Goal: Task Accomplishment & Management: Manage account settings

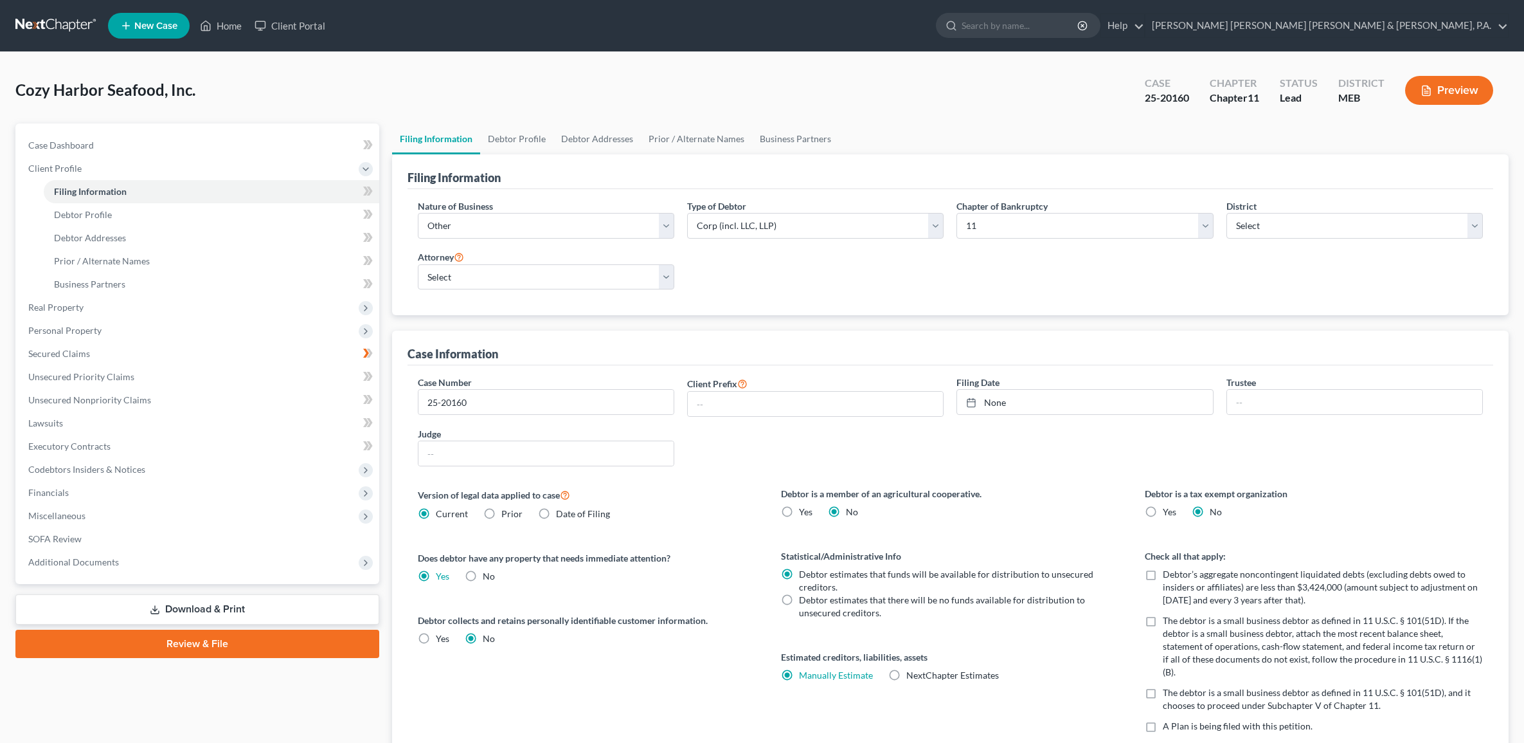
select select "3"
select select "1"
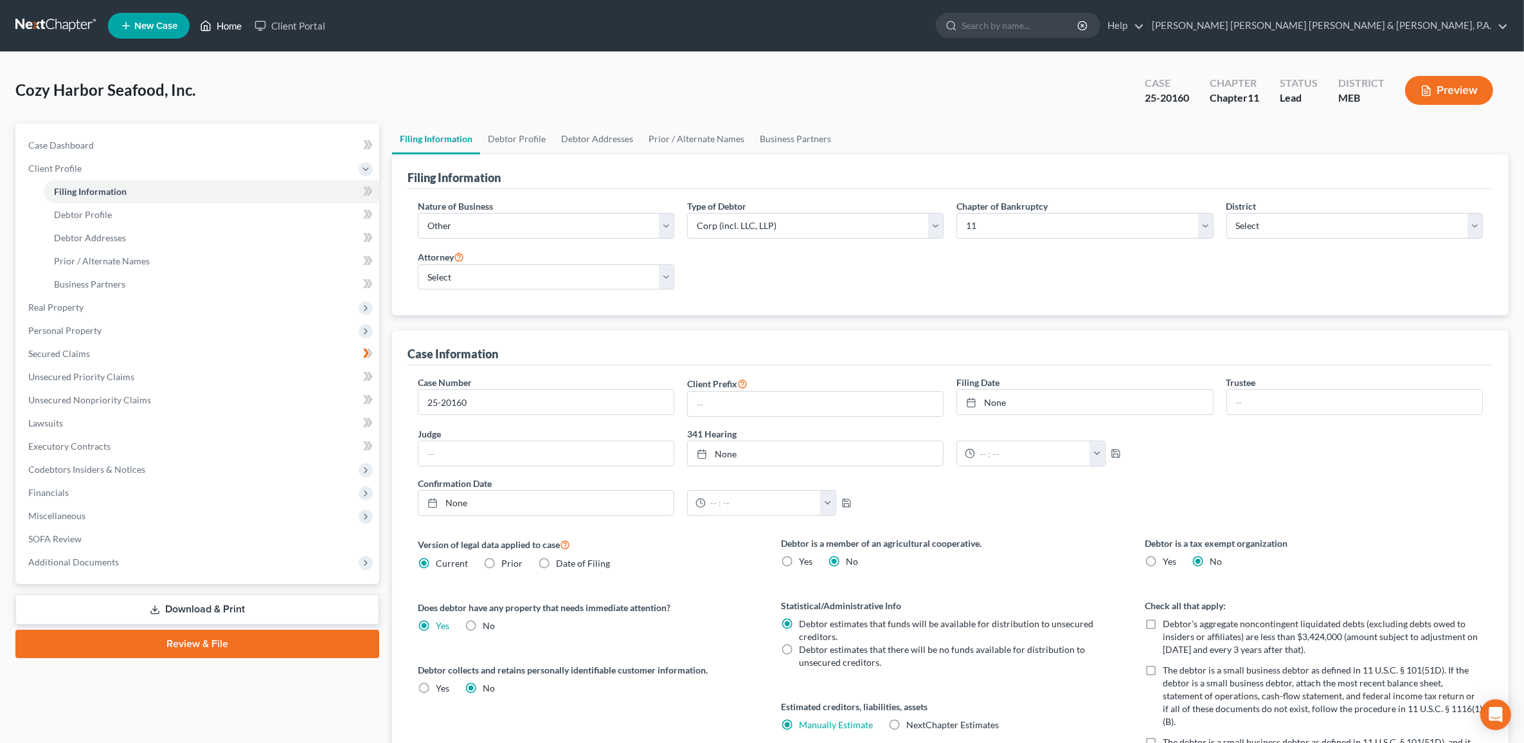
click at [213, 32] on link "Home" at bounding box center [221, 25] width 55 height 23
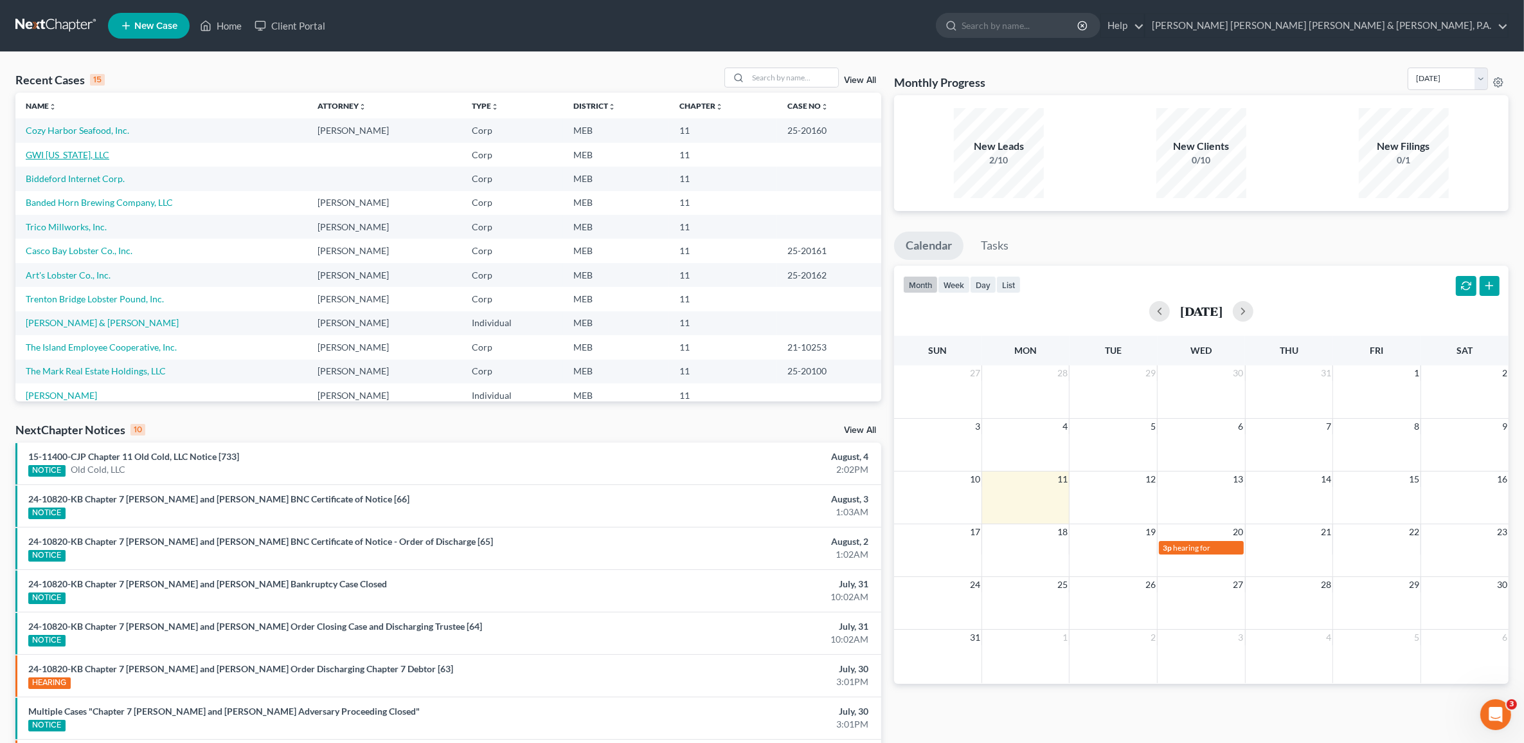
click at [84, 151] on link "GWI [US_STATE], LLC" at bounding box center [68, 154] width 84 height 11
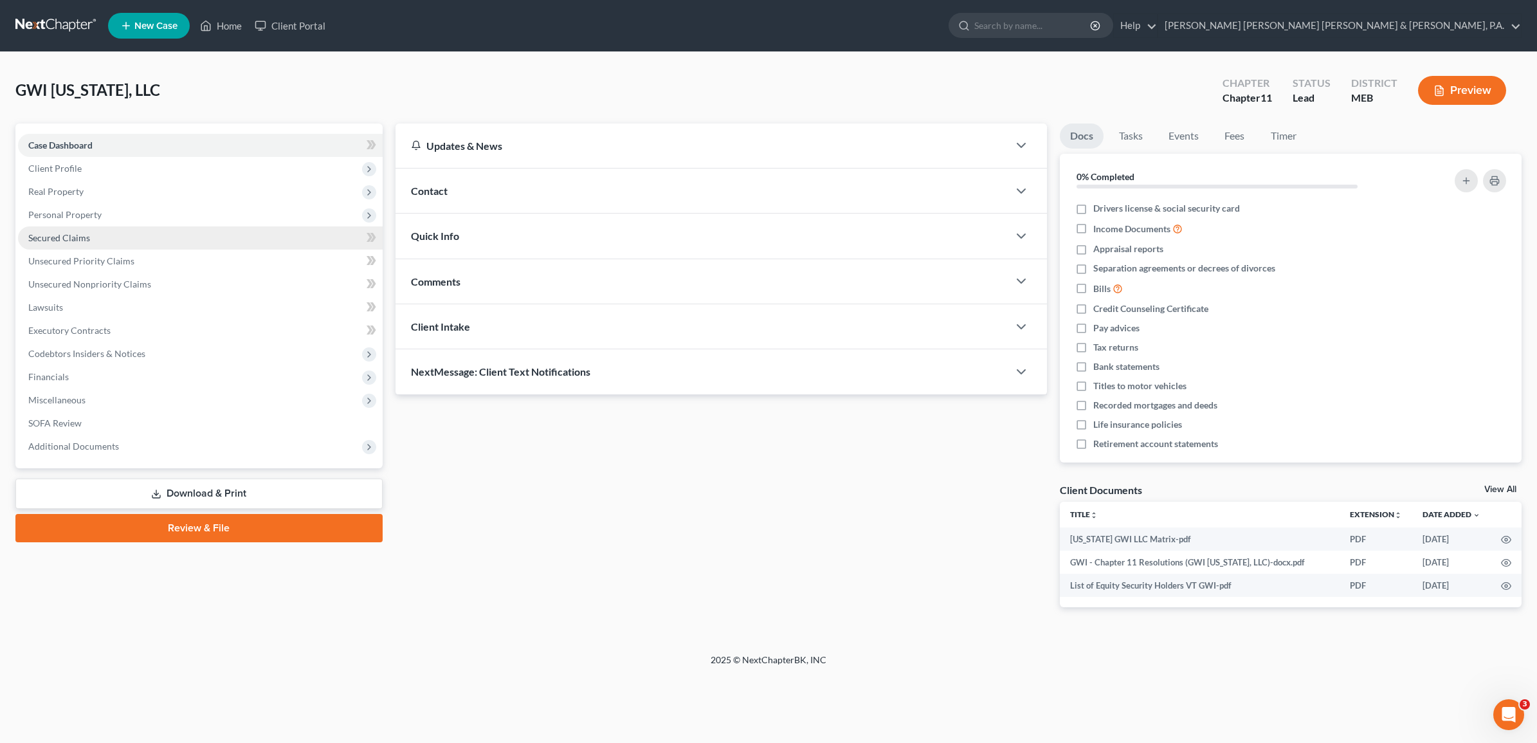
click at [81, 232] on span "Secured Claims" at bounding box center [59, 237] width 62 height 11
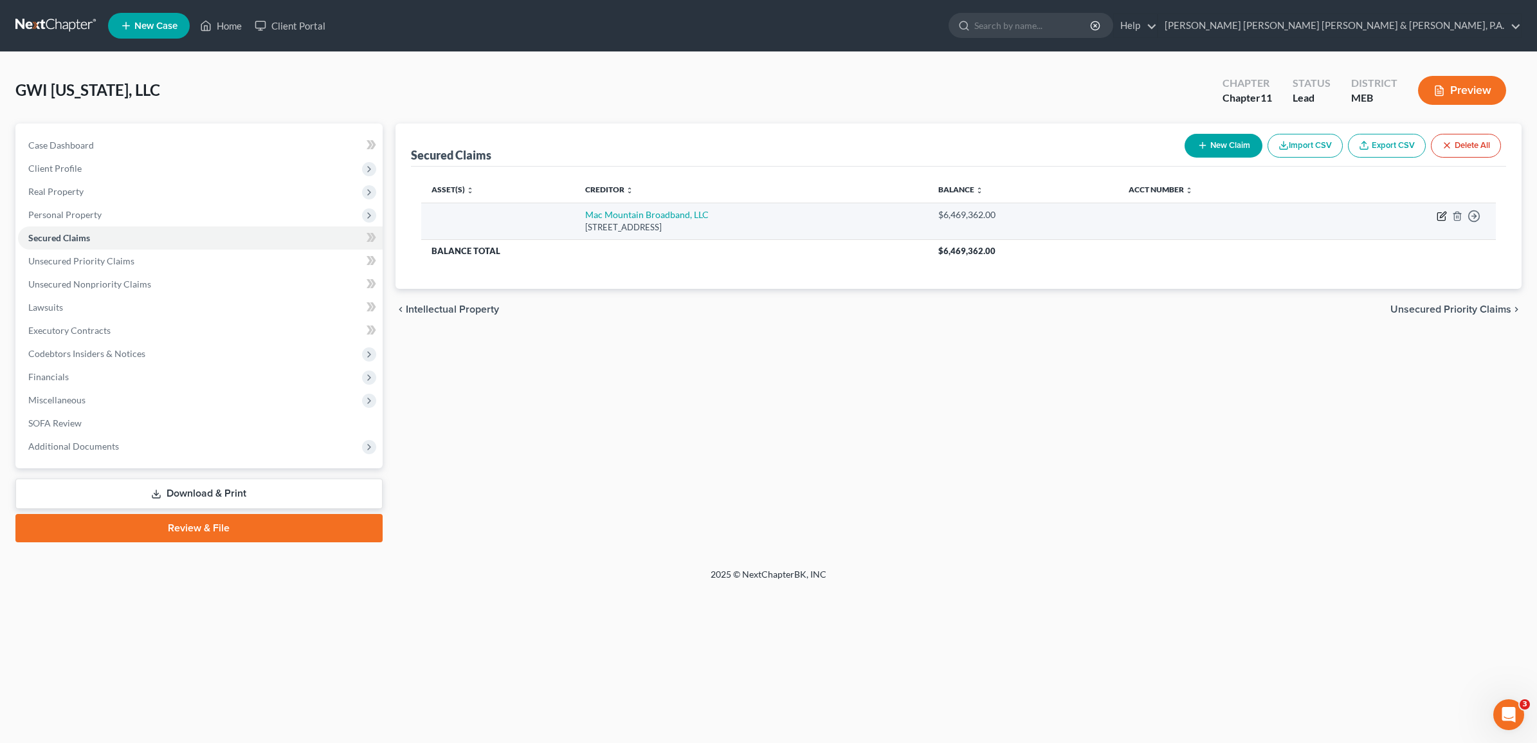
click at [1441, 217] on icon "button" at bounding box center [1441, 216] width 10 height 10
select select "22"
select select "0"
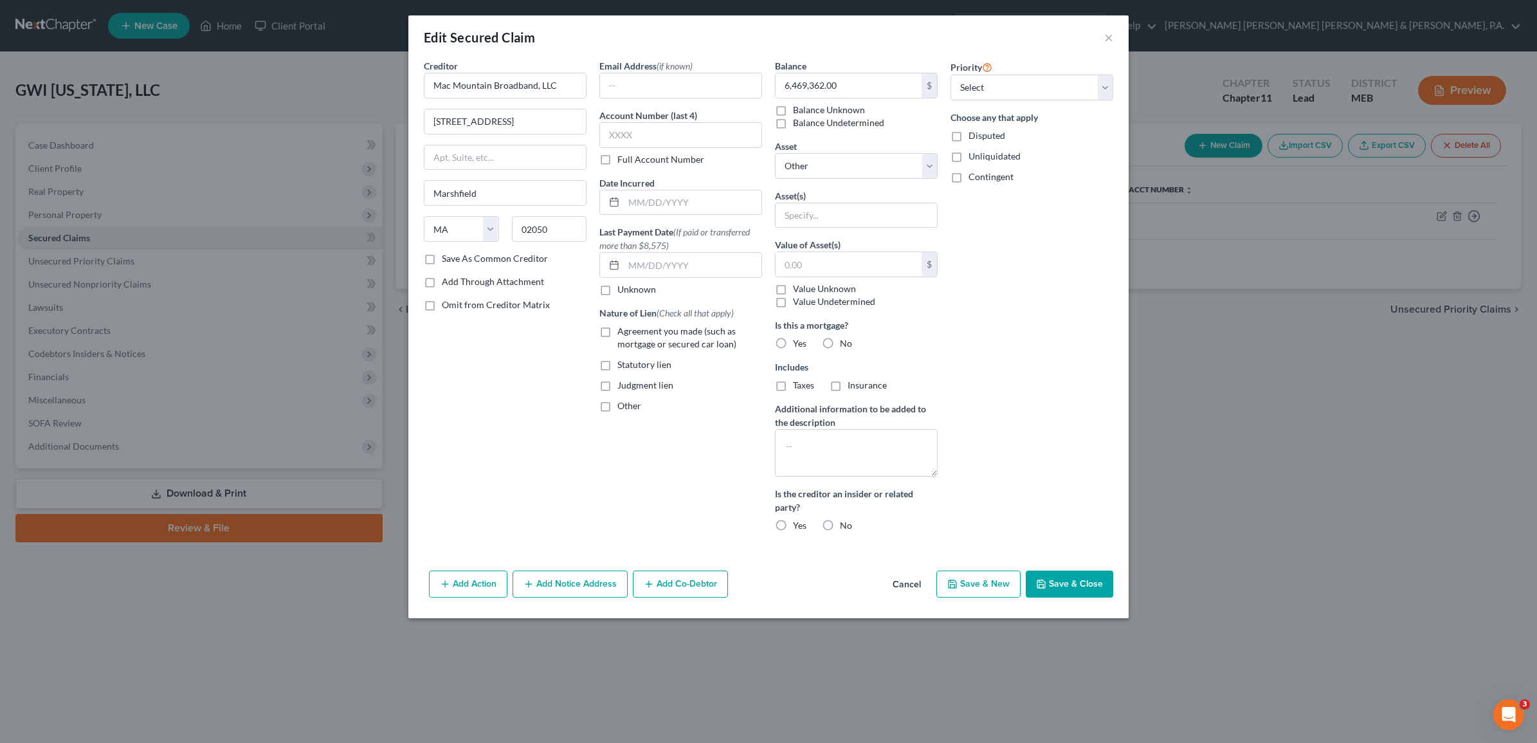
click at [793, 287] on label "Value Unknown" at bounding box center [824, 288] width 63 height 13
click at [798, 287] on input "Value Unknown" at bounding box center [802, 286] width 8 height 8
checkbox input "true"
type input "0.00"
click at [793, 291] on label "Value Unknown" at bounding box center [824, 288] width 63 height 13
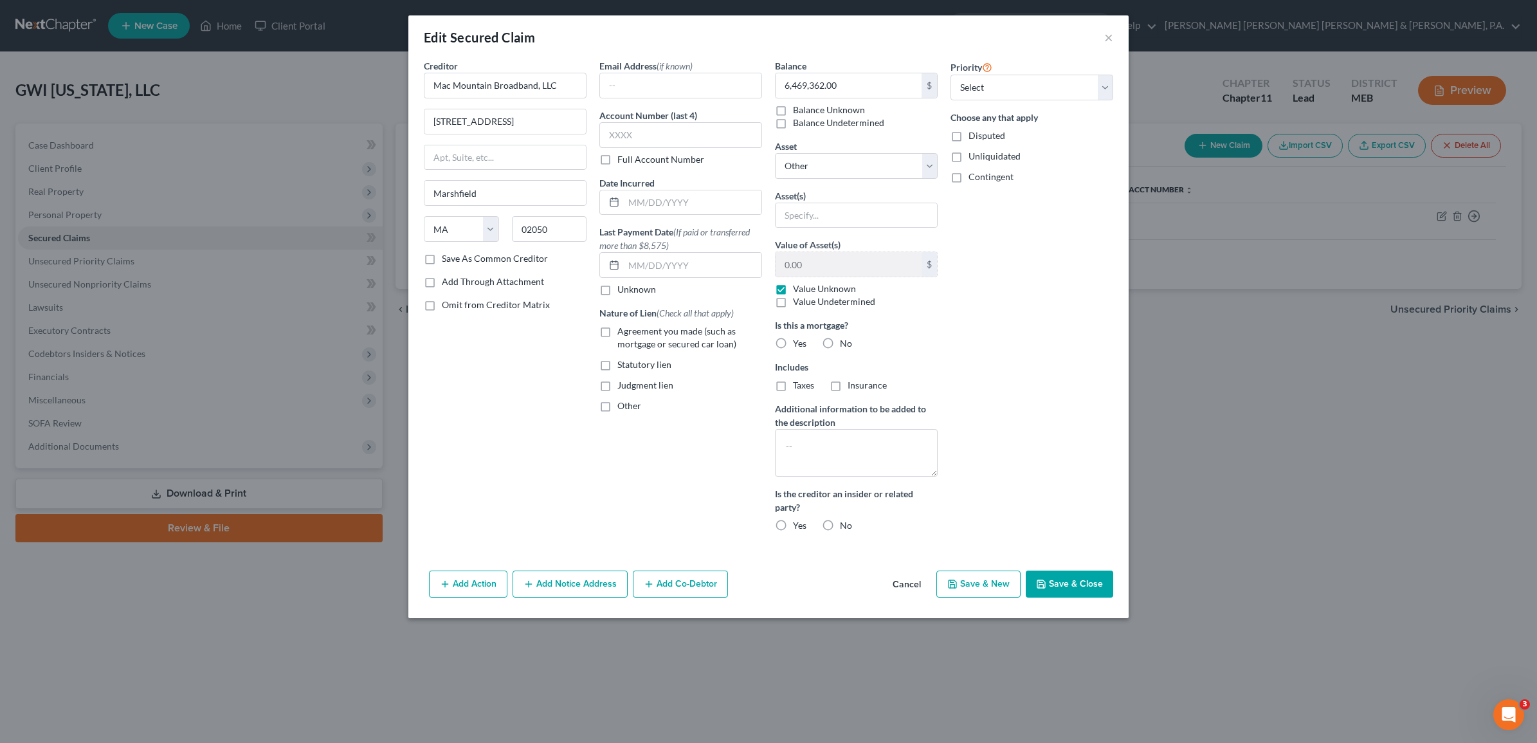
click at [798, 291] on input "Value Unknown" at bounding box center [802, 286] width 8 height 8
checkbox input "false"
click at [917, 586] on button "Cancel" at bounding box center [906, 585] width 49 height 26
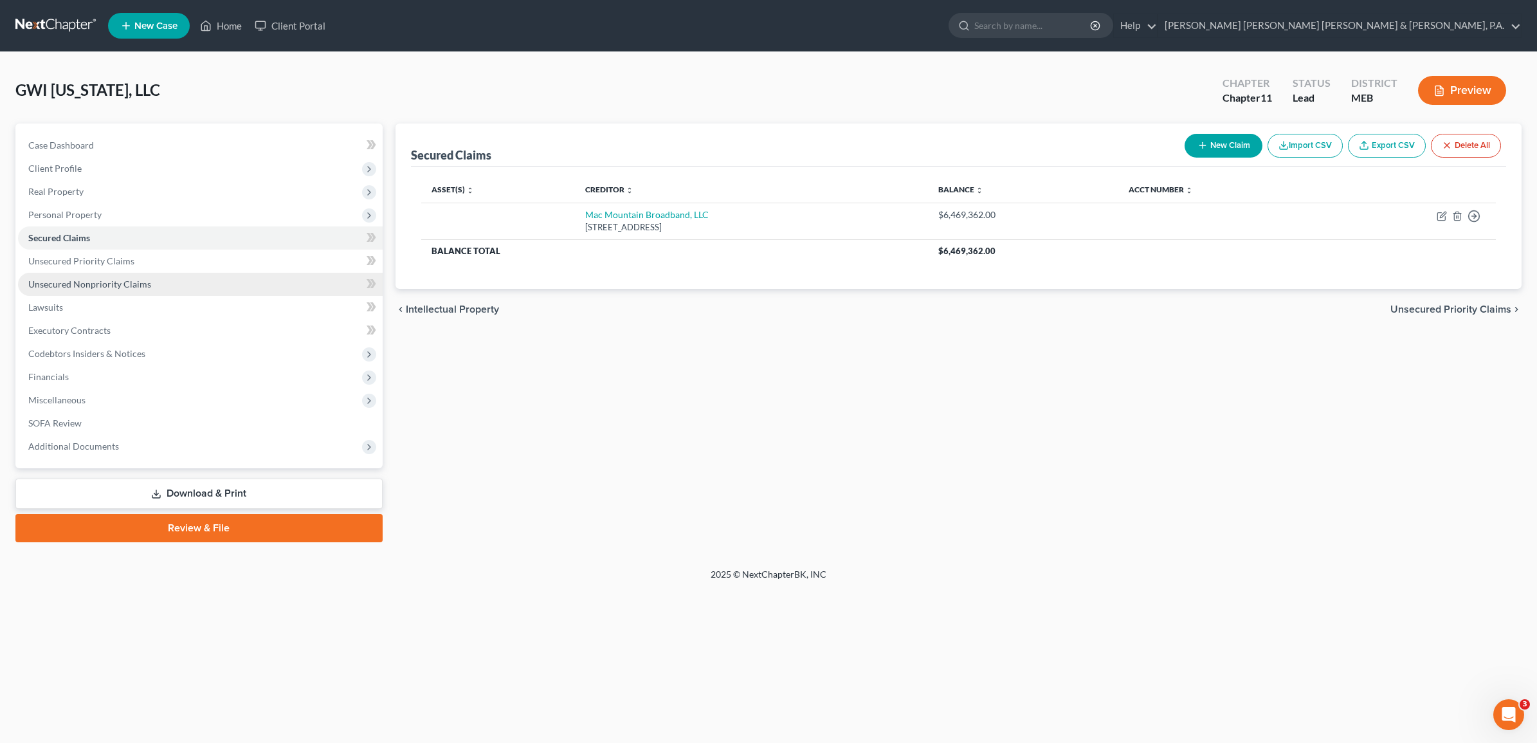
click at [138, 291] on link "Unsecured Nonpriority Claims" at bounding box center [200, 284] width 365 height 23
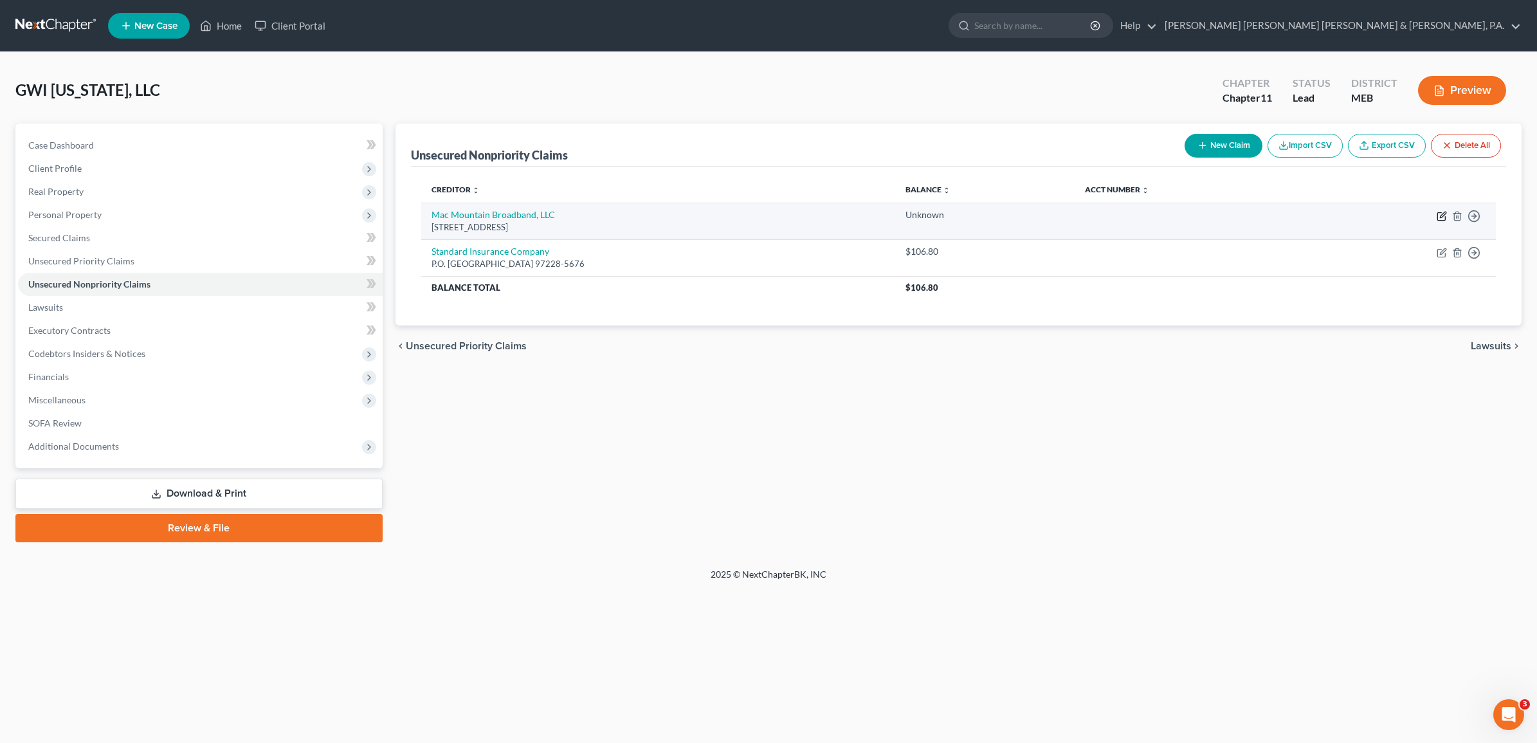
click at [1438, 217] on icon "button" at bounding box center [1441, 216] width 10 height 10
select select "22"
select select "0"
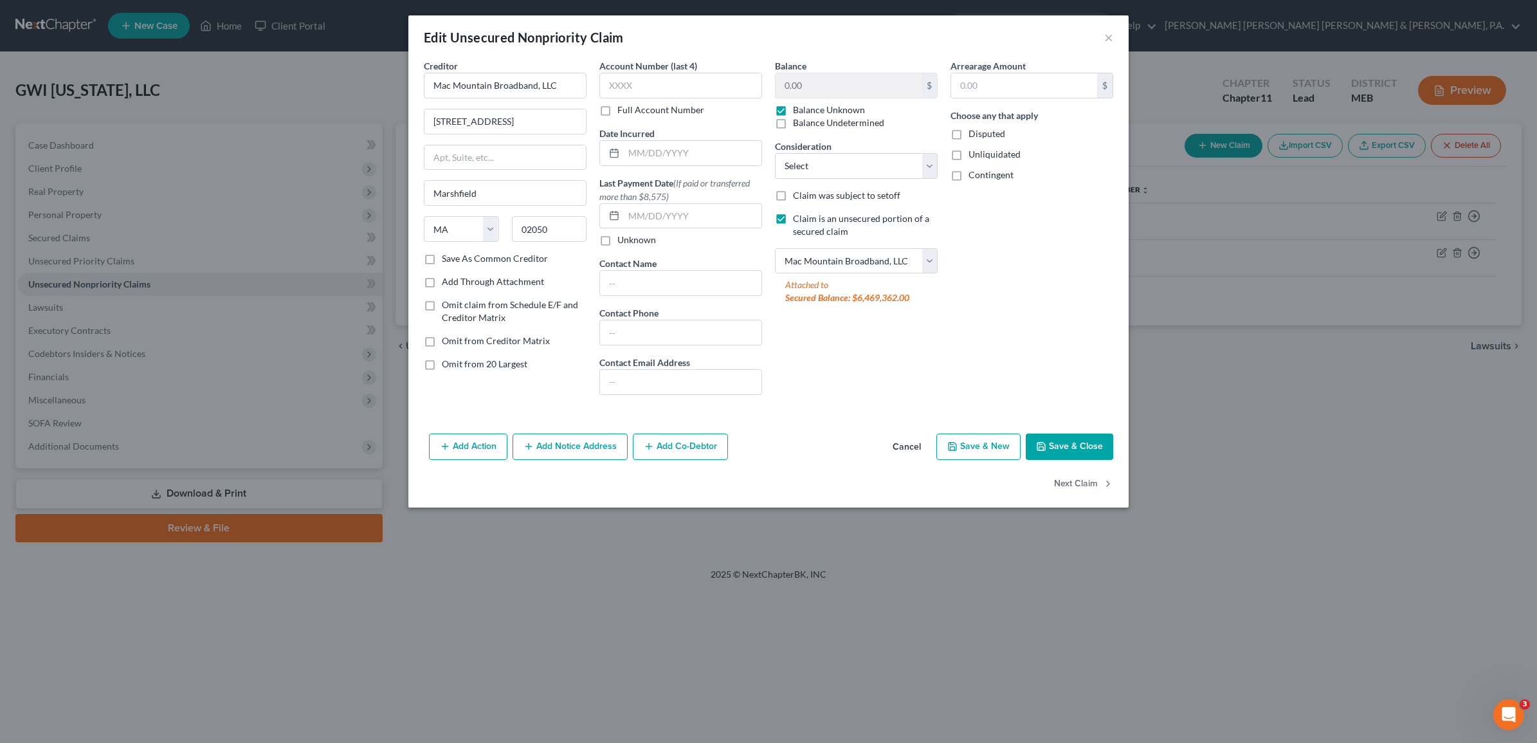
click at [1098, 439] on button "Save & Close" at bounding box center [1068, 446] width 87 height 27
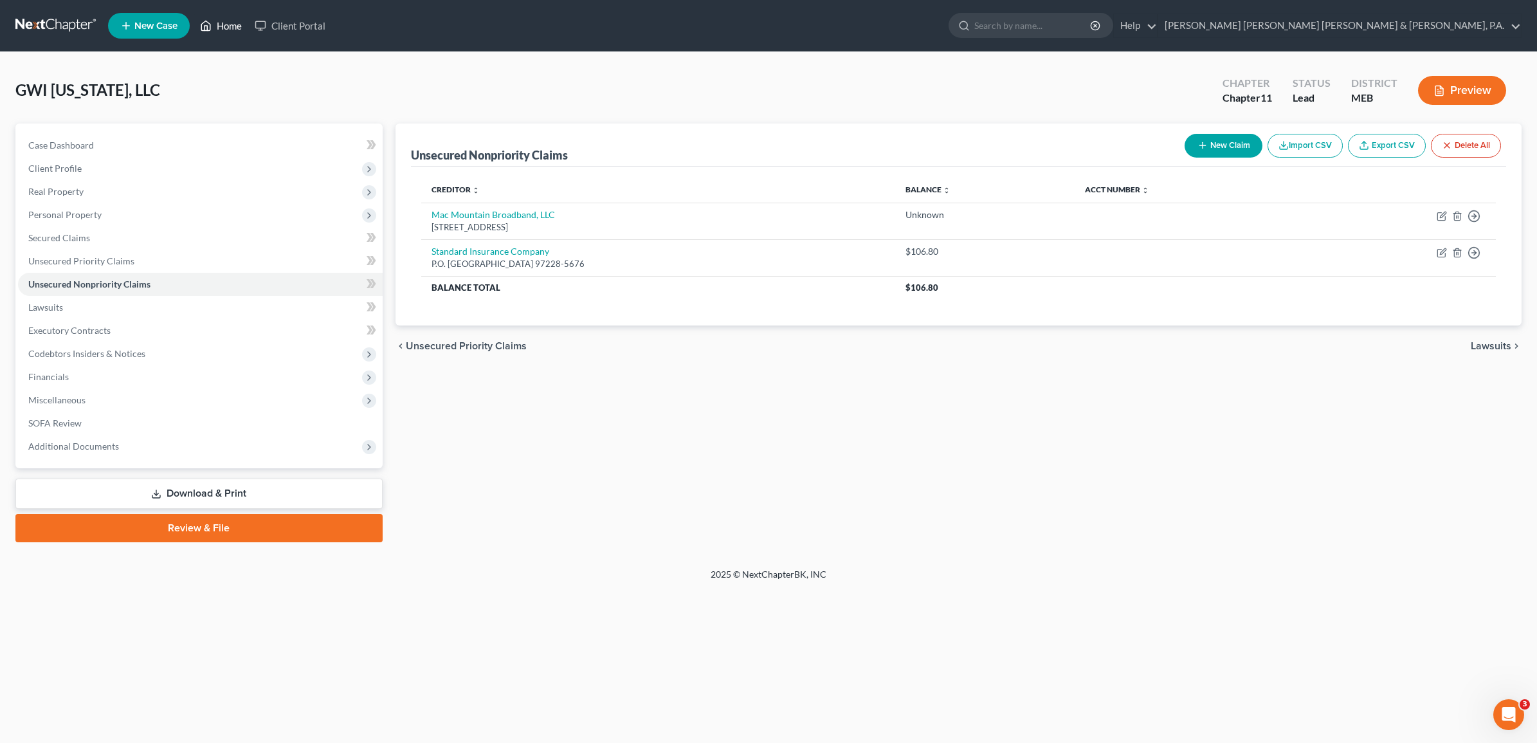
click at [235, 24] on link "Home" at bounding box center [221, 25] width 55 height 23
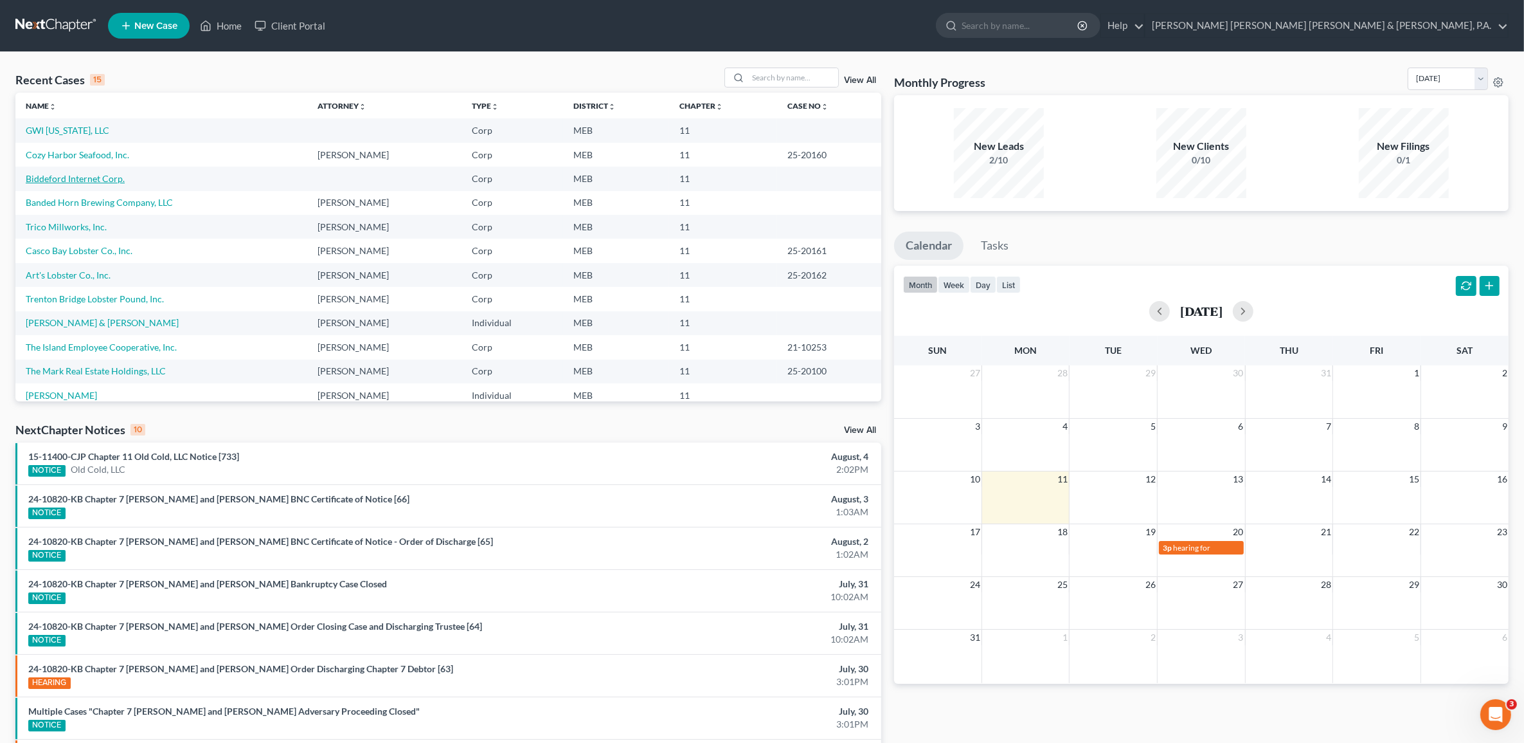
click at [88, 180] on link "Biddeford Internet Corp." at bounding box center [75, 178] width 99 height 11
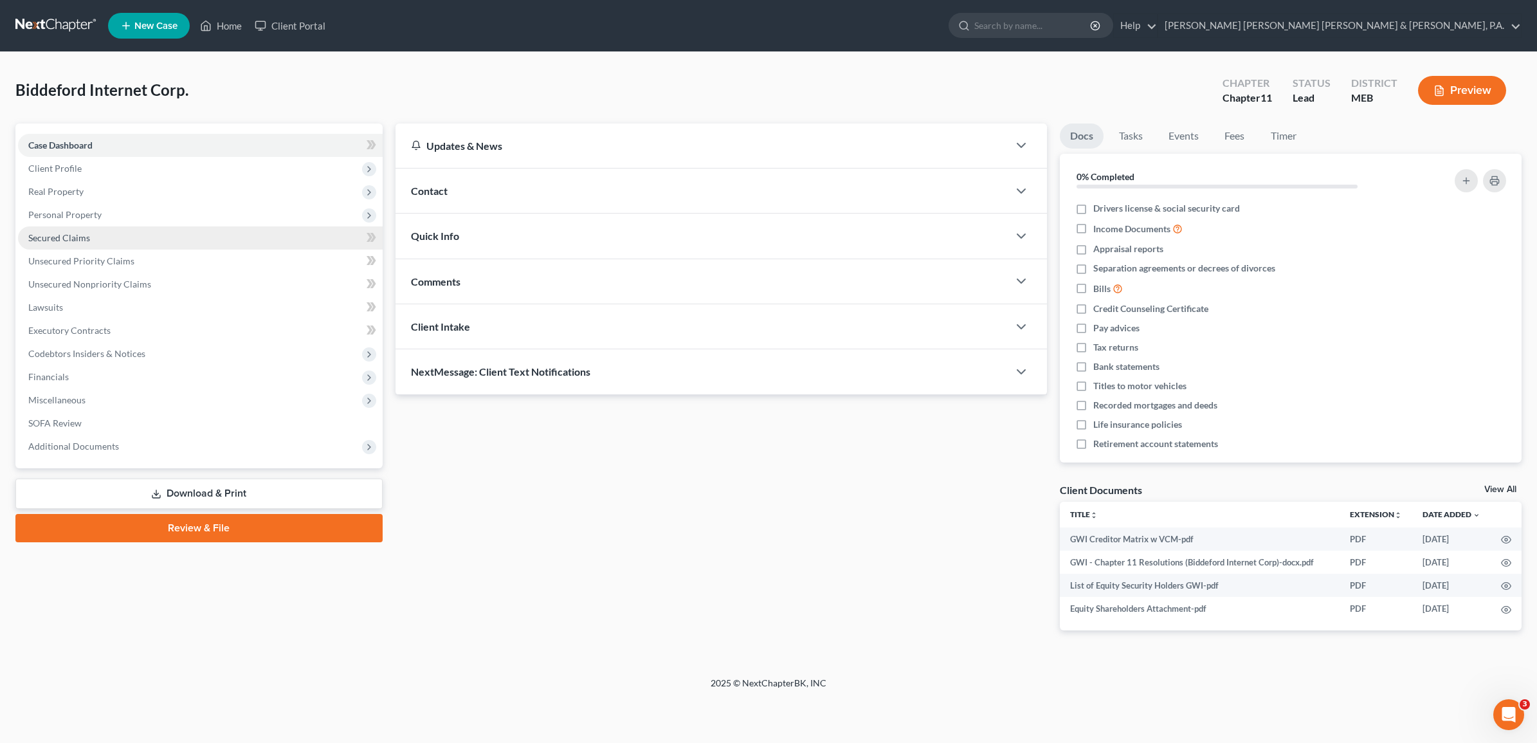
click at [106, 244] on link "Secured Claims" at bounding box center [200, 237] width 365 height 23
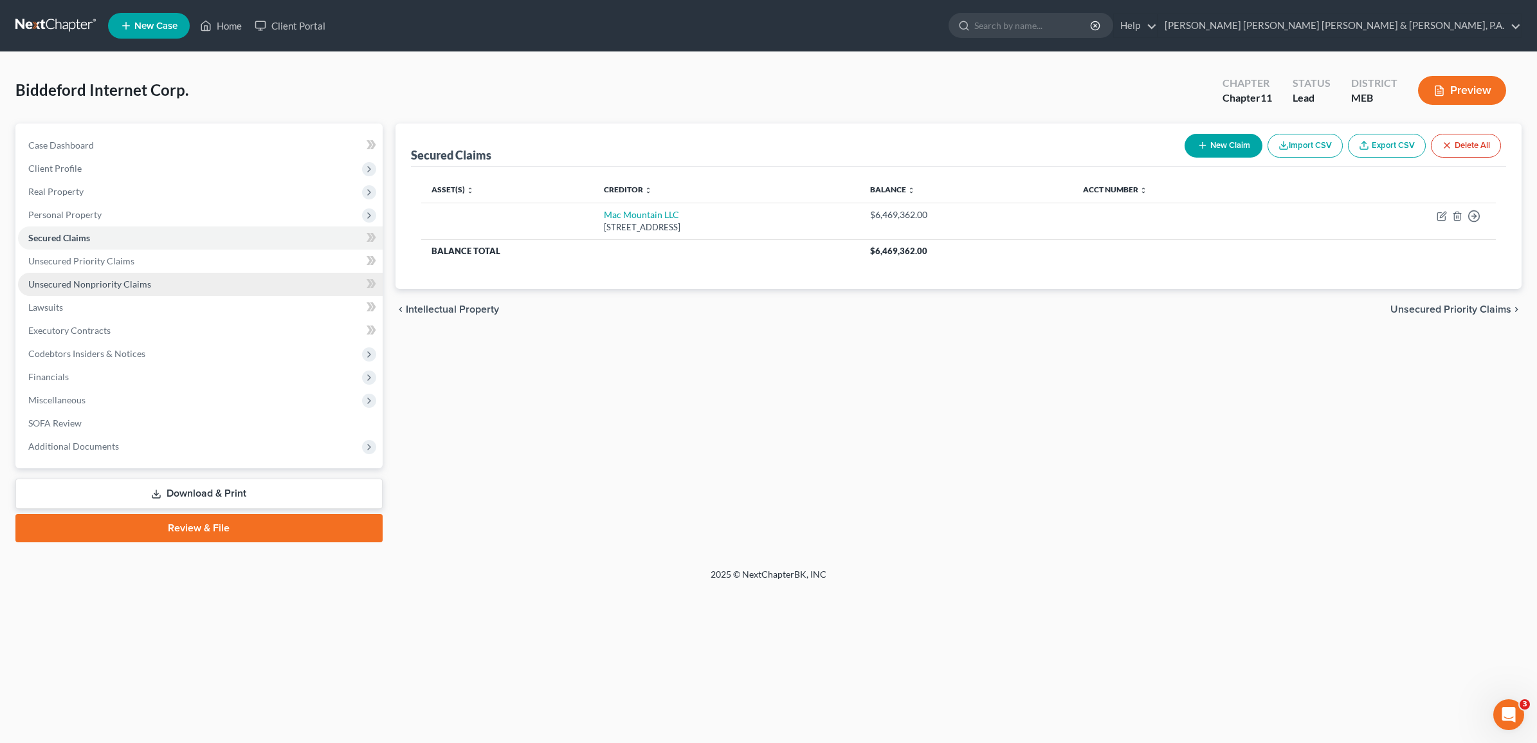
drag, startPoint x: 102, startPoint y: 281, endPoint x: 114, endPoint y: 283, distance: 13.0
click at [104, 280] on span "Unsecured Nonpriority Claims" at bounding box center [89, 283] width 123 height 11
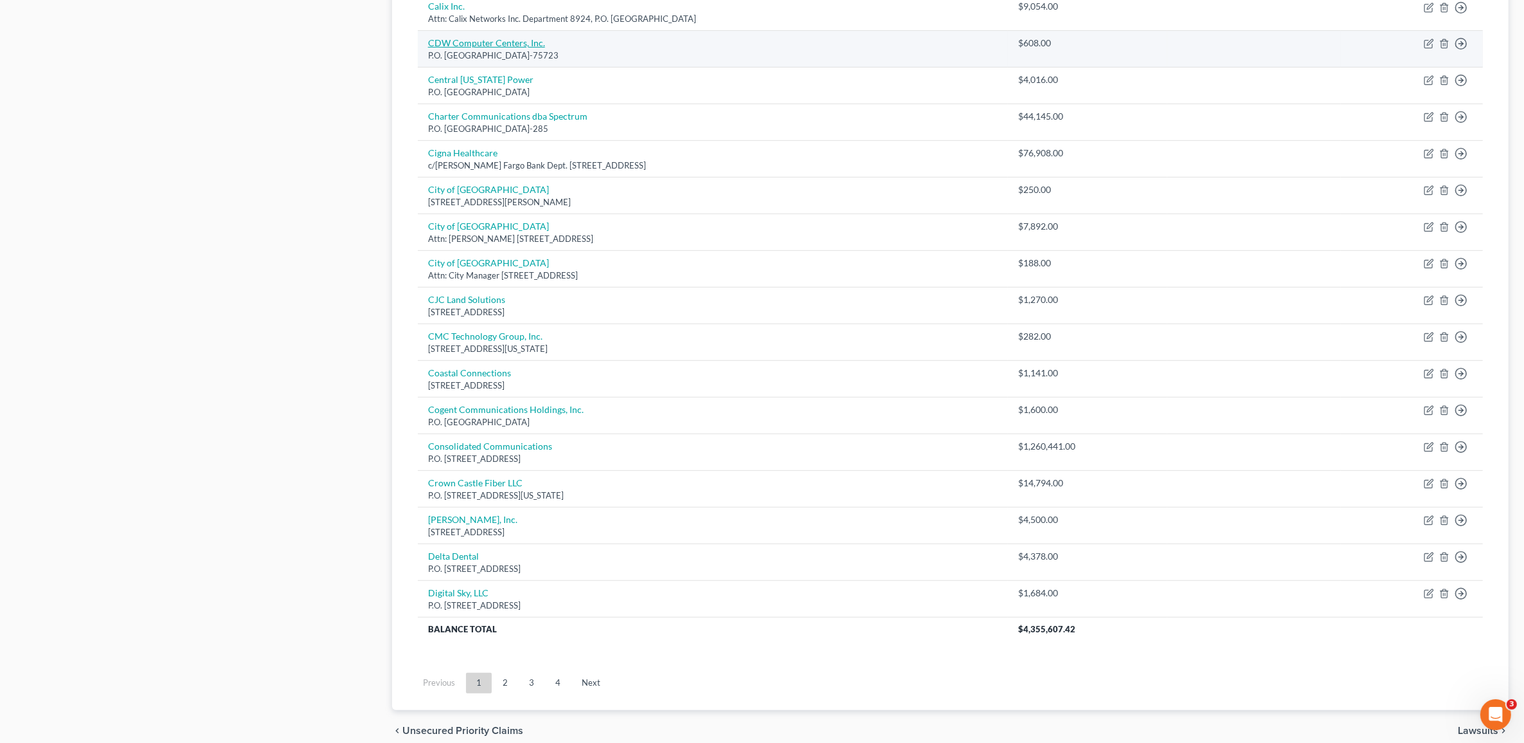
scroll to position [747, 0]
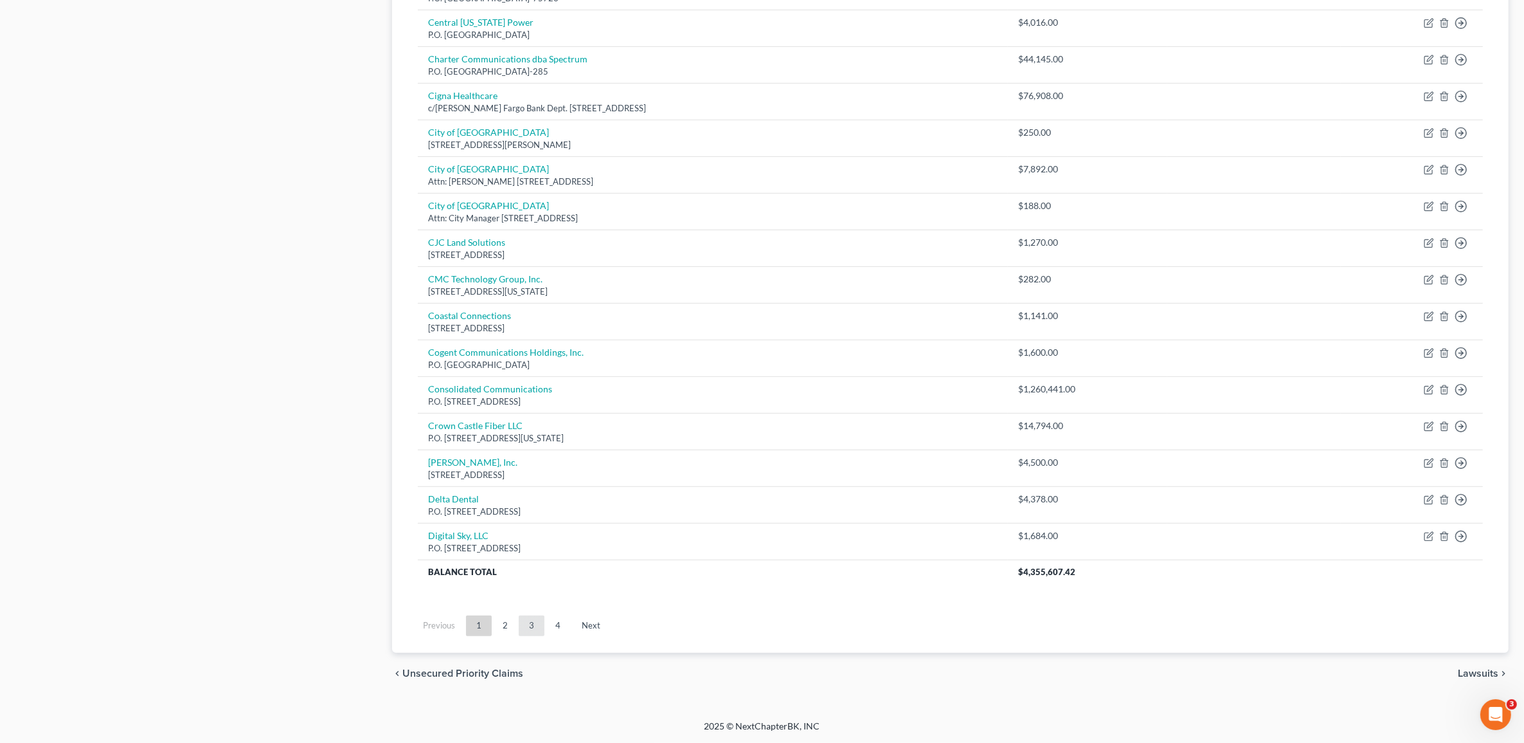
click at [542, 626] on link "3" at bounding box center [532, 625] width 26 height 21
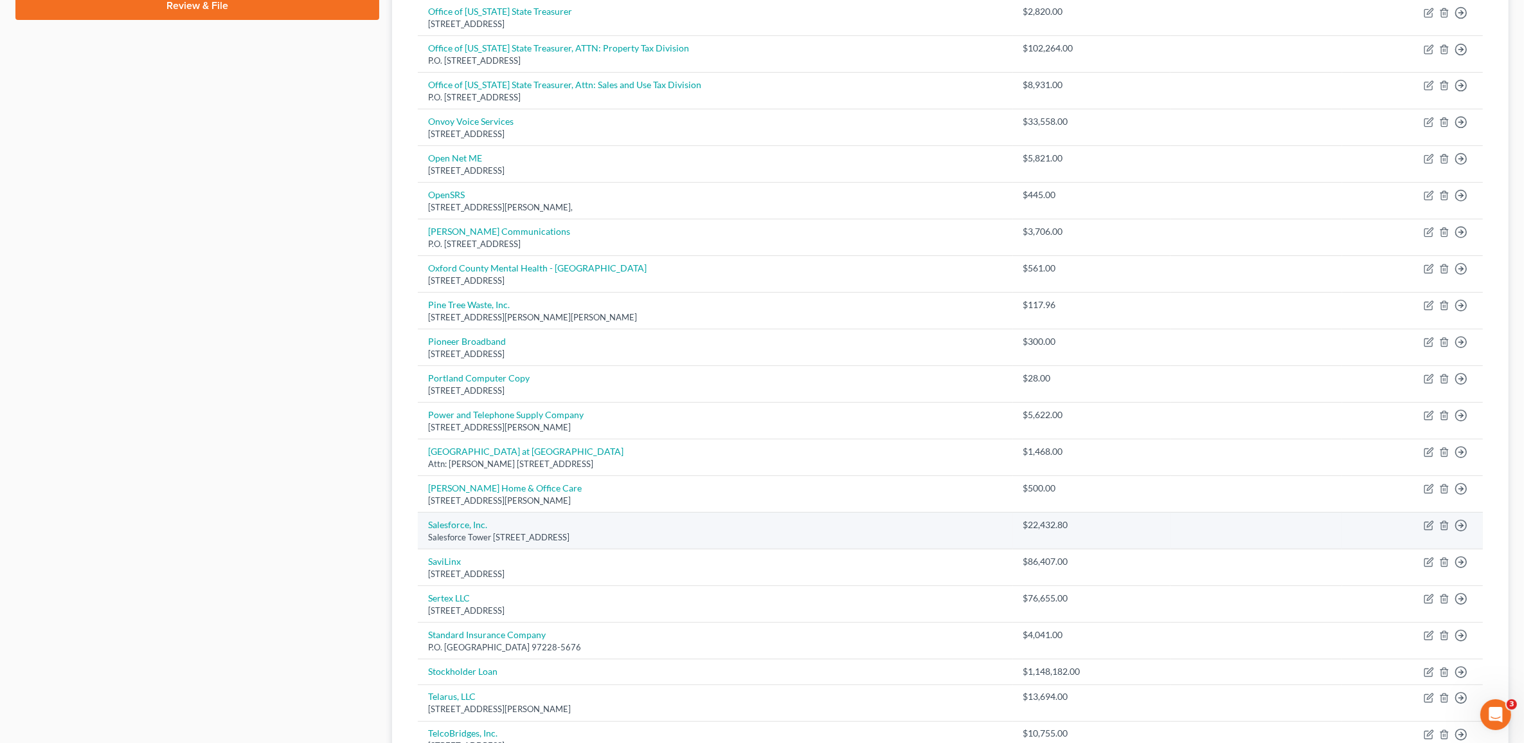
scroll to position [563, 0]
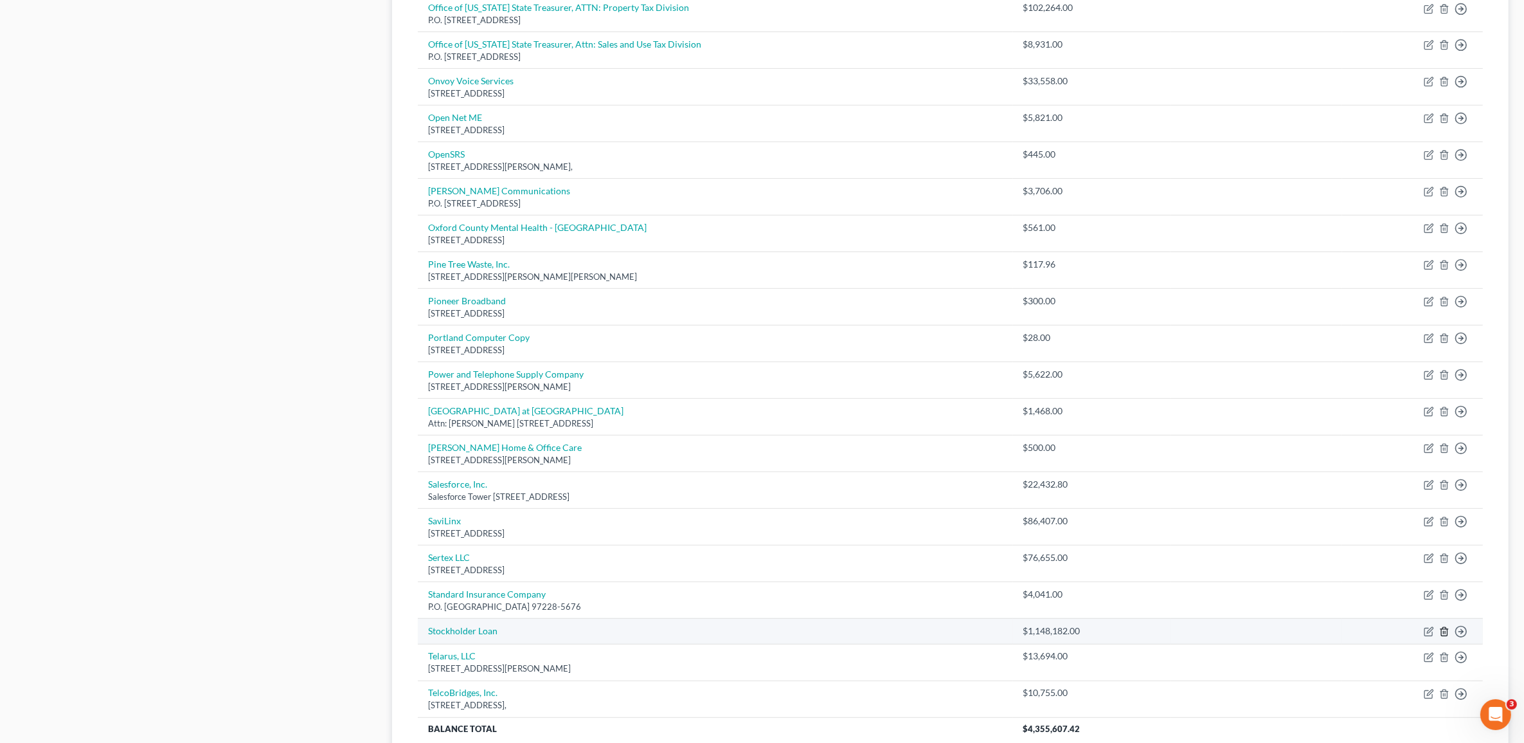
click at [1443, 633] on icon "button" at bounding box center [1444, 631] width 6 height 8
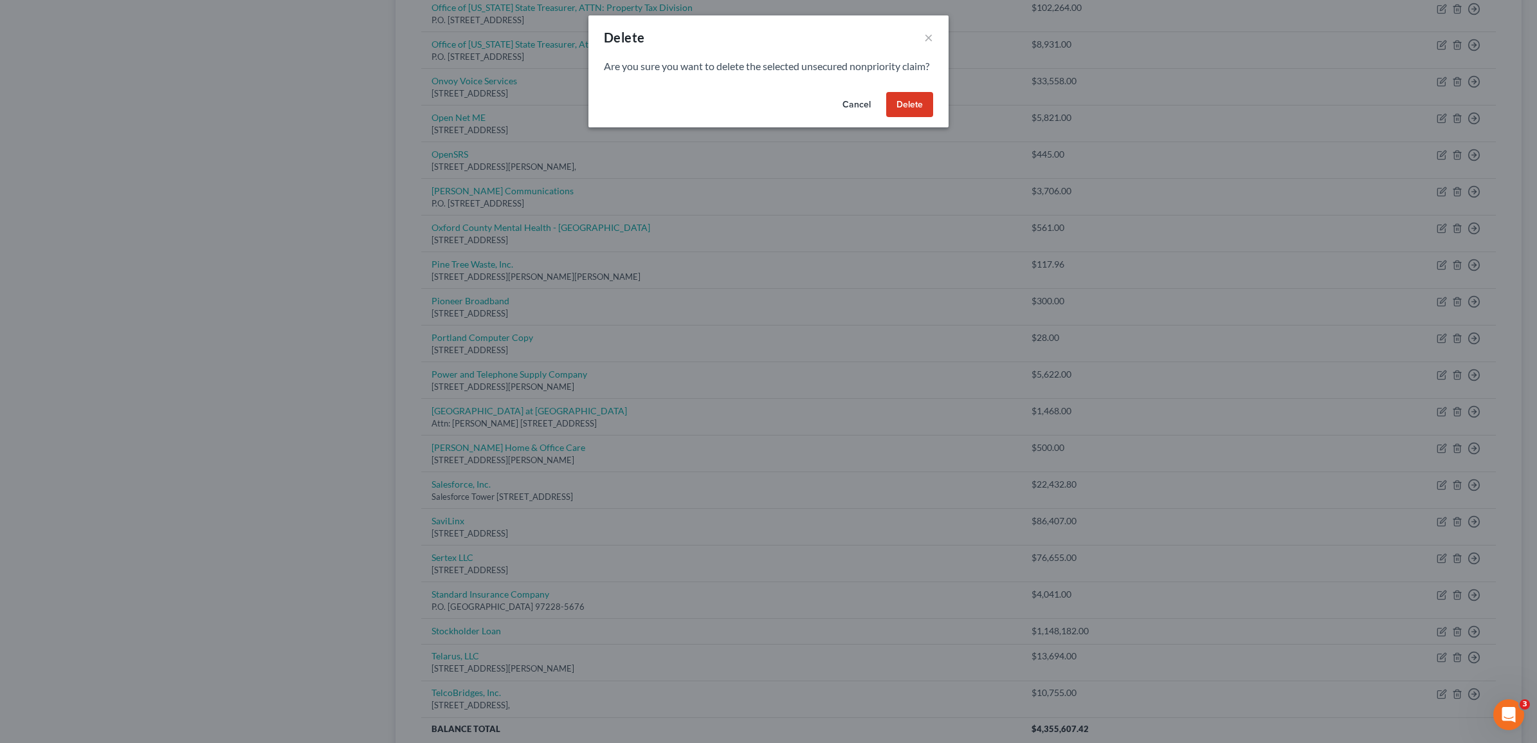
click at [926, 116] on button "Delete" at bounding box center [909, 105] width 47 height 26
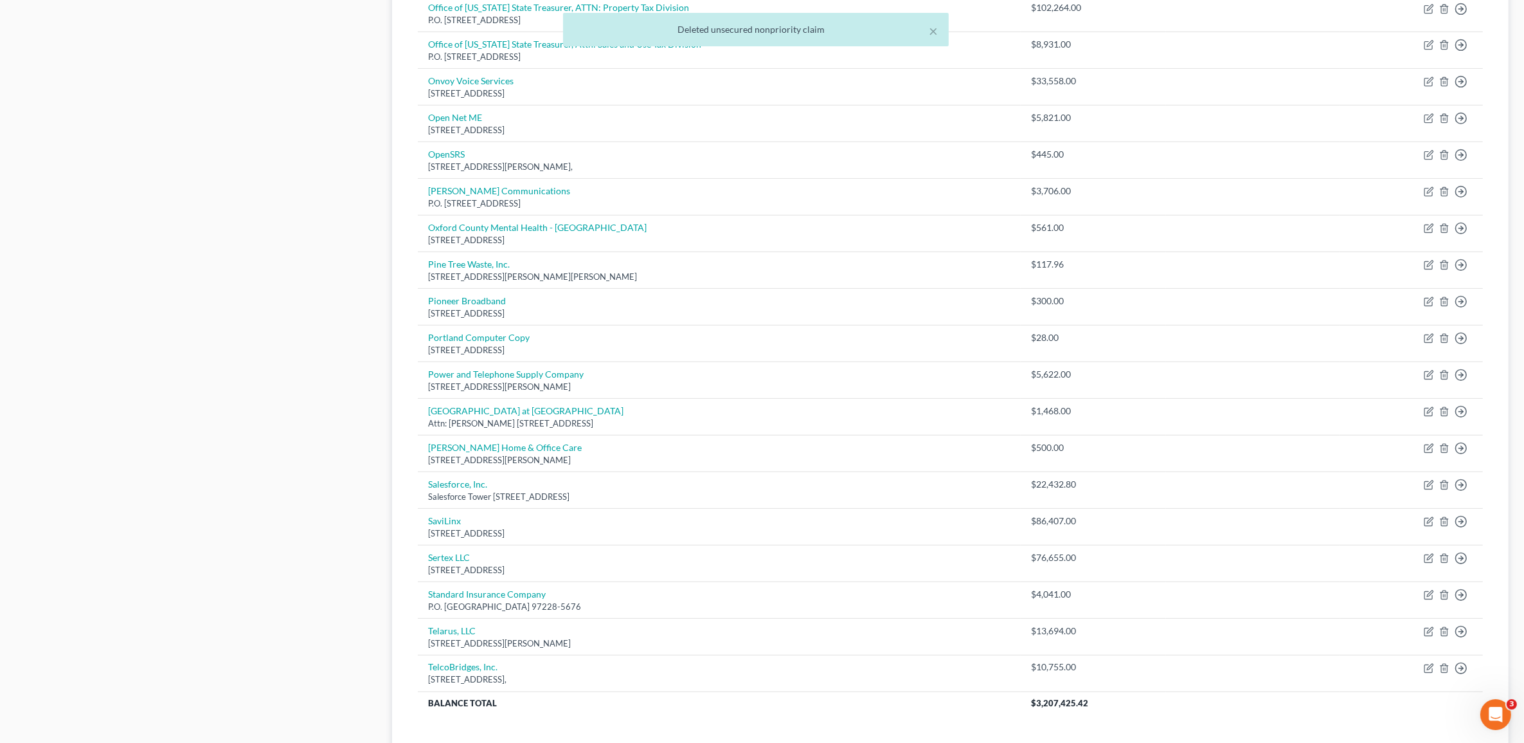
drag, startPoint x: 928, startPoint y: 113, endPoint x: 275, endPoint y: 276, distance: 672.9
click at [262, 275] on div "Case Dashboard Payments Invoices Payments Payments Credit Report Client Profile" at bounding box center [197, 193] width 377 height 1265
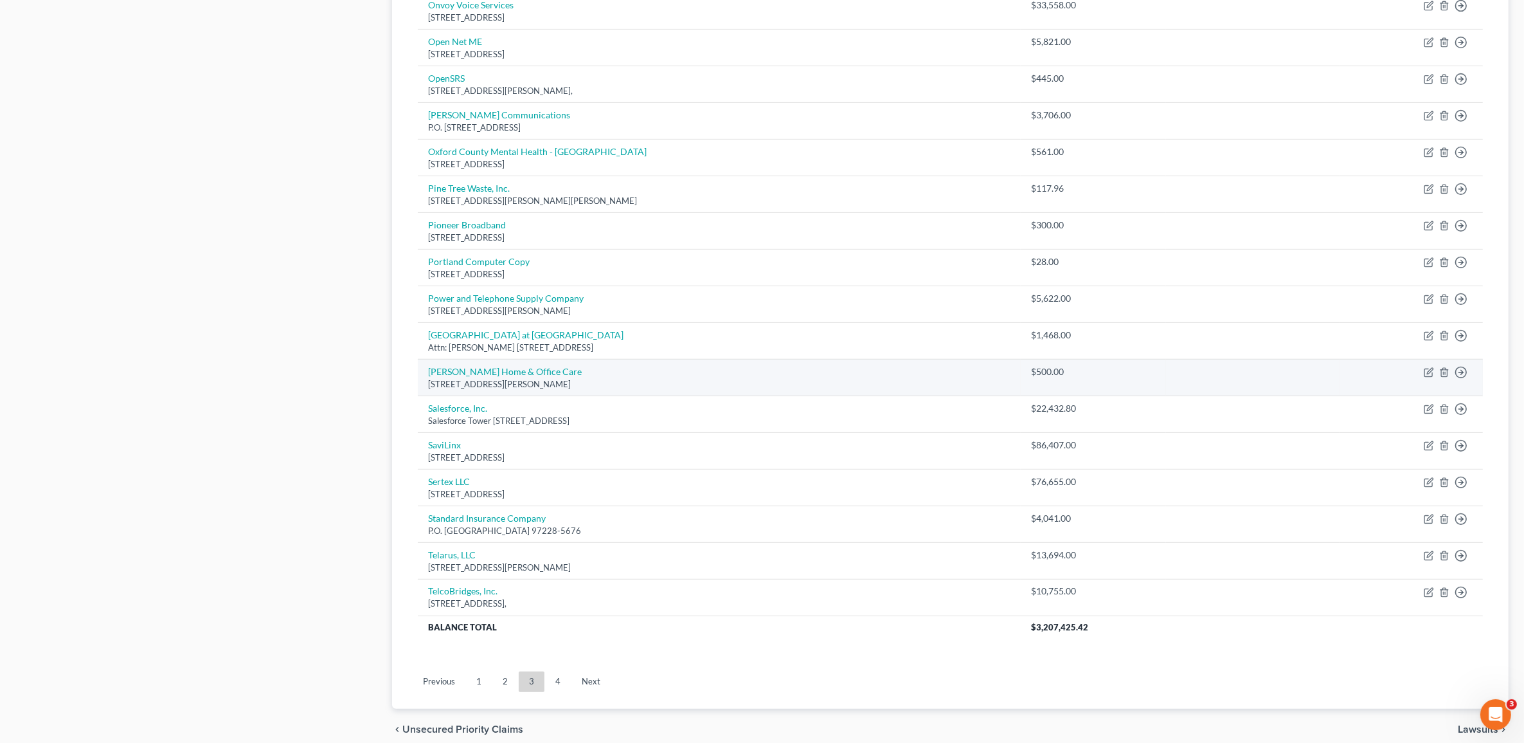
scroll to position [643, 0]
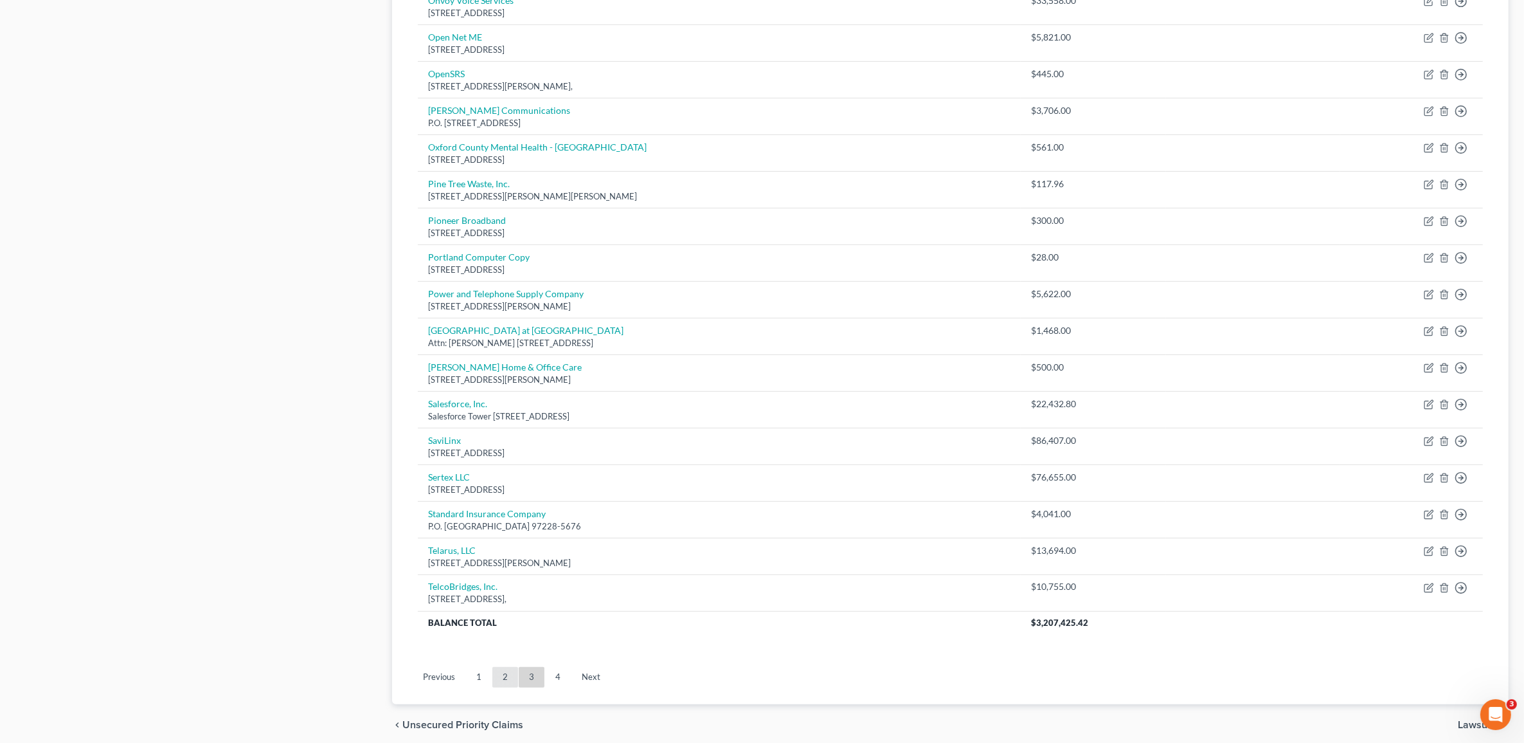
click at [503, 677] on link "2" at bounding box center [505, 677] width 26 height 21
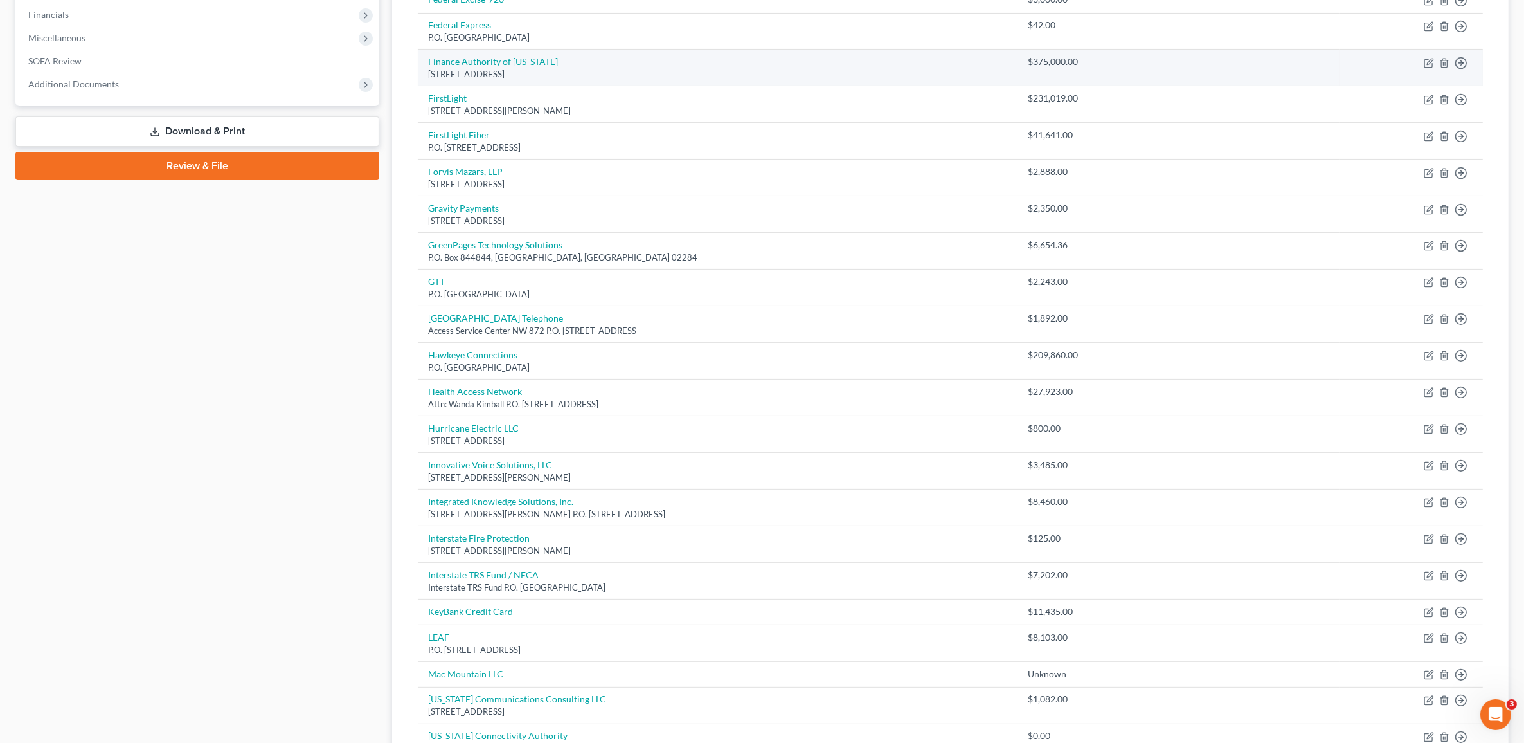
scroll to position [563, 0]
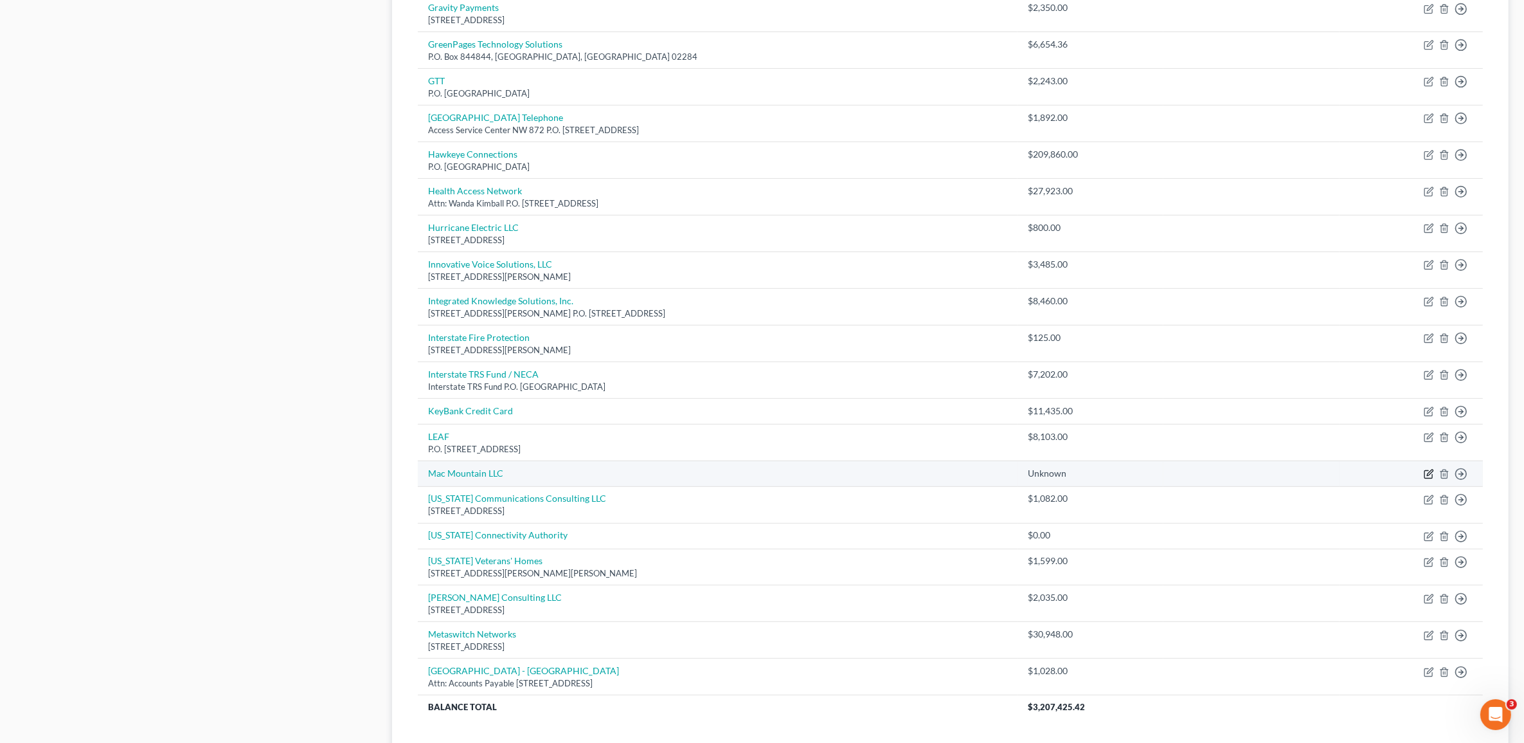
click at [1431, 479] on icon "button" at bounding box center [1429, 474] width 10 height 10
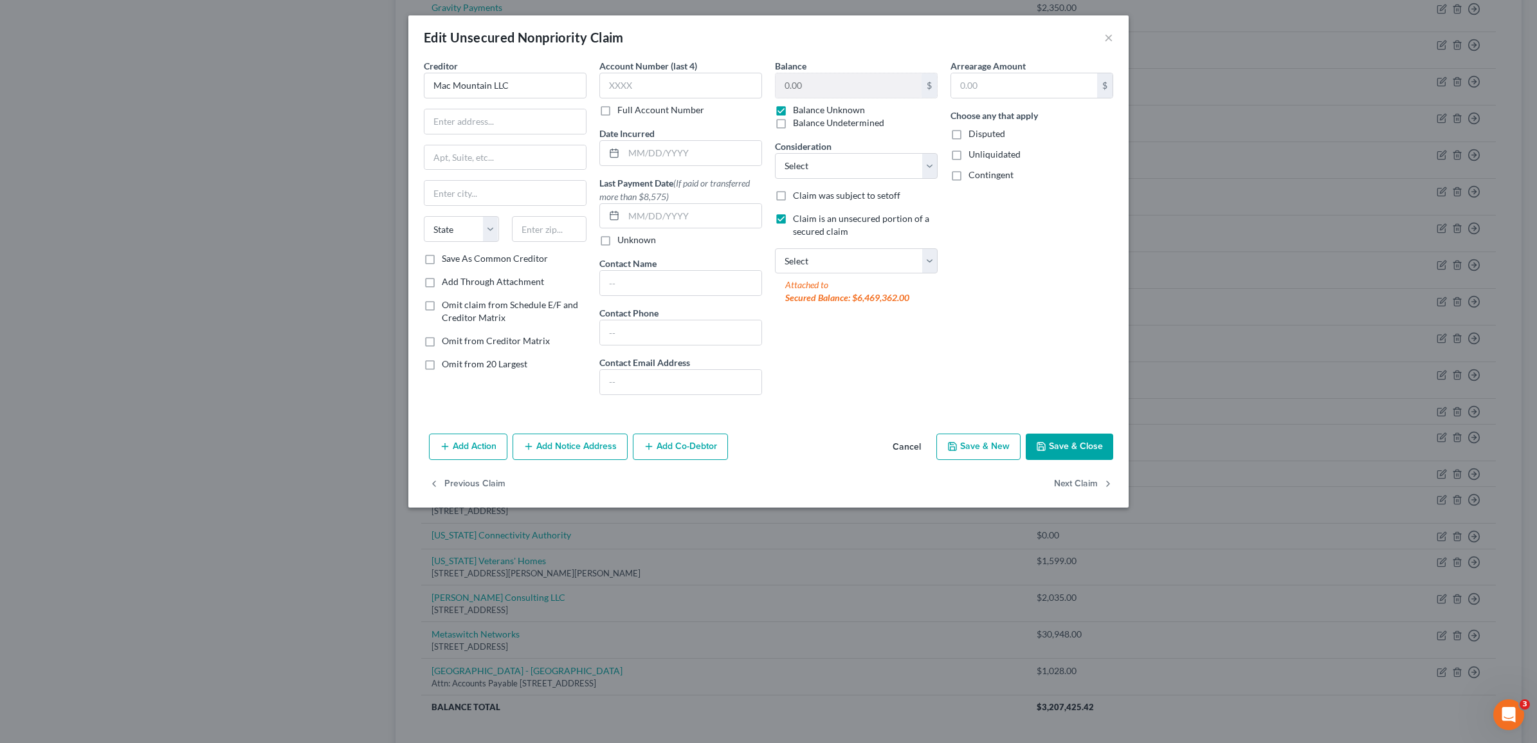
click at [1059, 445] on button "Save & Close" at bounding box center [1068, 446] width 87 height 27
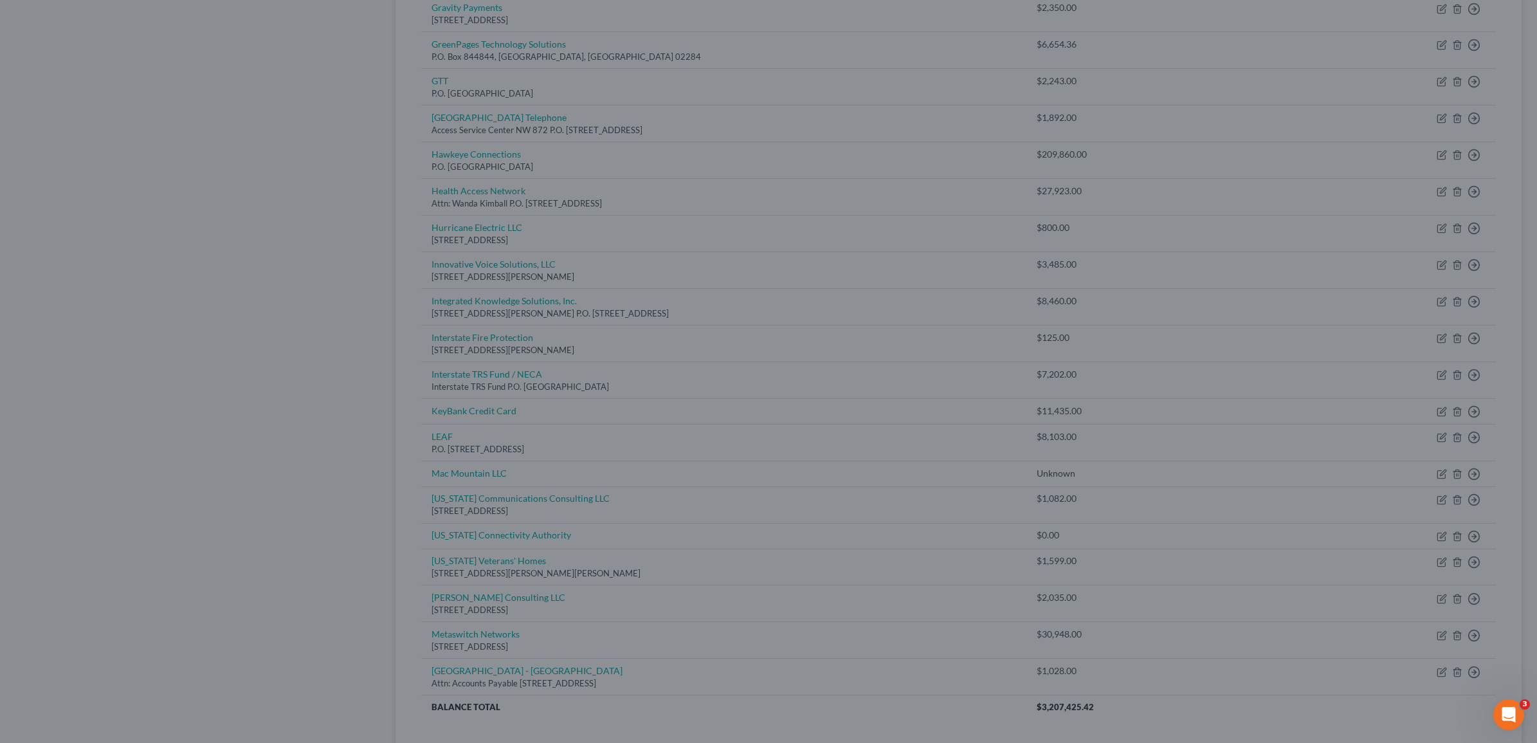
type input "0"
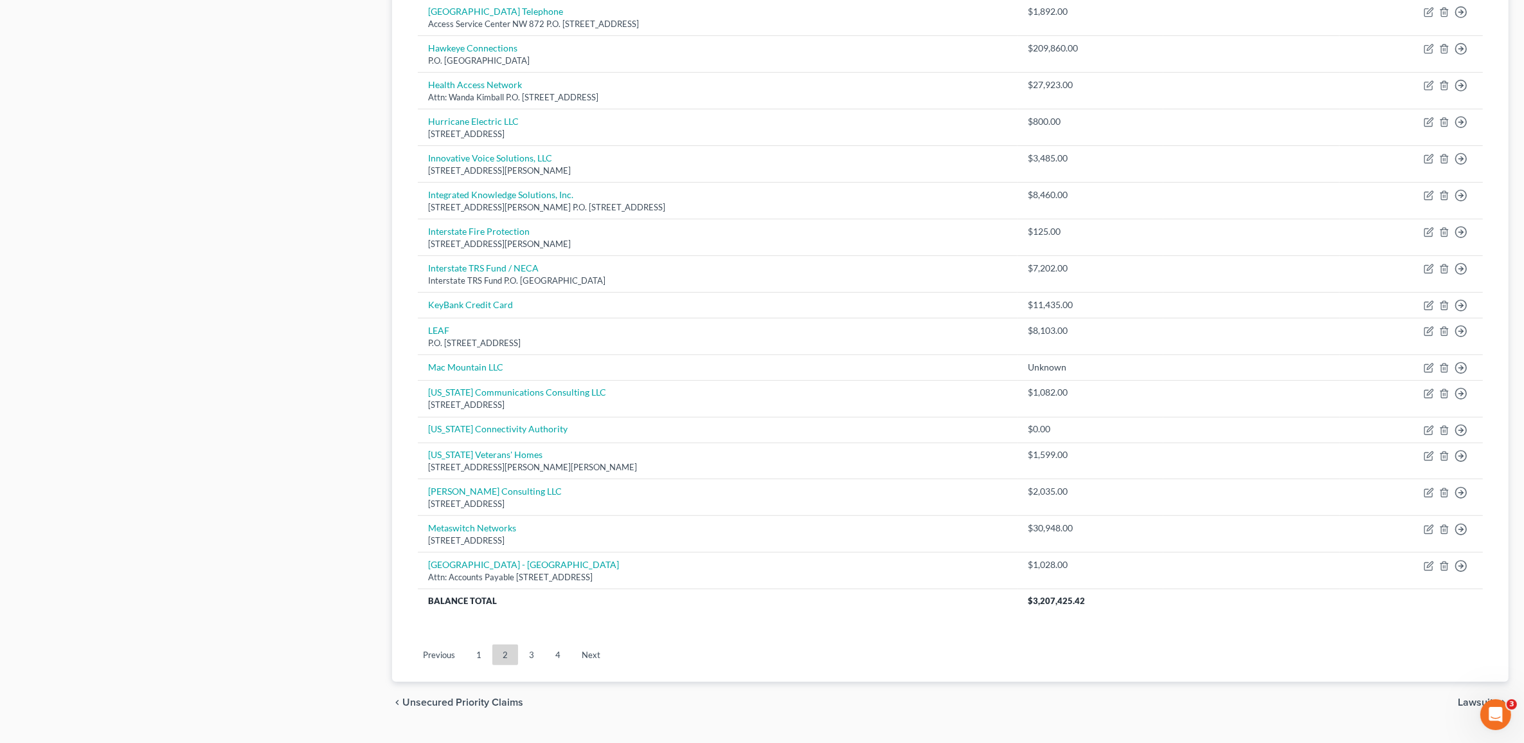
scroll to position [703, 0]
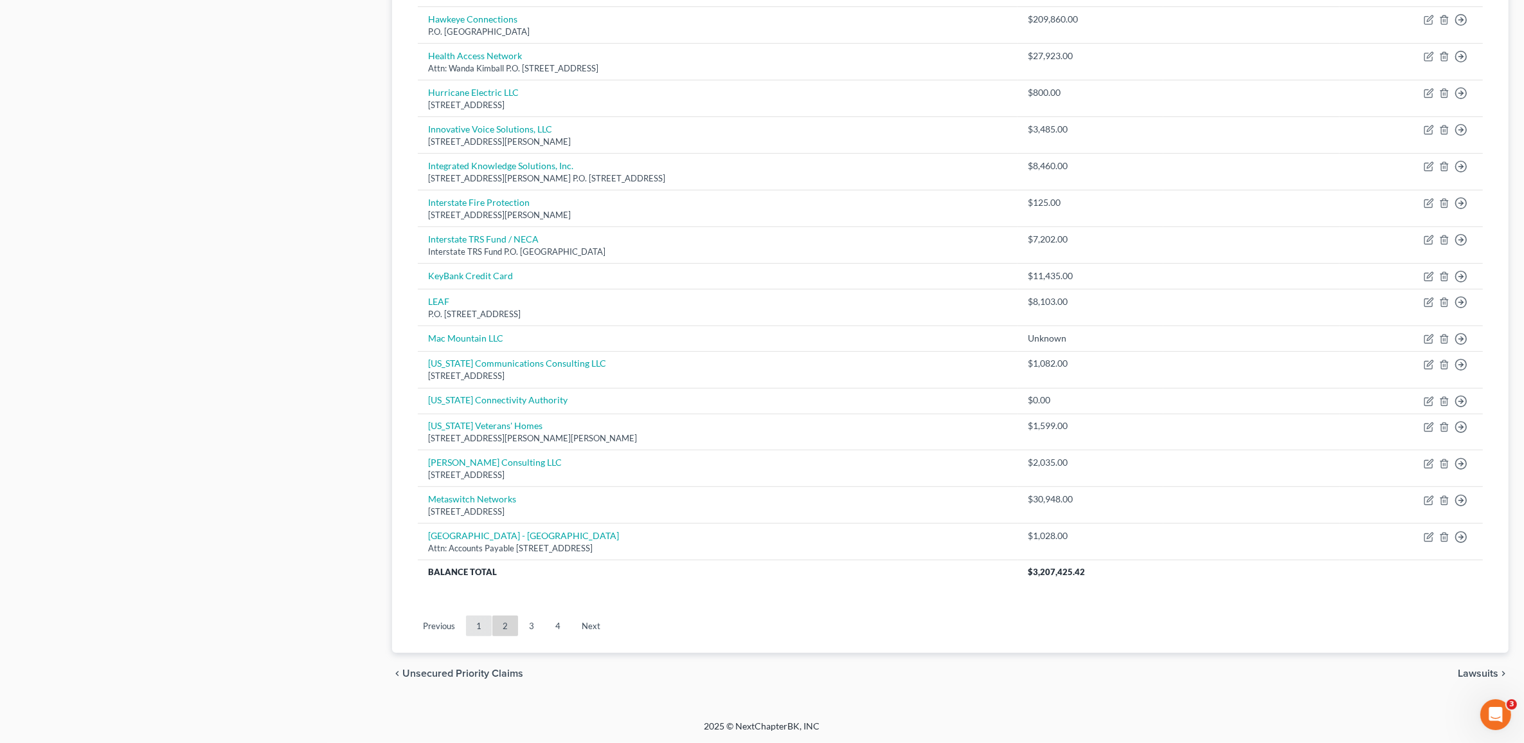
click at [477, 616] on link "1" at bounding box center [479, 625] width 26 height 21
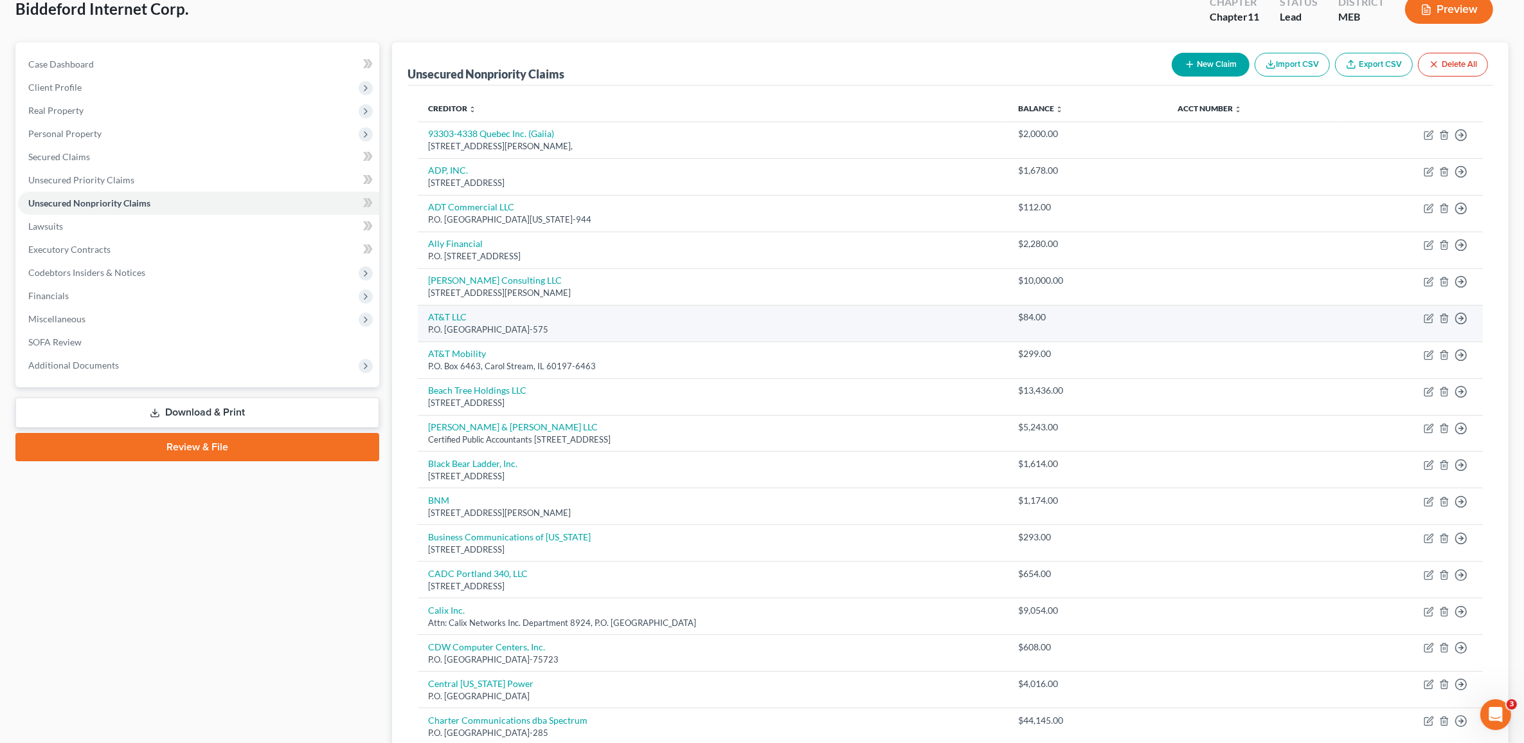
scroll to position [0, 0]
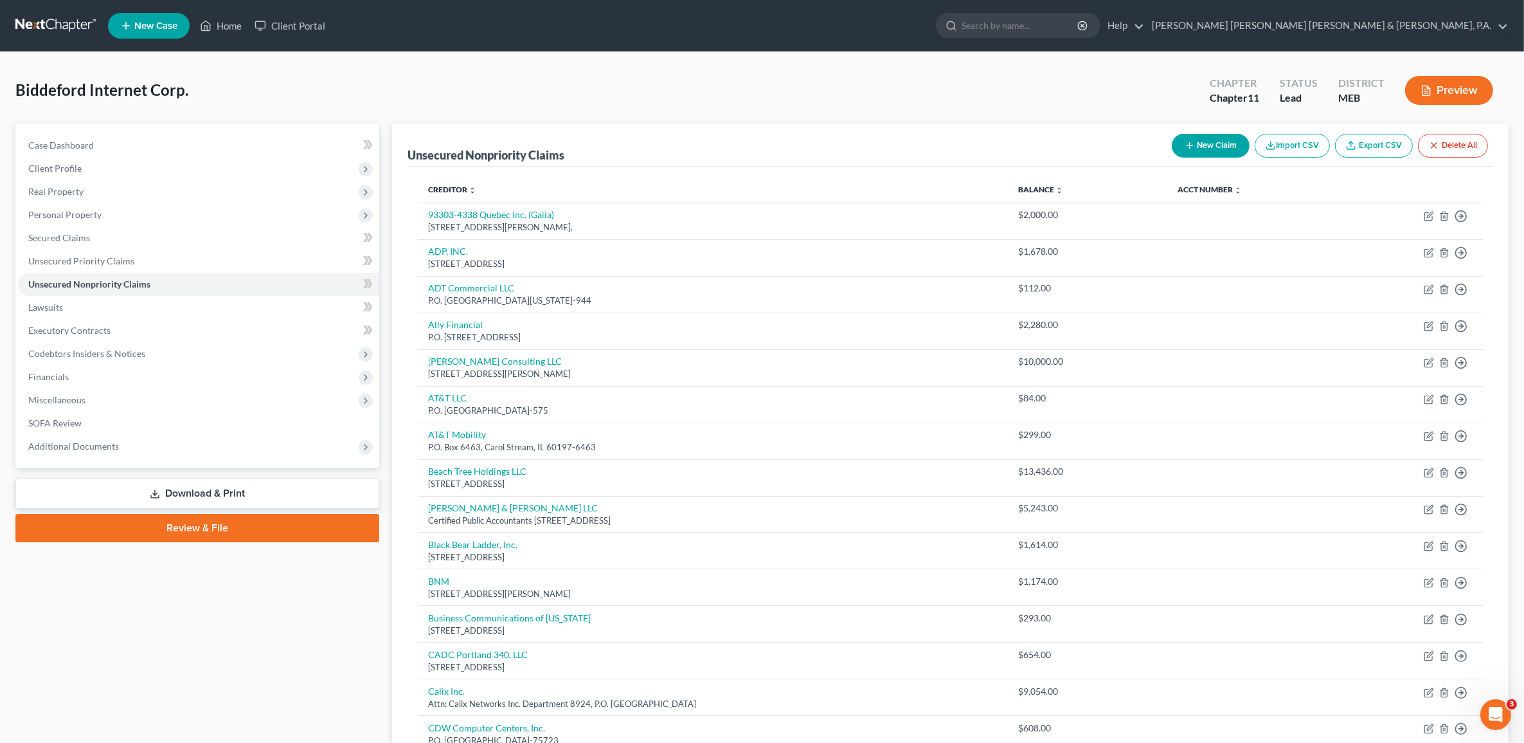
click at [249, 490] on link "Download & Print" at bounding box center [197, 493] width 364 height 30
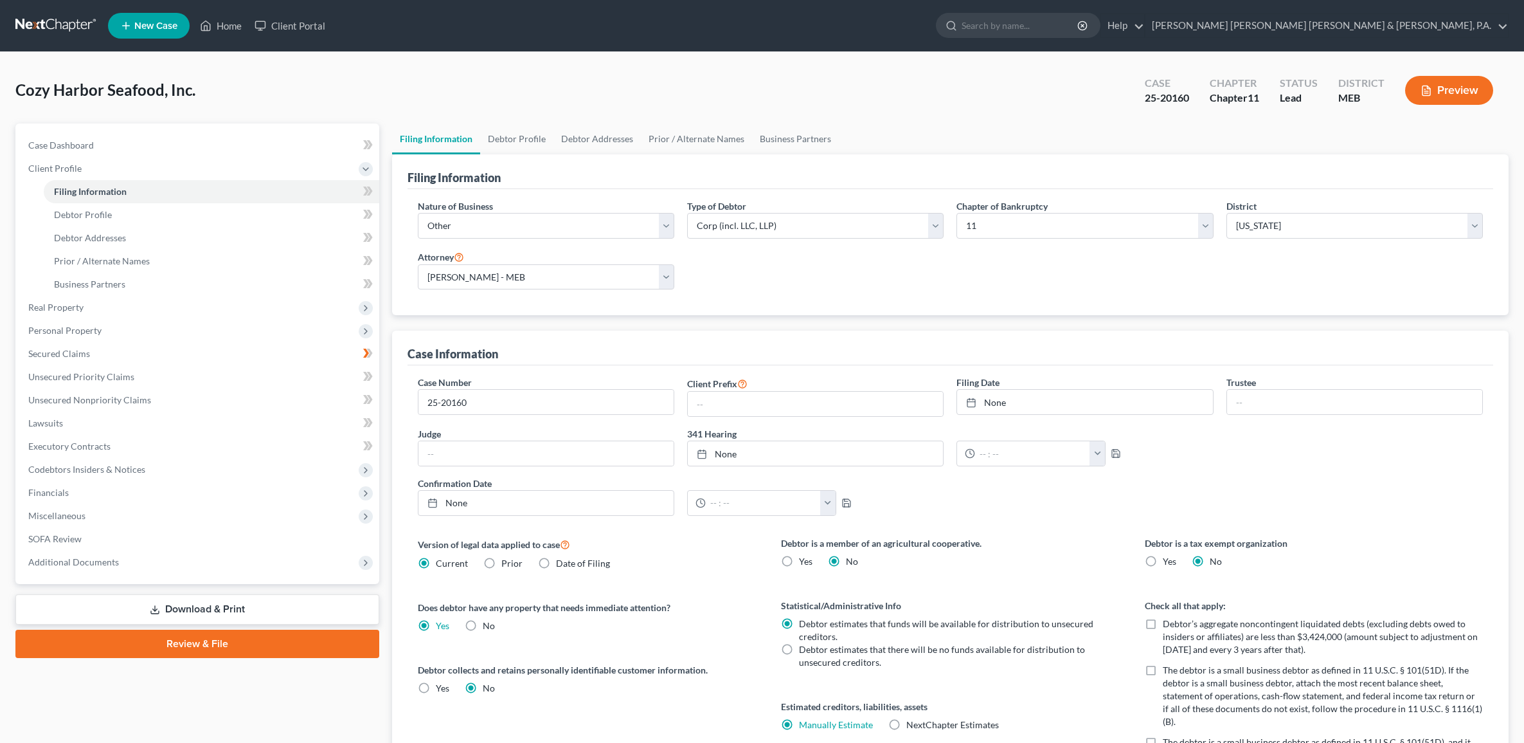
select select "3"
select select "1"
select select "37"
select select "2"
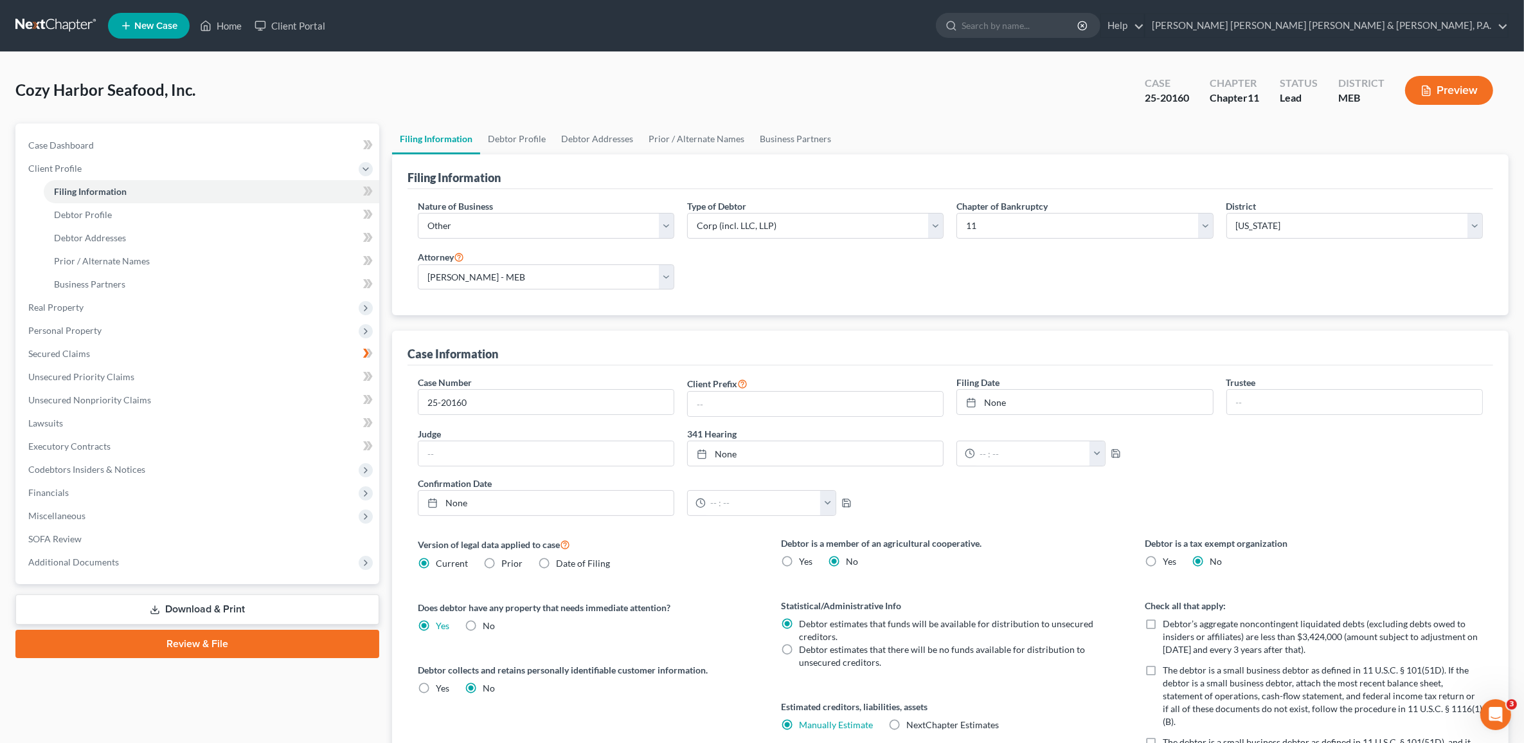
click at [186, 604] on link "Download & Print" at bounding box center [197, 609] width 364 height 30
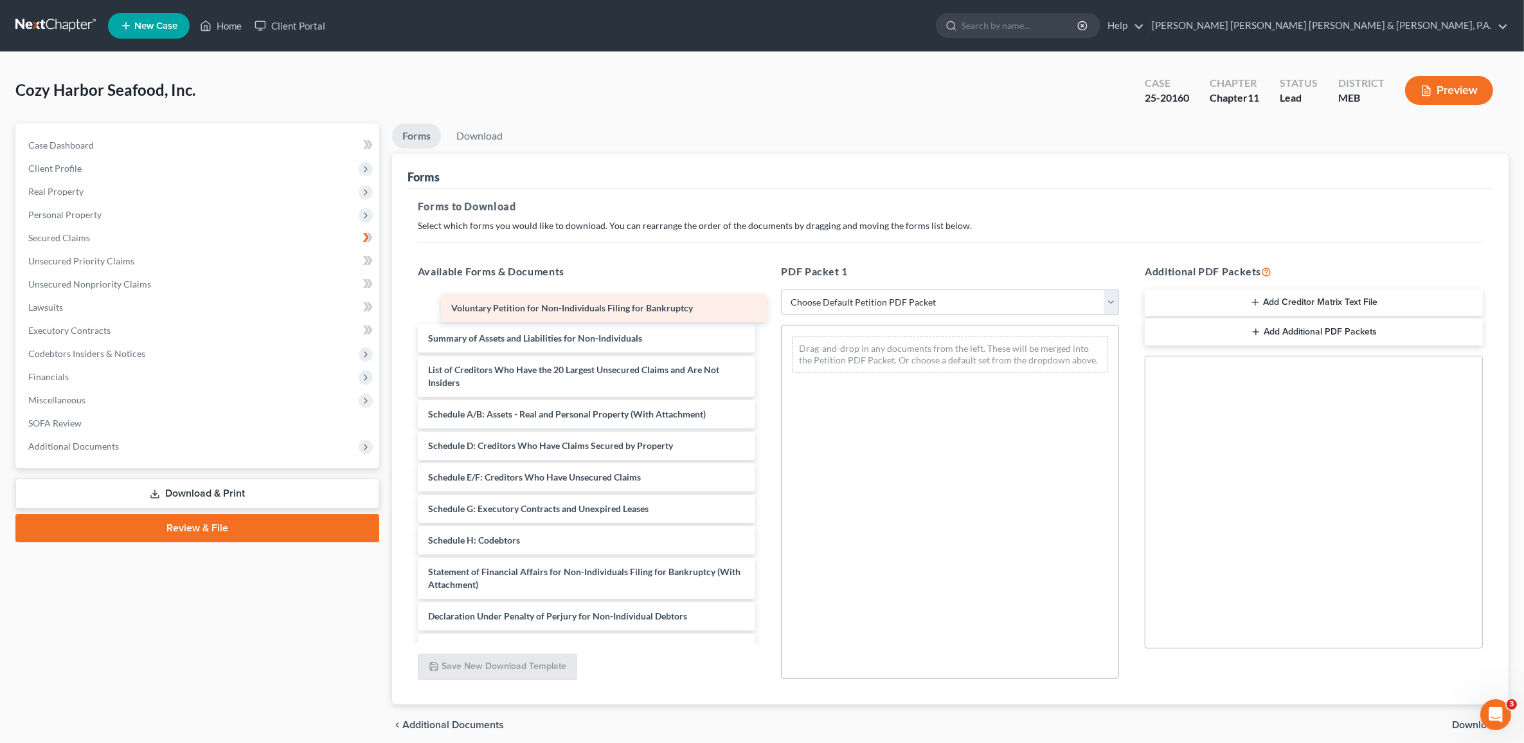
drag, startPoint x: 505, startPoint y: 310, endPoint x: 528, endPoint y: 312, distance: 23.2
click at [528, 312] on div "Voluntary Petition for Non-Individuals Filing for Bankruptcy Voluntary Petition…" at bounding box center [587, 525] width 359 height 464
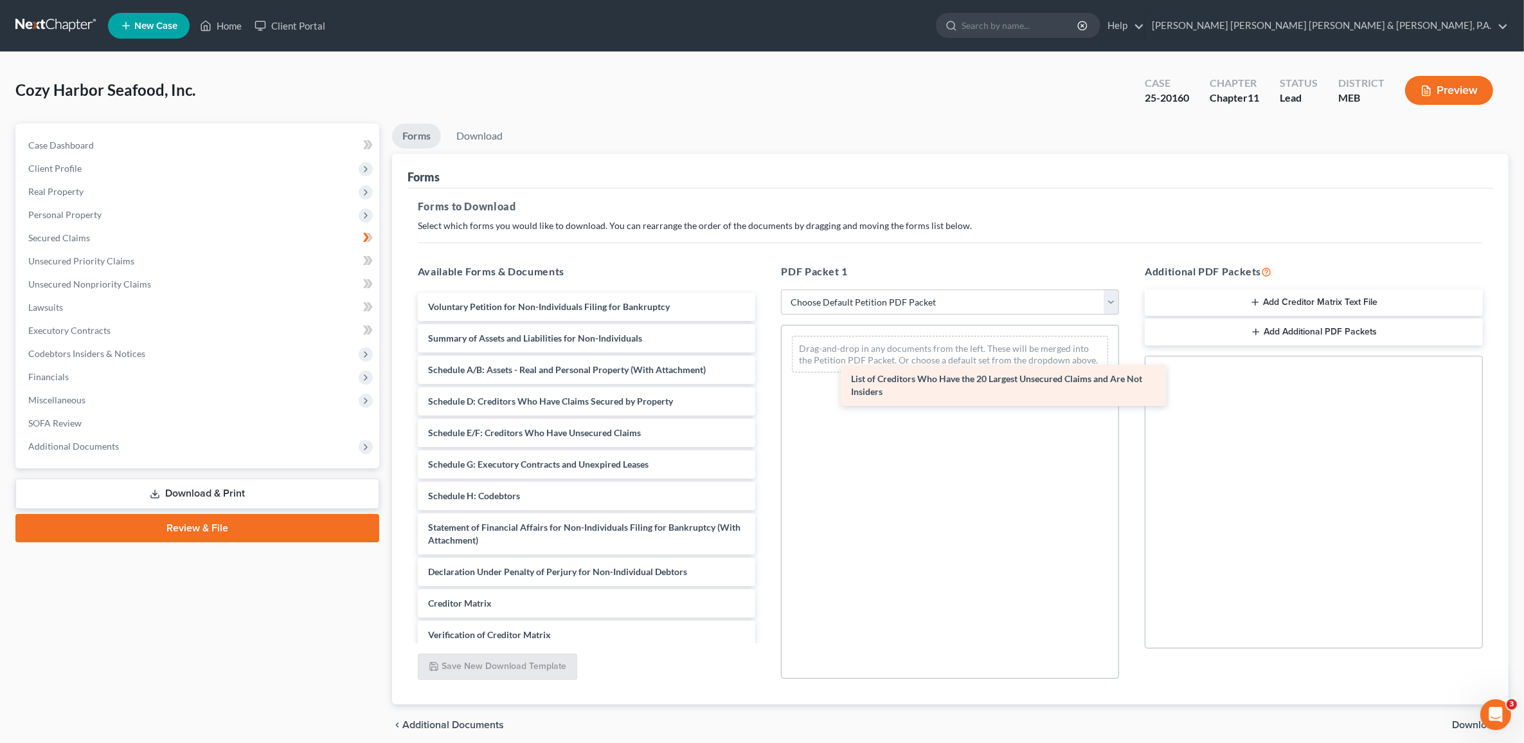
drag, startPoint x: 573, startPoint y: 371, endPoint x: 975, endPoint y: 374, distance: 401.2
click at [766, 374] on div "List of Creditors Who Have the 20 Largest Unsecured Claims and Are Not Insiders…" at bounding box center [587, 502] width 359 height 419
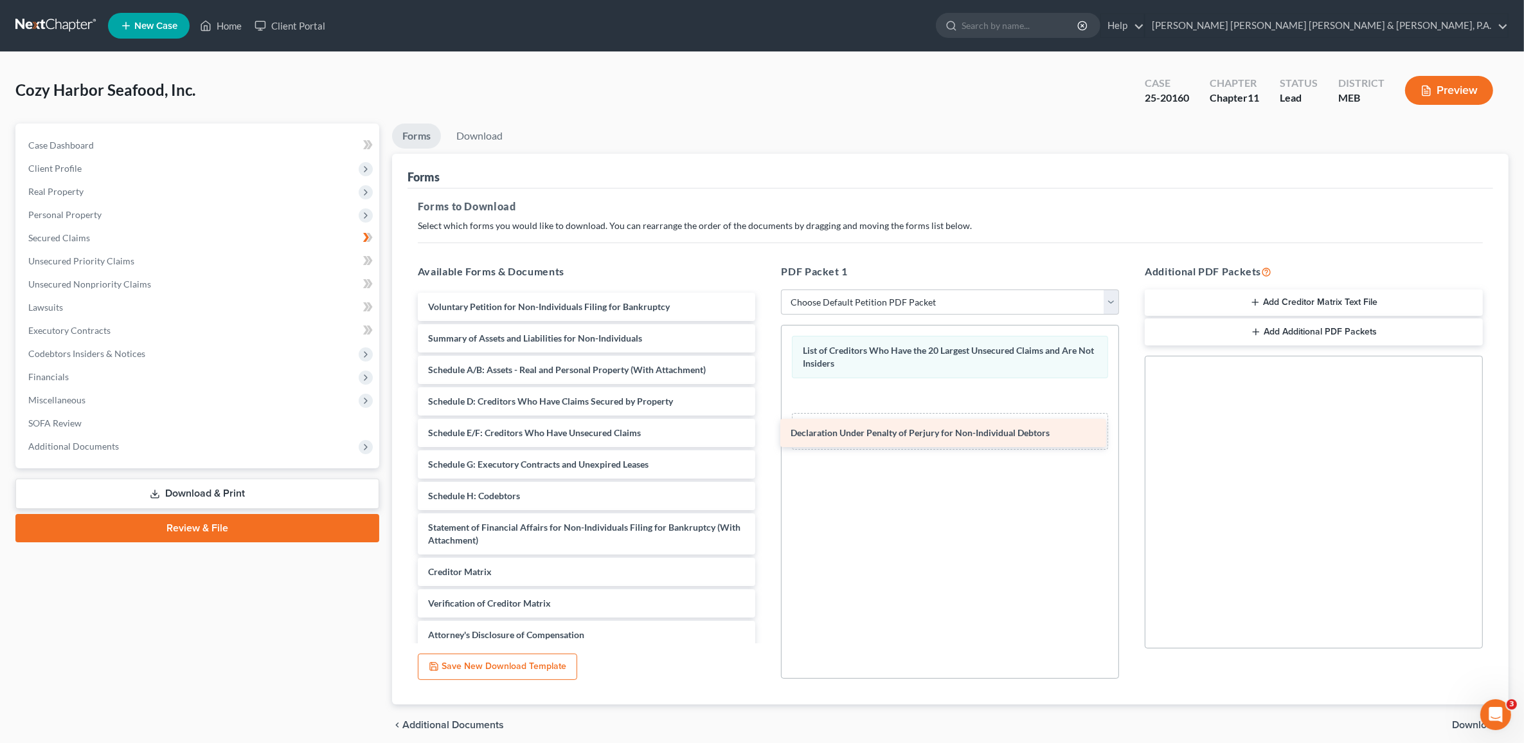
drag, startPoint x: 595, startPoint y: 573, endPoint x: 958, endPoint y: 435, distance: 388.1
click at [766, 435] on div "Declaration Under Penalty of Perjury for Non-Individual Debtors Voluntary Petit…" at bounding box center [587, 487] width 359 height 388
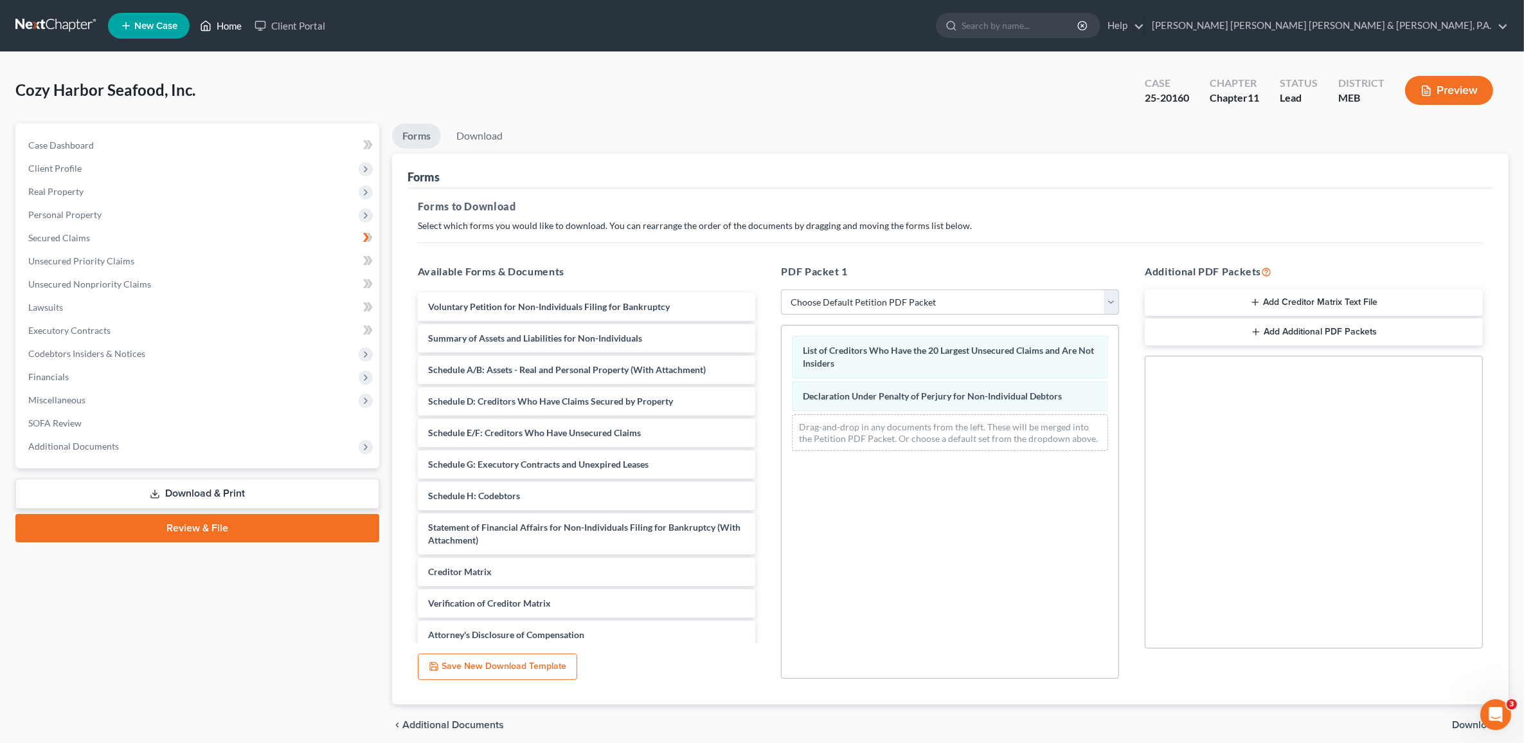
click at [242, 21] on link "Home" at bounding box center [221, 25] width 55 height 23
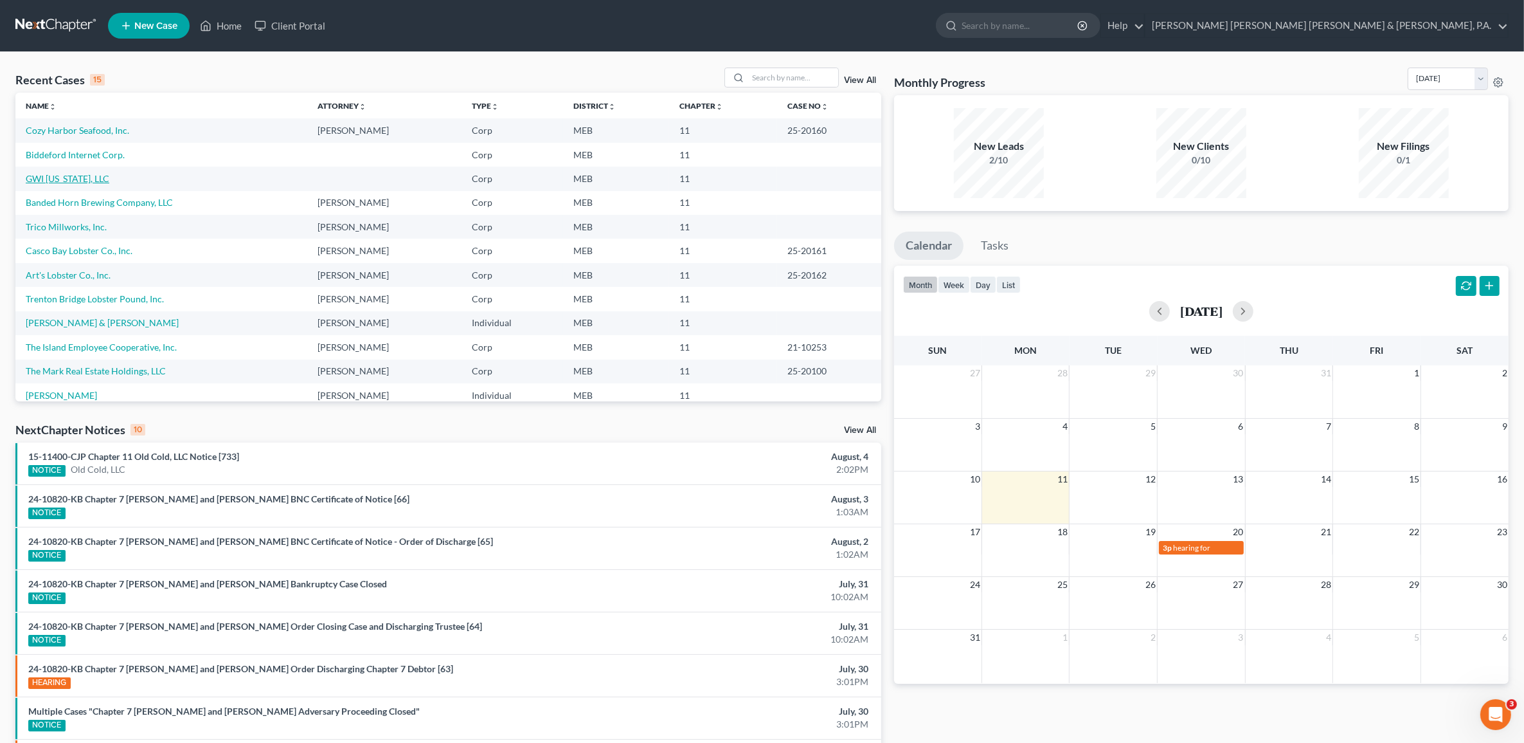
click at [80, 176] on link "GWI [US_STATE], LLC" at bounding box center [68, 178] width 84 height 11
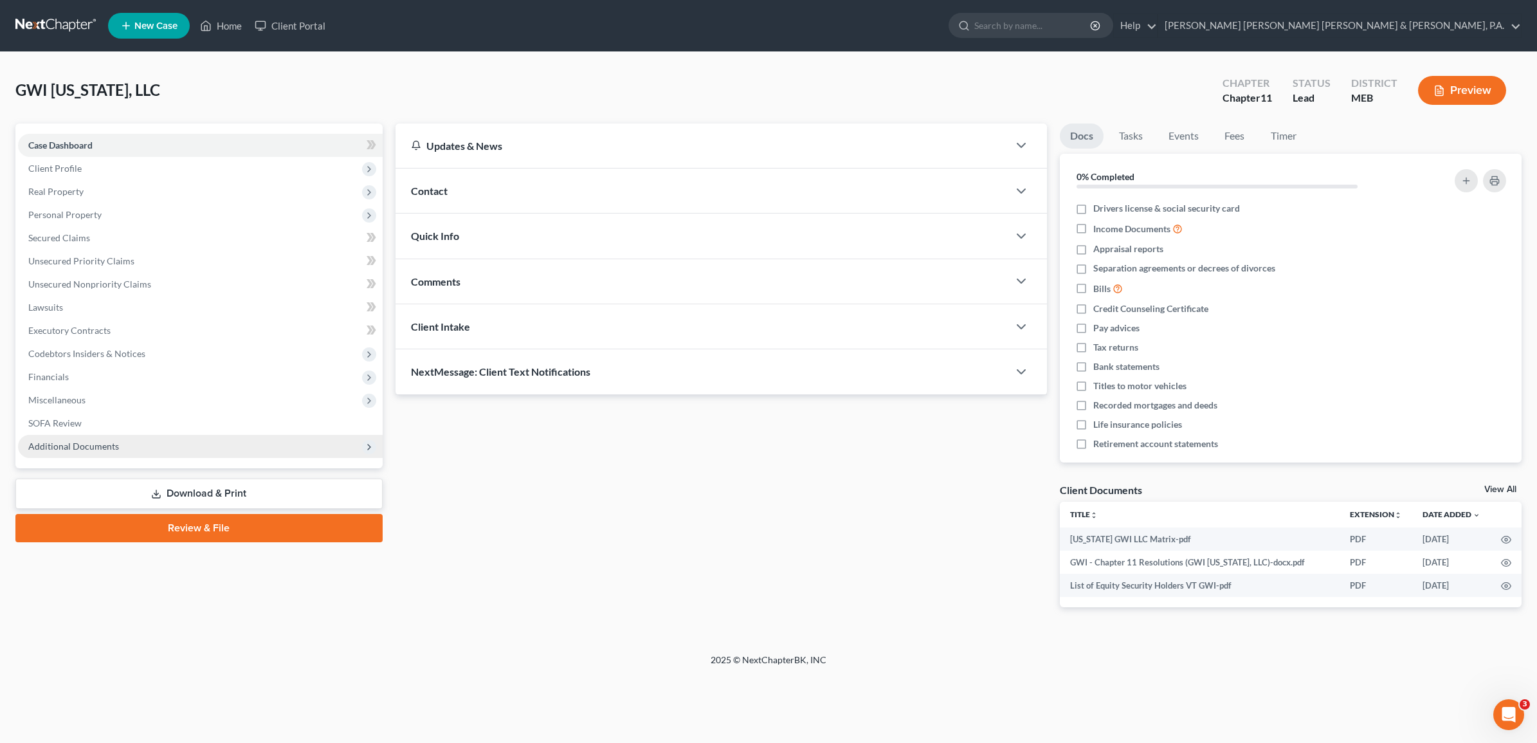
click at [116, 448] on span "Additional Documents" at bounding box center [73, 445] width 91 height 11
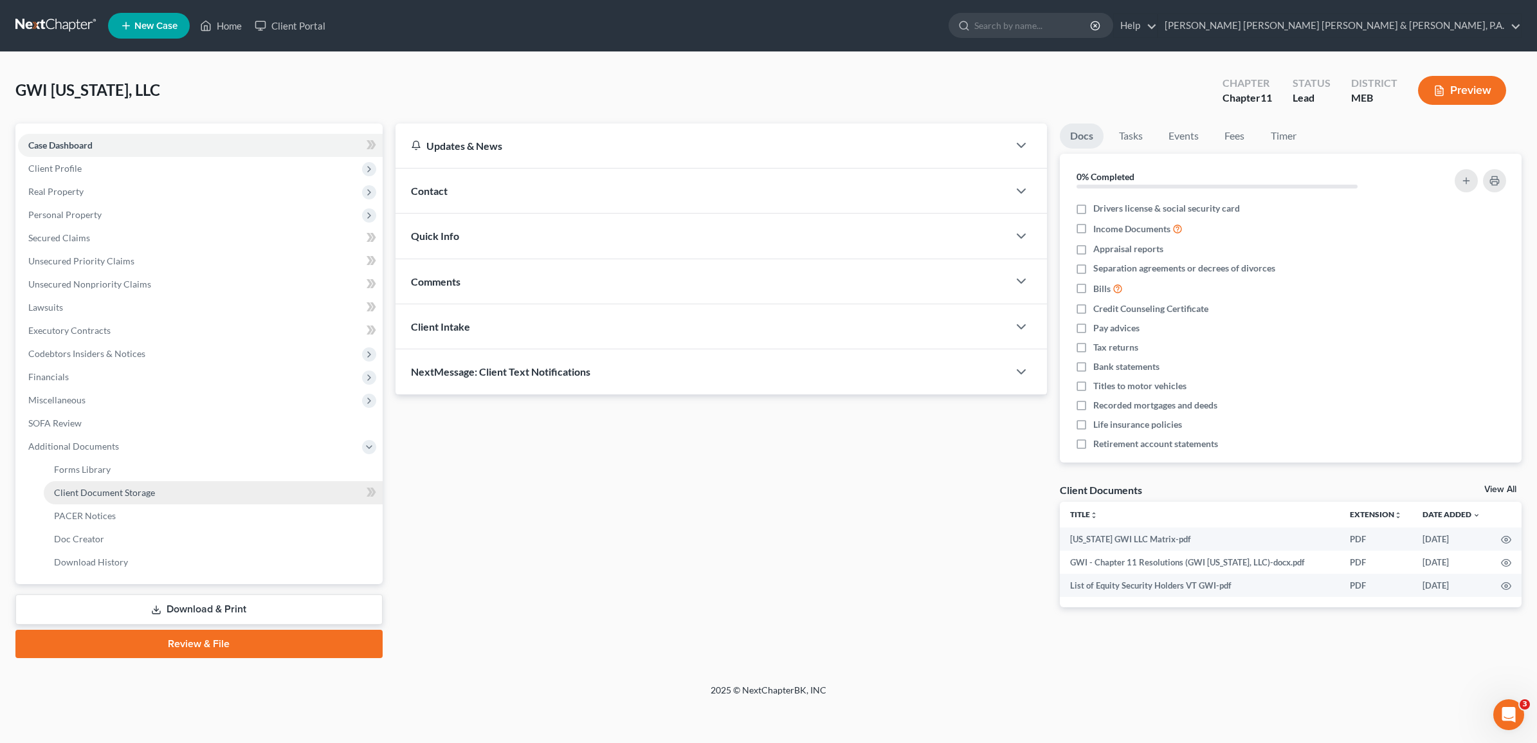
click at [127, 487] on span "Client Document Storage" at bounding box center [104, 492] width 101 height 11
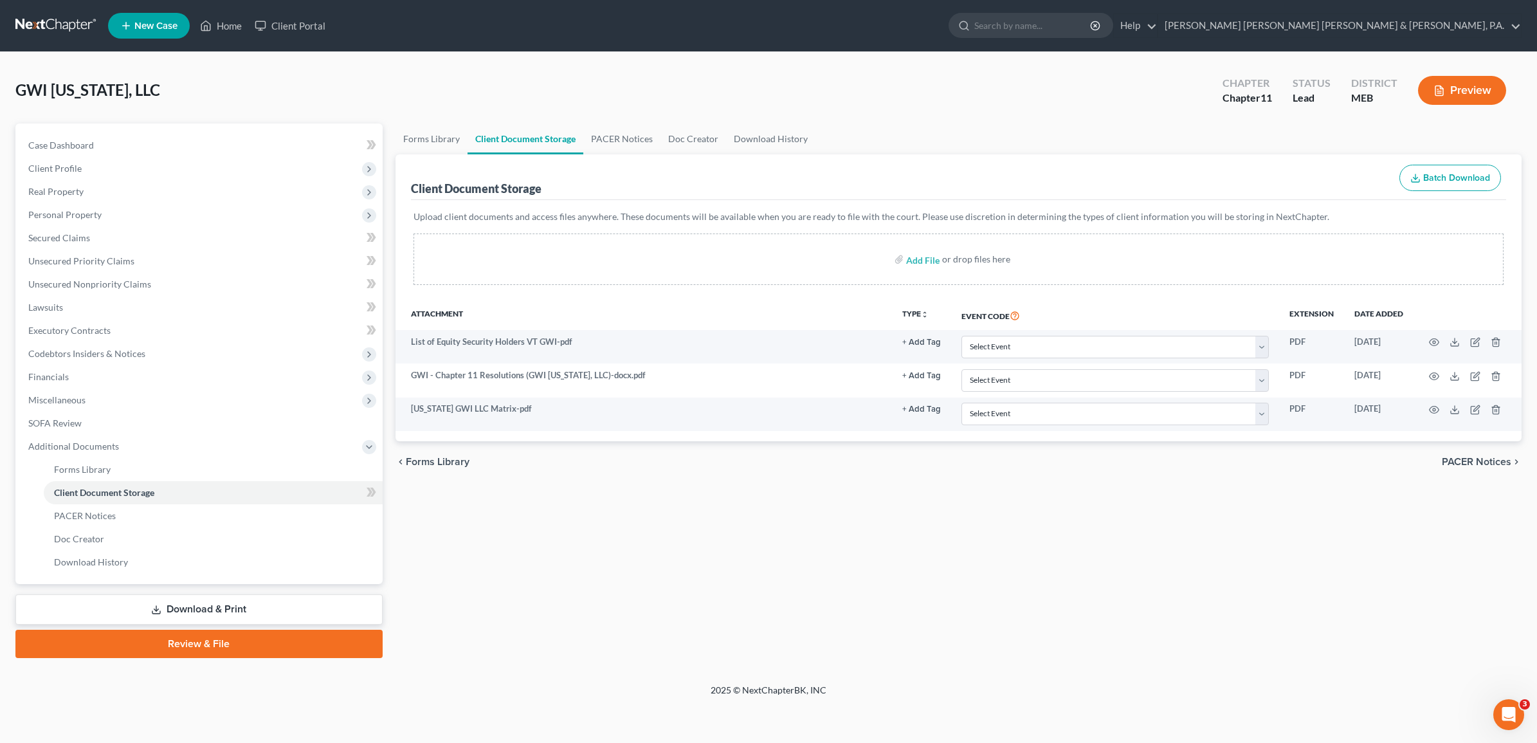
click at [186, 608] on link "Download & Print" at bounding box center [198, 609] width 367 height 30
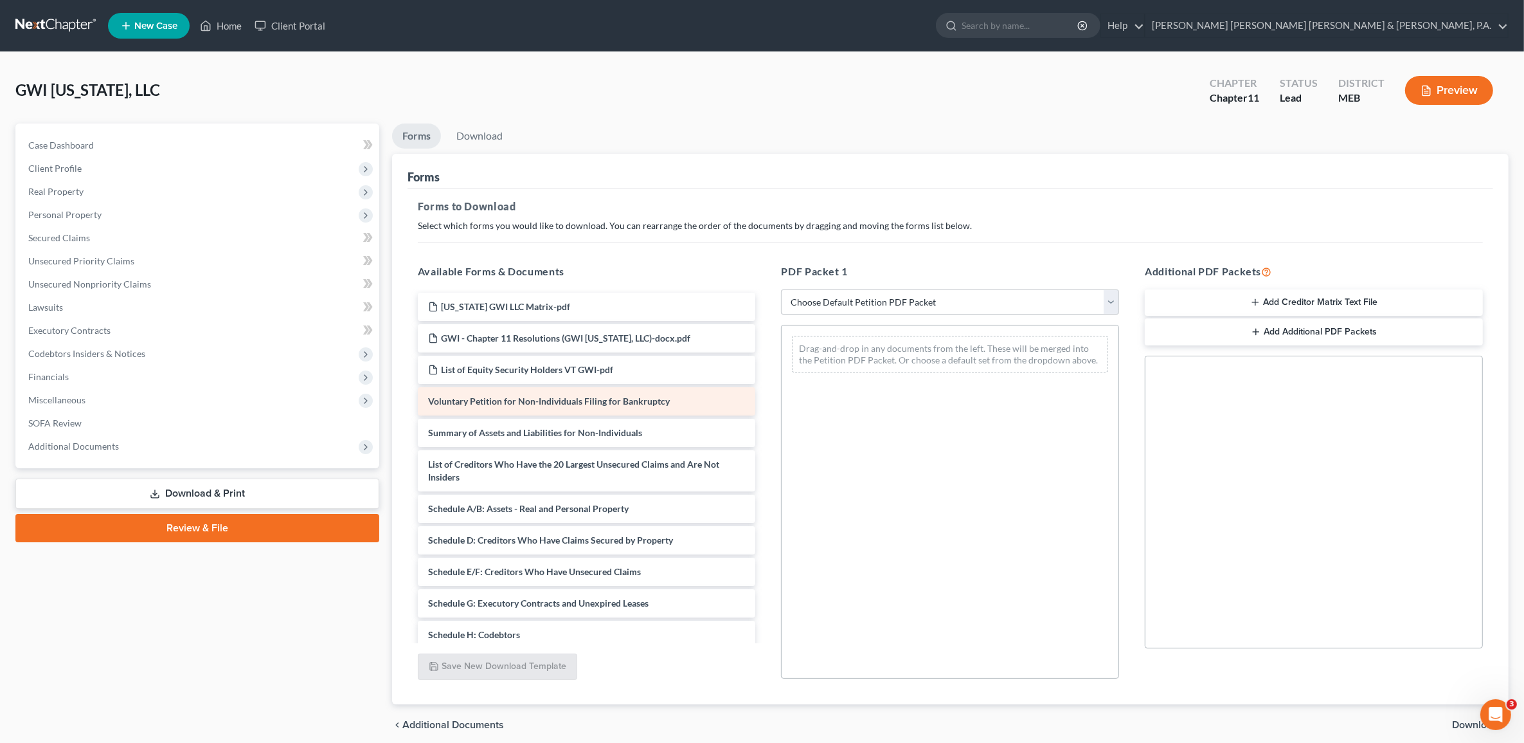
click at [521, 390] on div "Voluntary Petition for Non-Individuals Filing for Bankruptcy" at bounding box center [587, 401] width 338 height 28
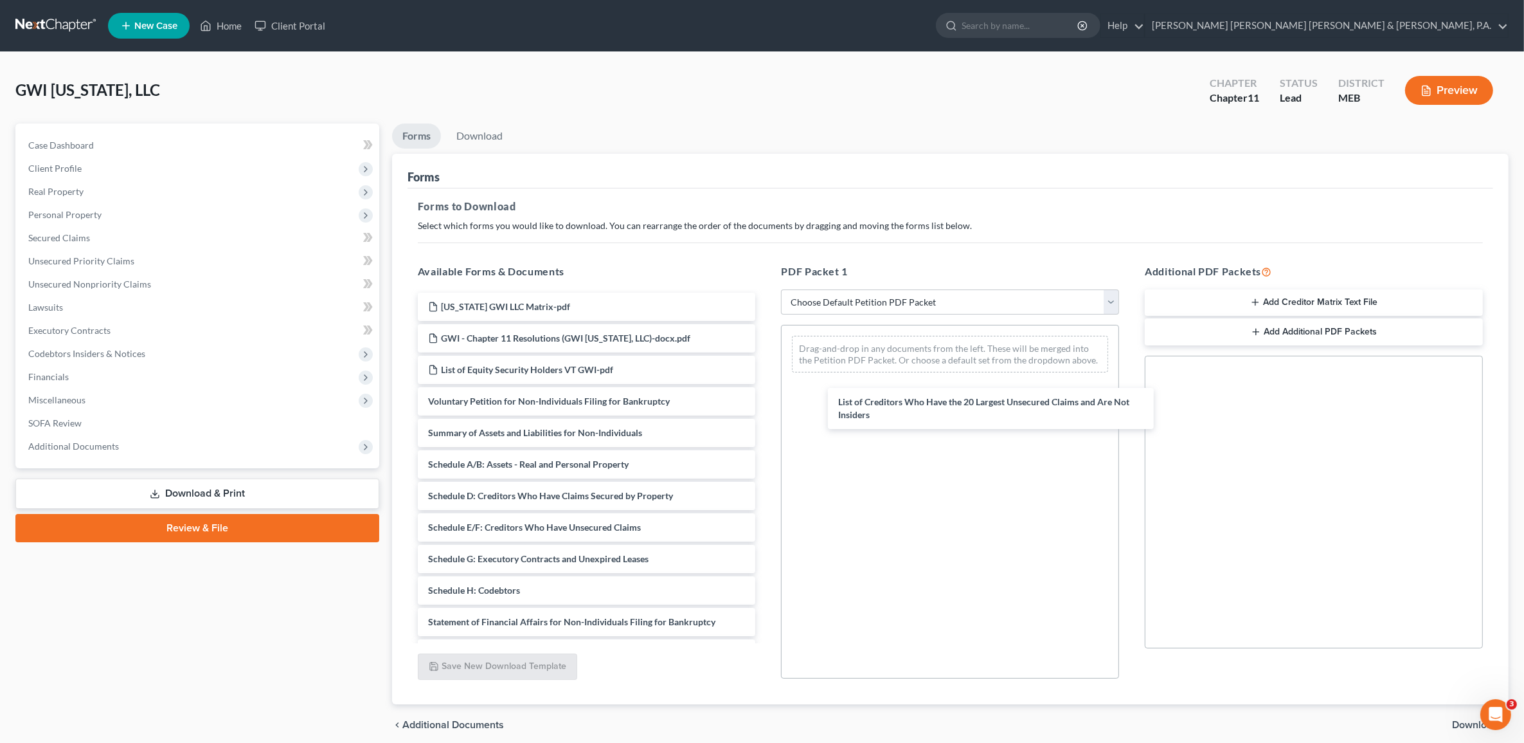
drag, startPoint x: 494, startPoint y: 468, endPoint x: 896, endPoint y: 401, distance: 407.5
click at [766, 405] on div "List of Creditors Who Have the 20 Largest Unsecured Claims and Are Not Insiders…" at bounding box center [587, 543] width 359 height 501
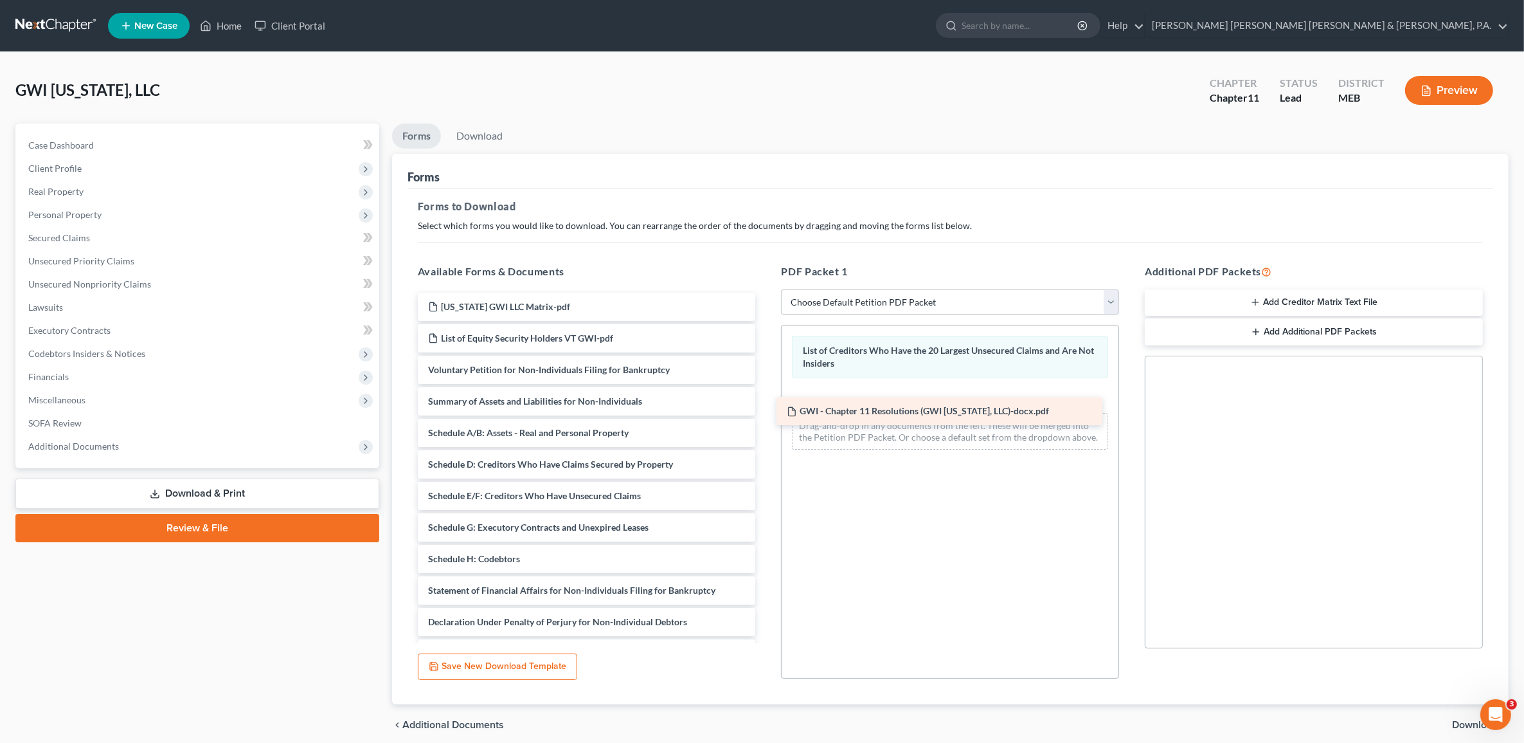
drag, startPoint x: 624, startPoint y: 339, endPoint x: 982, endPoint y: 412, distance: 366.2
click at [766, 412] on div "GWI - Chapter 11 Resolutions (GWI Vermont, LLC)-docx.pdf Vermont GWI LLC Matrix…" at bounding box center [587, 527] width 359 height 469
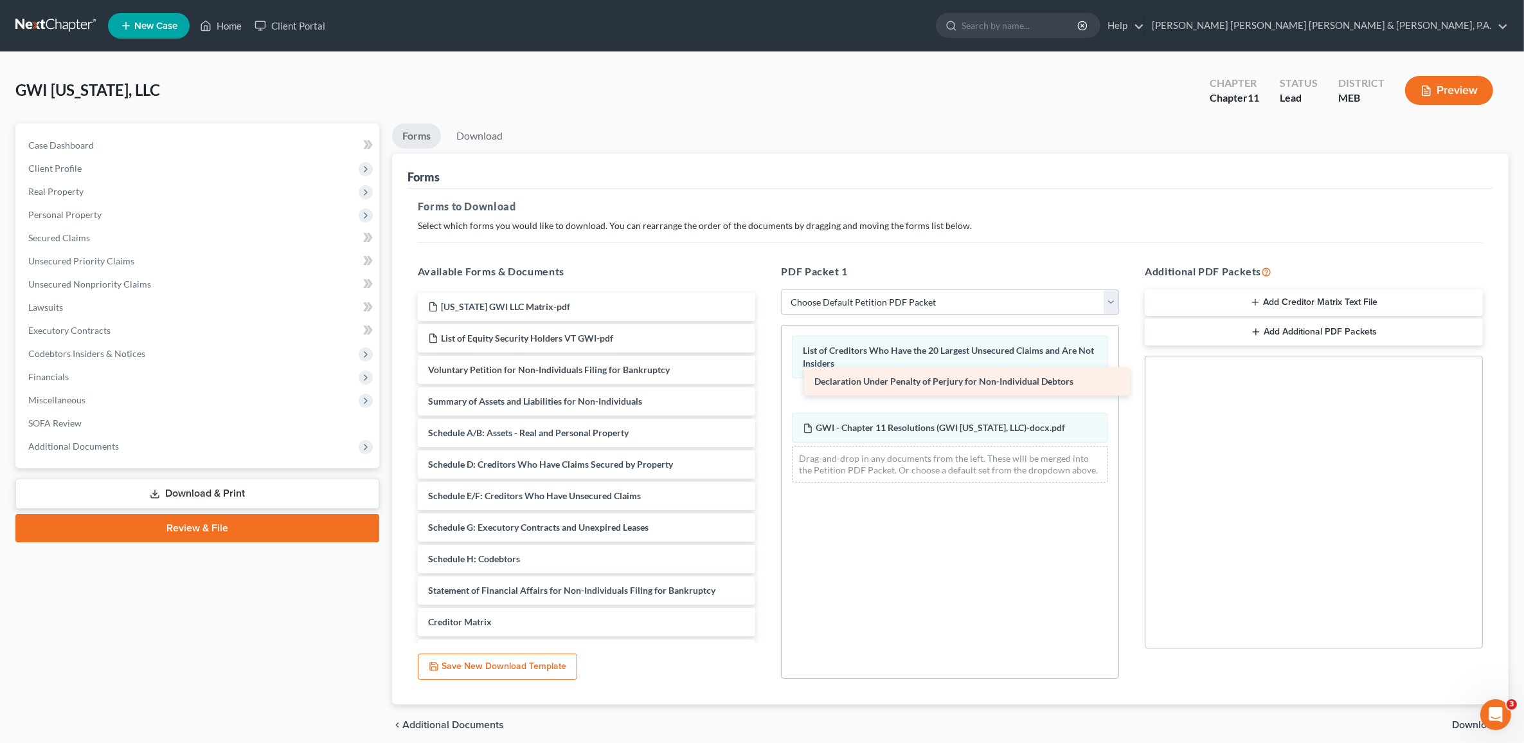
drag, startPoint x: 705, startPoint y: 575, endPoint x: 950, endPoint y: 381, distance: 313.0
click at [766, 381] on div "Declaration Under Penalty of Perjury for Non-Individual Debtors Vermont GWI LLC…" at bounding box center [587, 512] width 359 height 438
click at [989, 552] on div "List of Creditors Who Have the 20 Largest Unsecured Claims and Are Not Insiders…" at bounding box center [950, 502] width 338 height 354
click at [1017, 591] on div "List of Creditors Who Have the 20 Largest Unsecured Claims and Are Not Insiders…" at bounding box center [950, 502] width 338 height 354
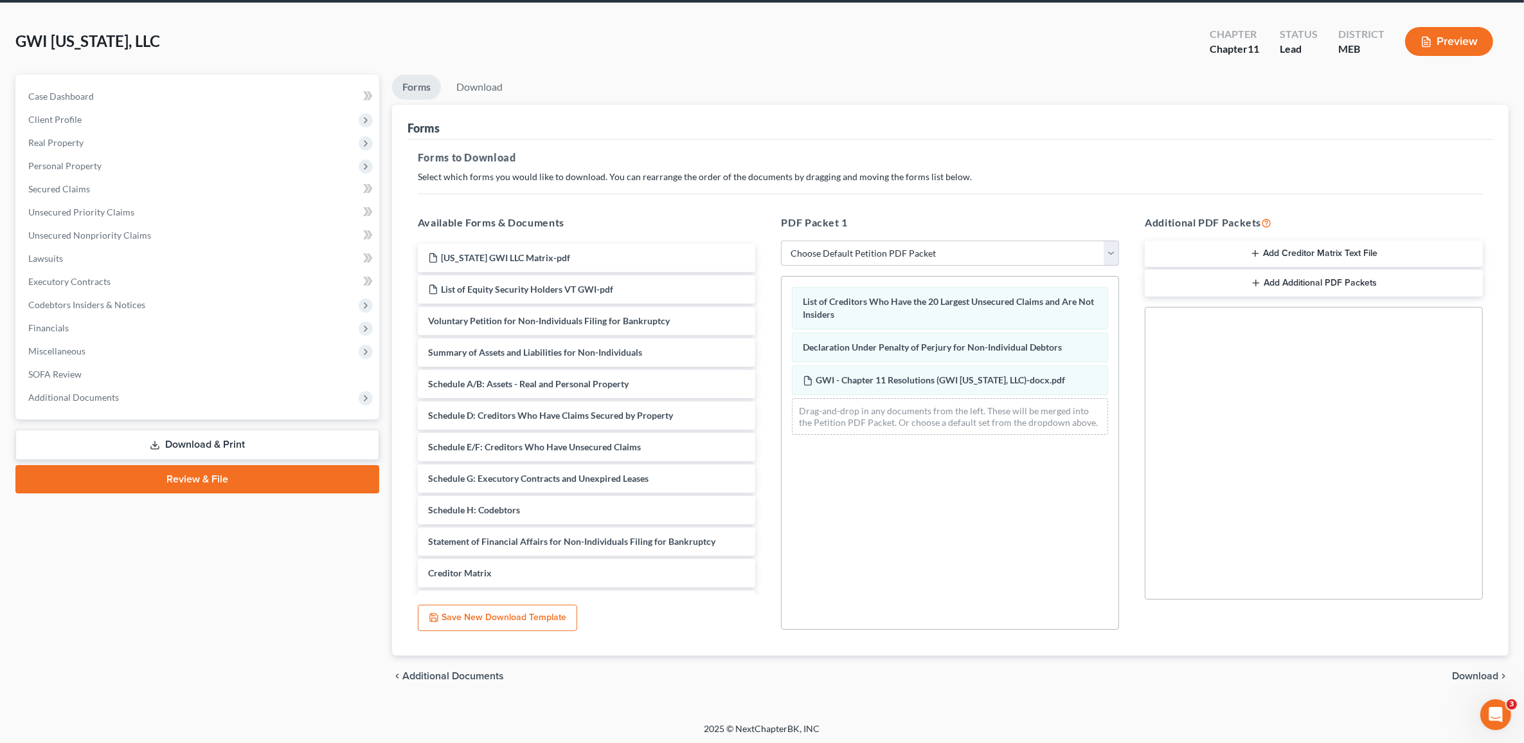
scroll to position [51, 0]
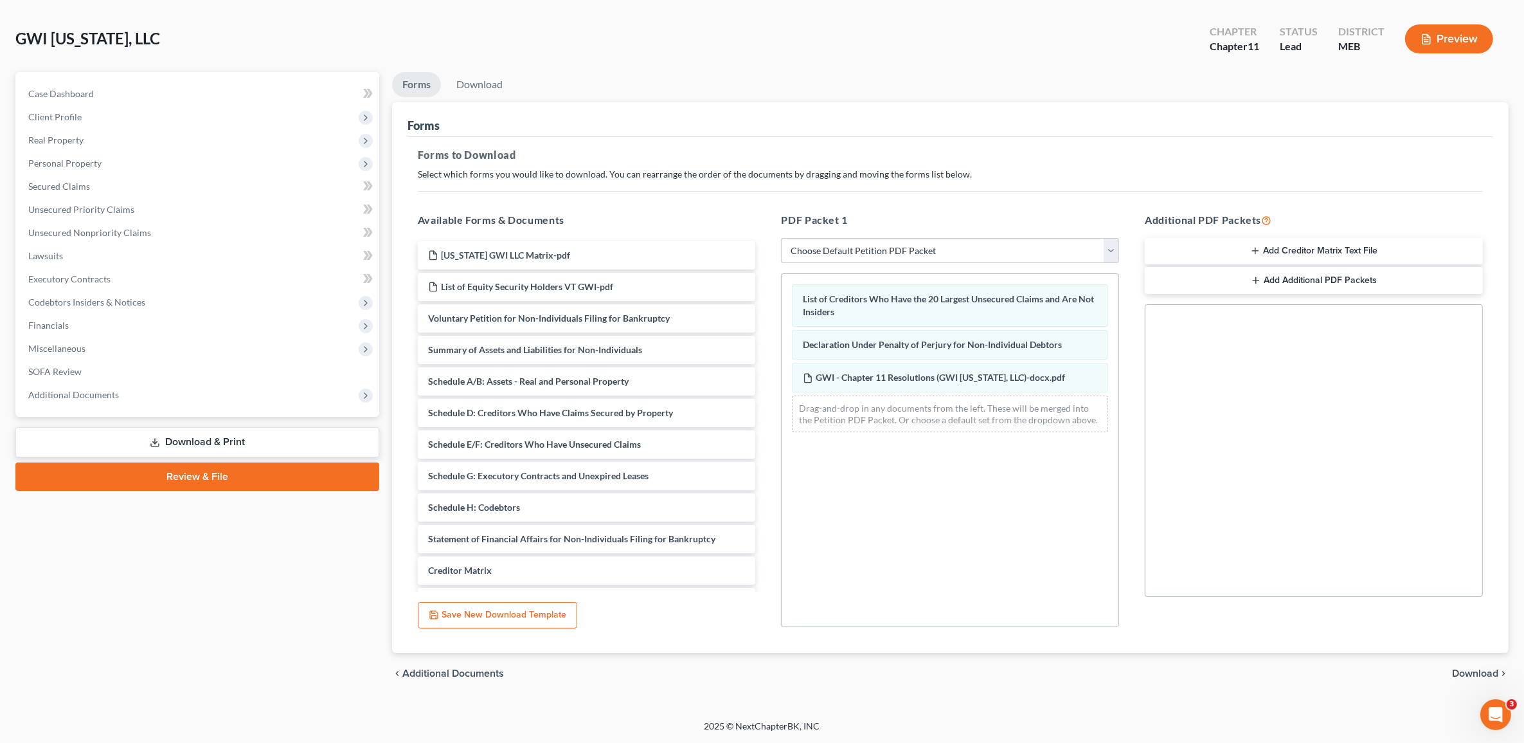
click at [1469, 672] on span "Download" at bounding box center [1475, 673] width 46 height 10
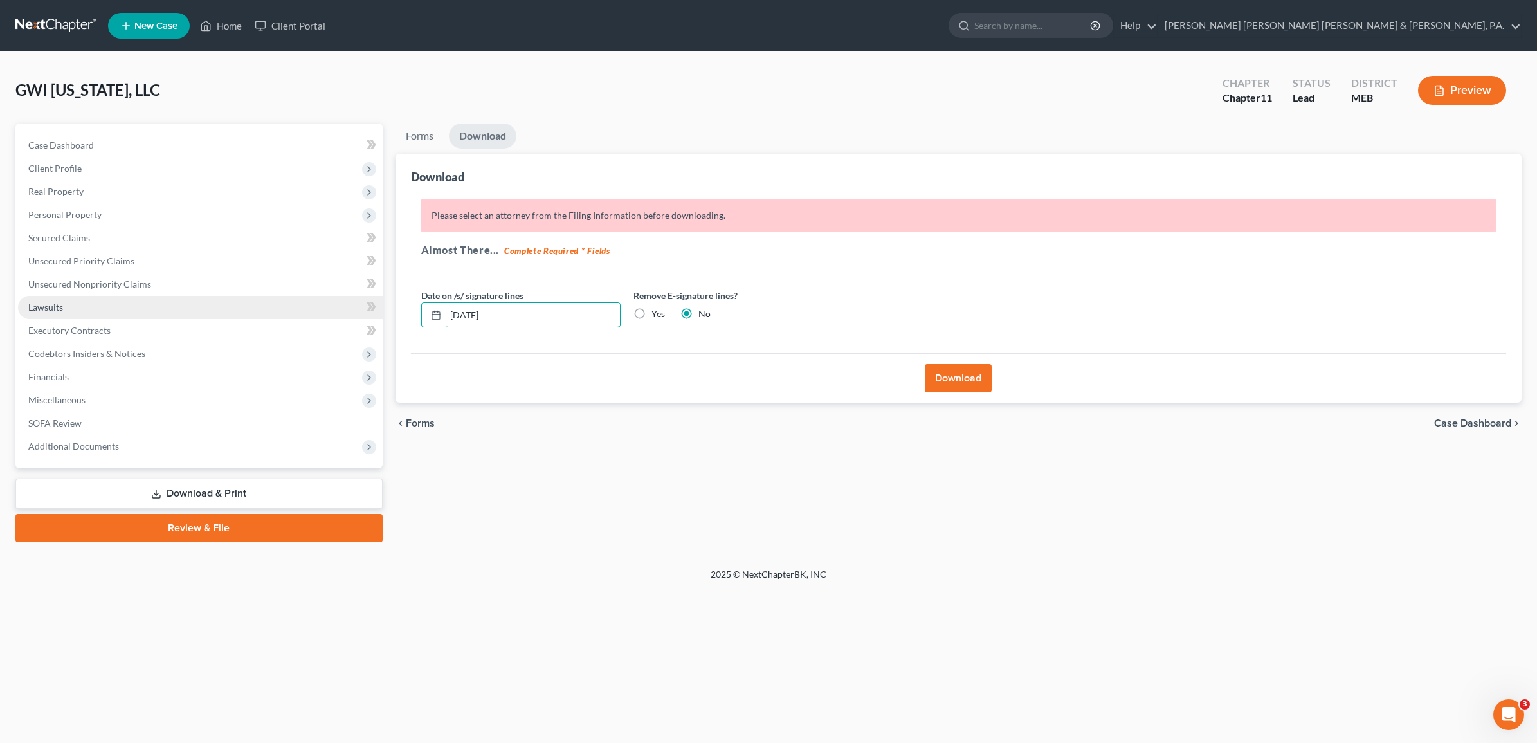
drag, startPoint x: 589, startPoint y: 312, endPoint x: 318, endPoint y: 303, distance: 270.8
click at [318, 303] on div "Petition Navigation Case Dashboard Payments Invoices Payments Payments Credit R…" at bounding box center [768, 332] width 1519 height 419
click at [651, 315] on label "Yes" at bounding box center [658, 313] width 14 height 13
click at [656, 315] on input "Yes" at bounding box center [660, 311] width 8 height 8
radio input "true"
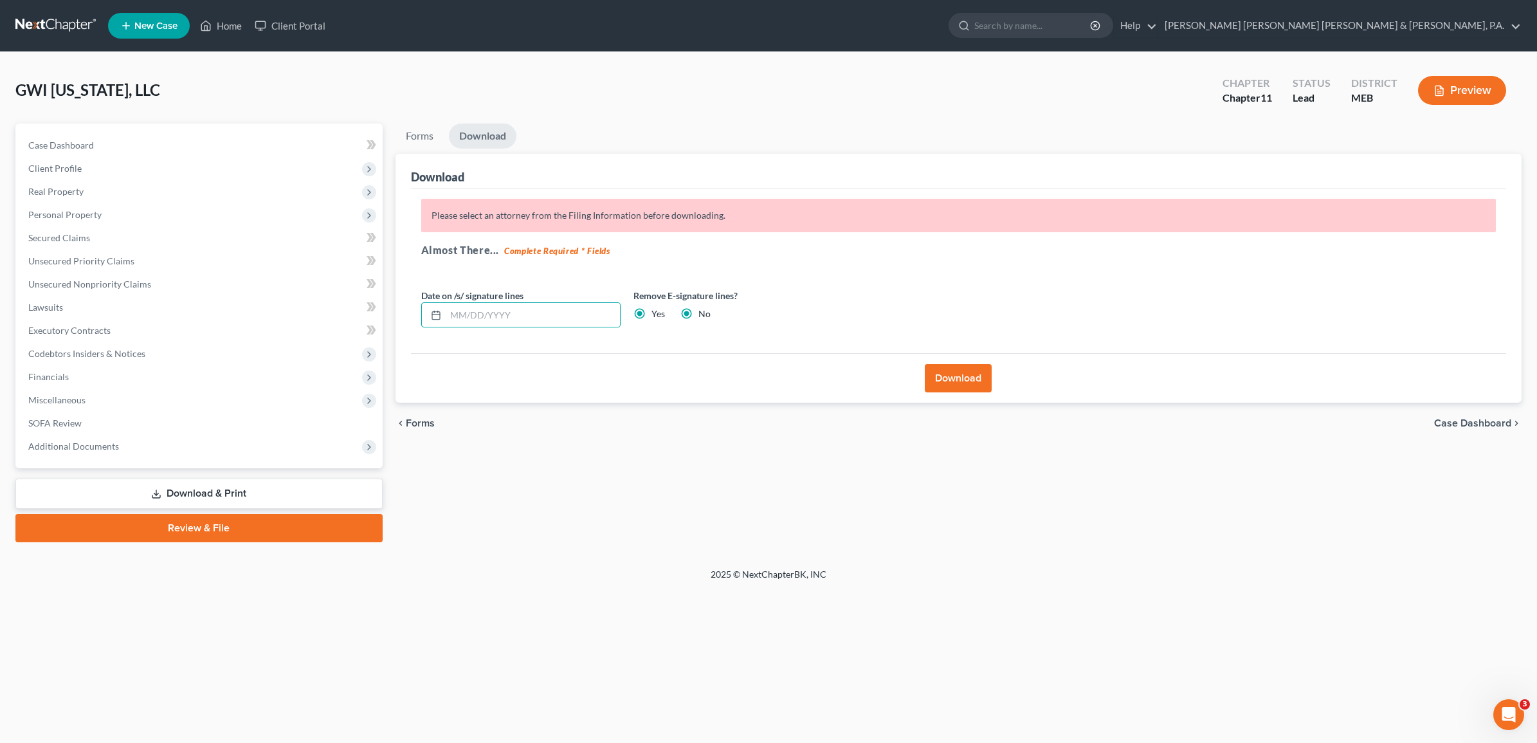
radio input "false"
click at [982, 397] on div "Download" at bounding box center [959, 378] width 1096 height 50
click at [968, 381] on button "Download" at bounding box center [958, 378] width 67 height 28
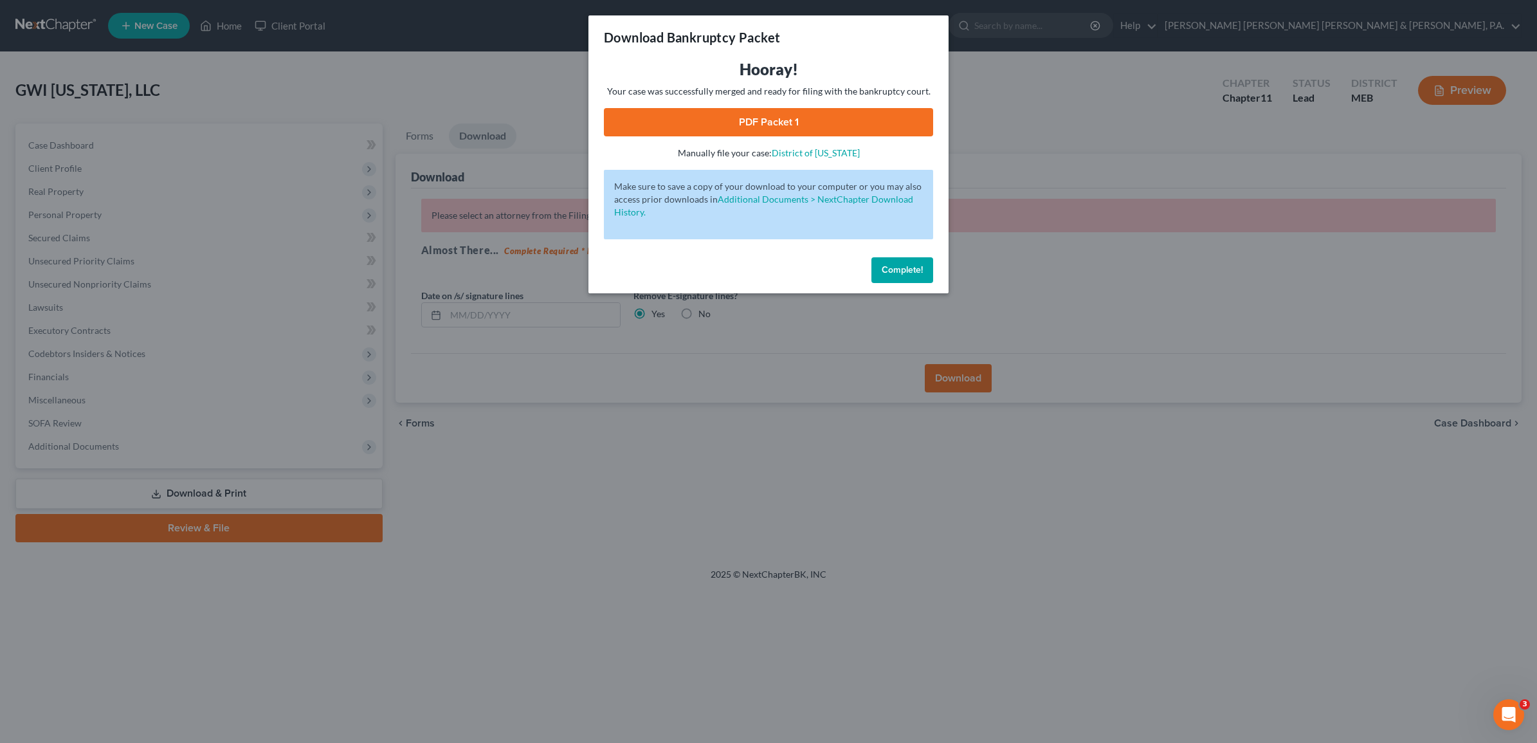
click at [745, 110] on link "PDF Packet 1" at bounding box center [768, 122] width 329 height 28
click at [901, 271] on span "Complete!" at bounding box center [901, 269] width 41 height 11
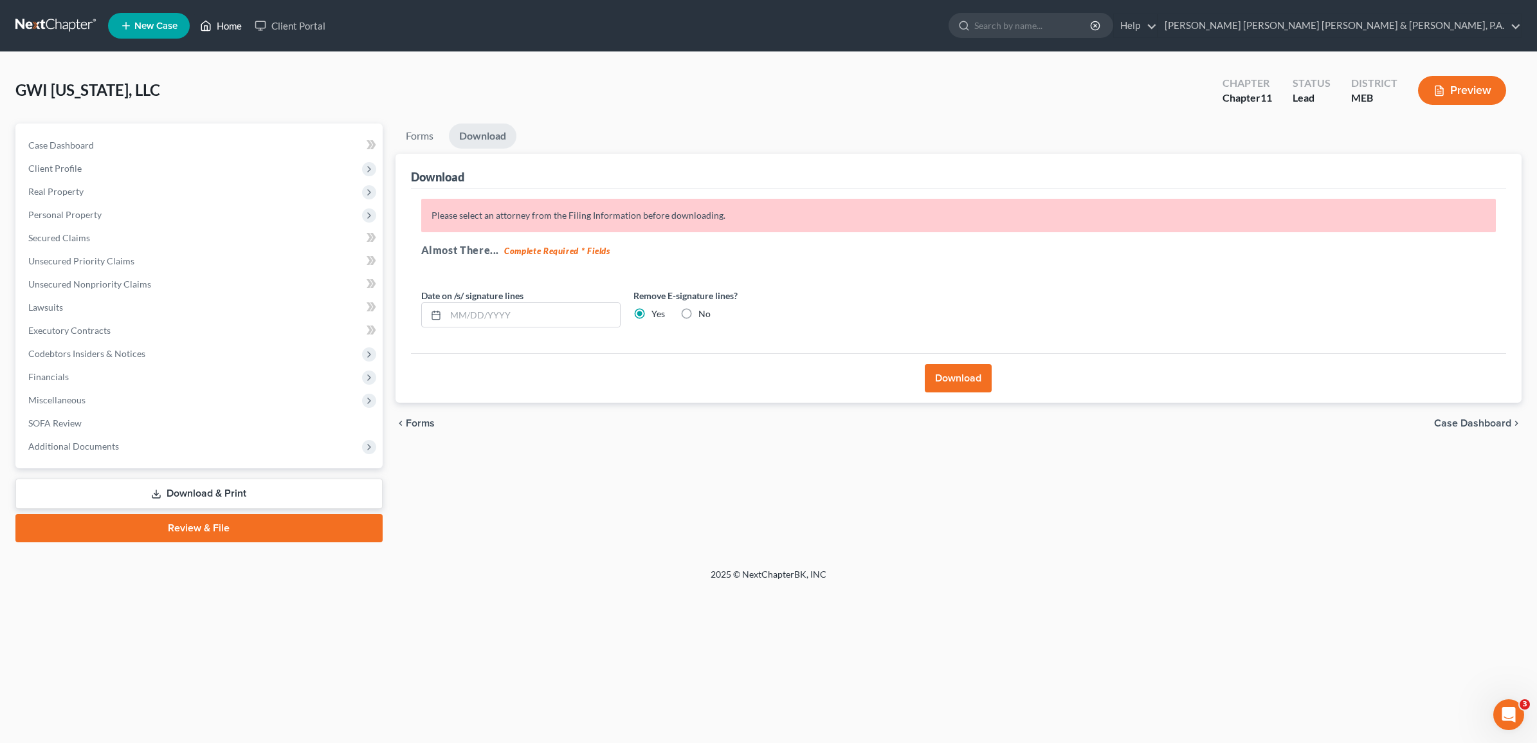
click at [216, 21] on link "Home" at bounding box center [221, 25] width 55 height 23
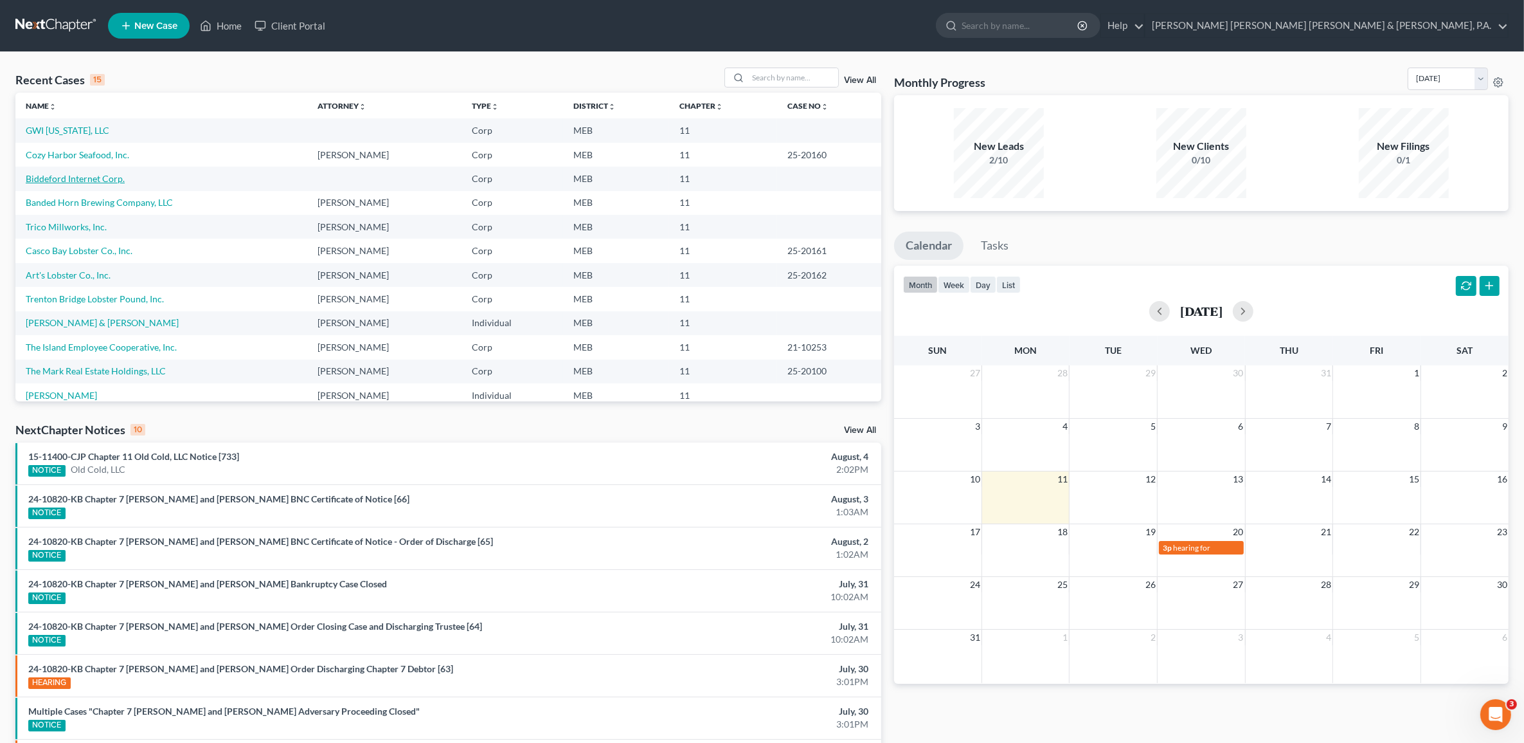
click at [84, 178] on link "Biddeford Internet Corp." at bounding box center [75, 178] width 99 height 11
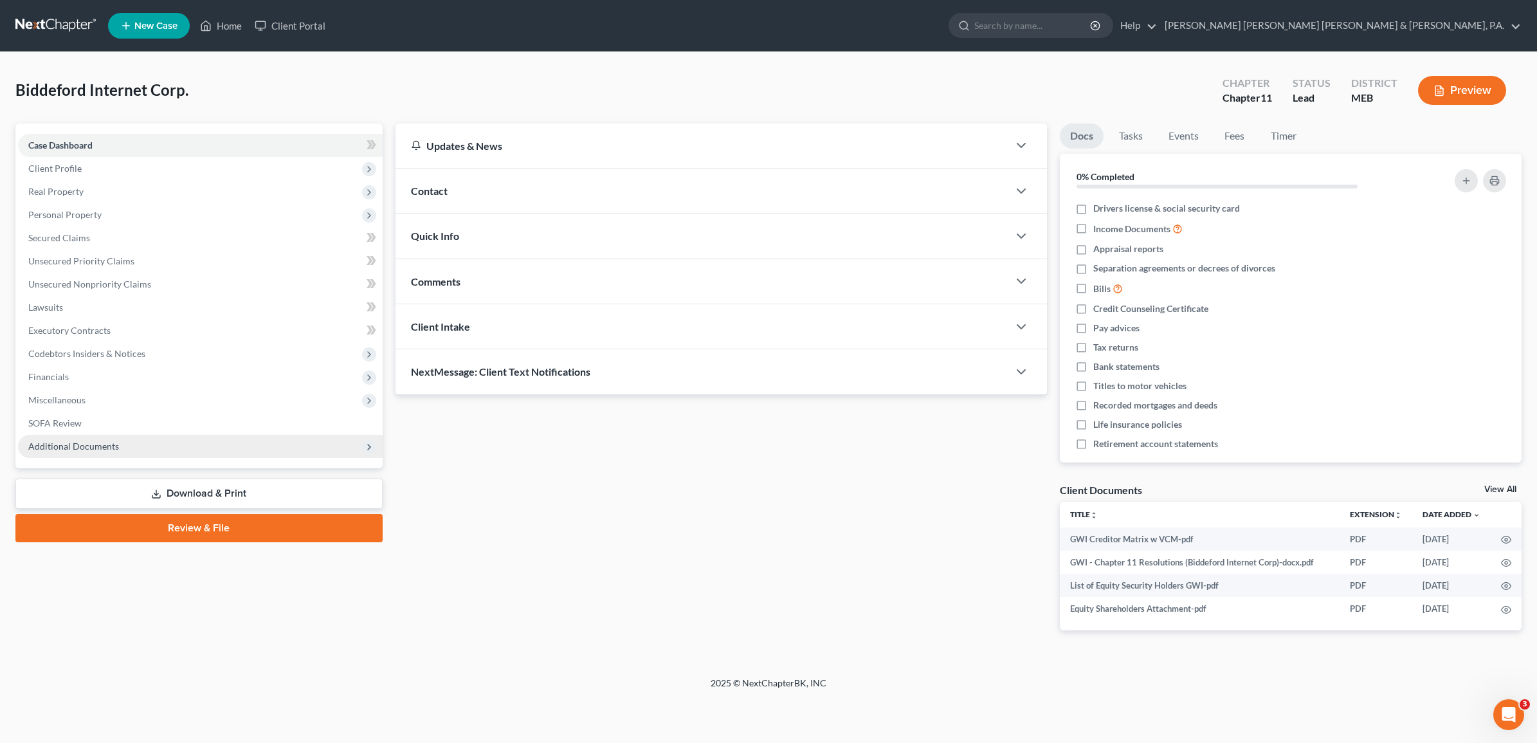
click at [123, 444] on span "Additional Documents" at bounding box center [200, 446] width 365 height 23
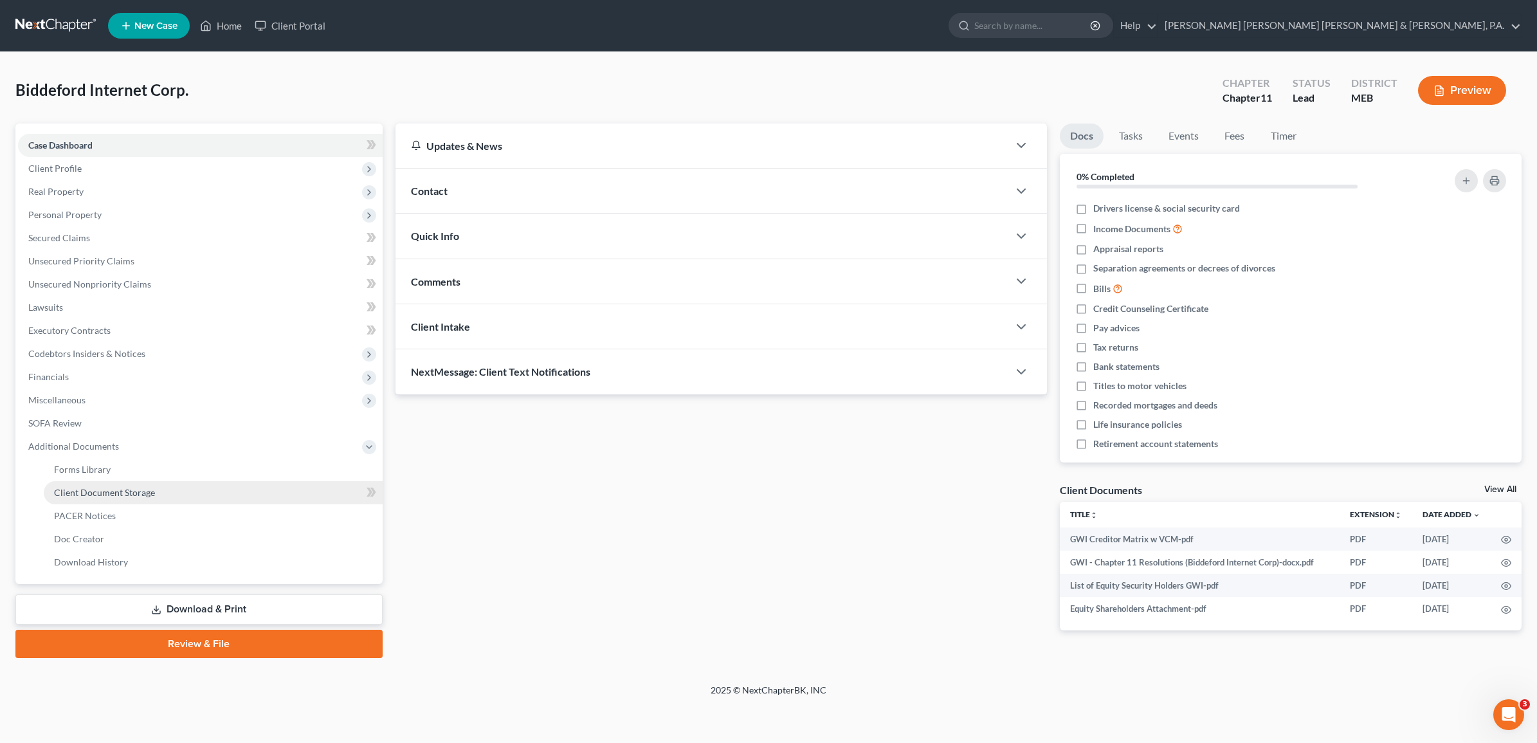
click at [129, 489] on span "Client Document Storage" at bounding box center [104, 492] width 101 height 11
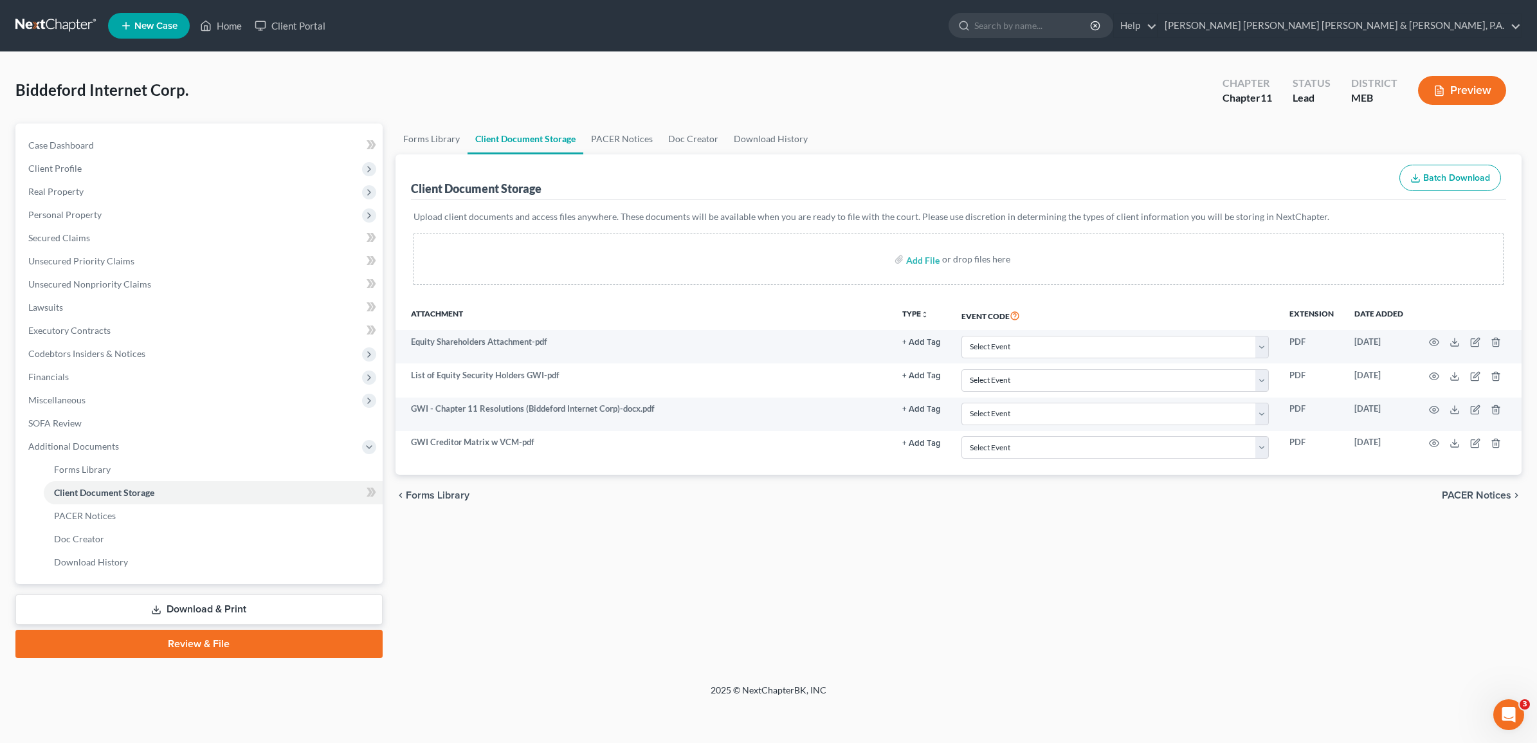
click at [1016, 566] on div "Forms Library Client Document Storage PACER Notices Doc Creator Download Histor…" at bounding box center [958, 390] width 1139 height 534
click at [244, 609] on link "Download & Print" at bounding box center [198, 609] width 367 height 30
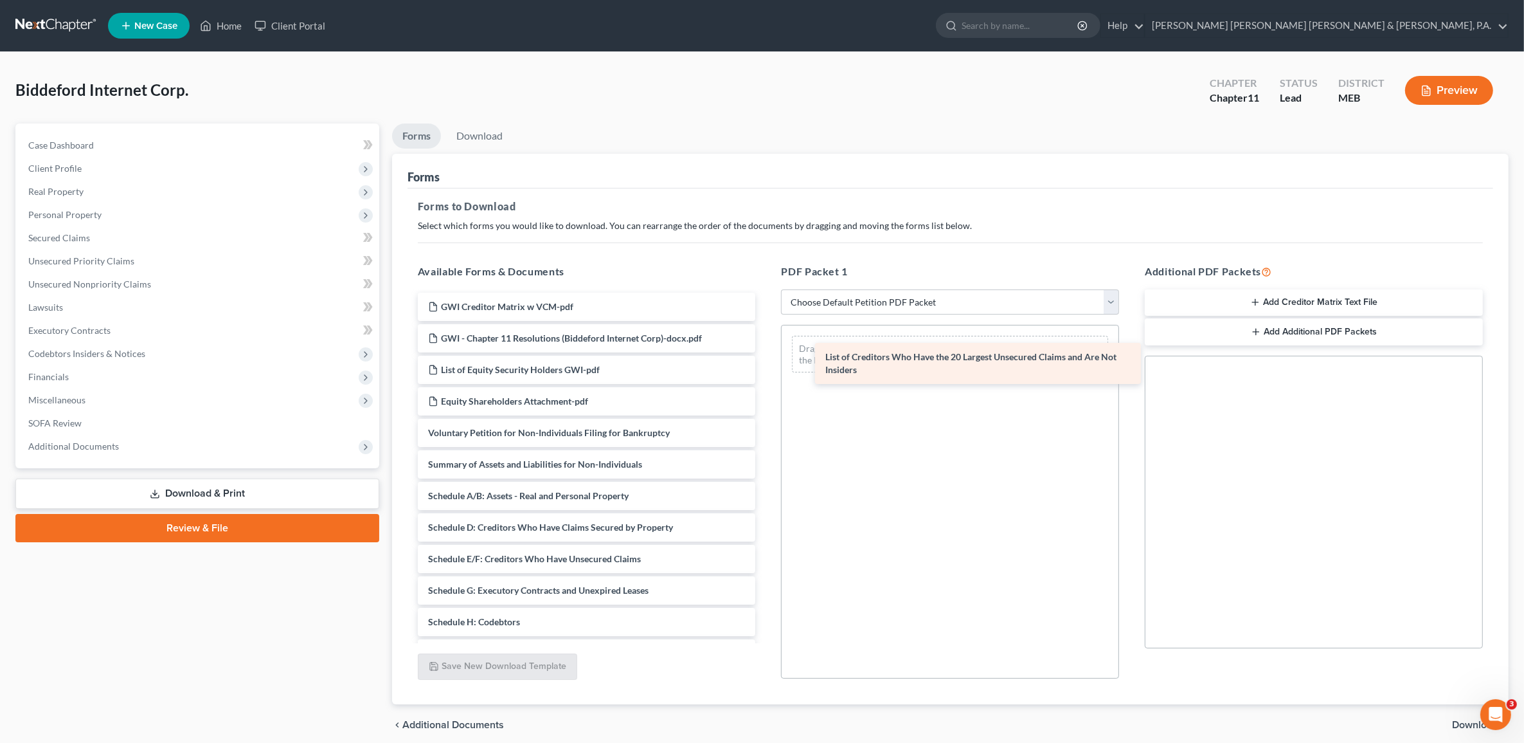
drag, startPoint x: 543, startPoint y: 510, endPoint x: 941, endPoint y: 372, distance: 420.7
click at [766, 372] on div "List of Creditors Who Have the 20 Largest Unsecured Claims and Are Not Insiders…" at bounding box center [587, 559] width 359 height 532
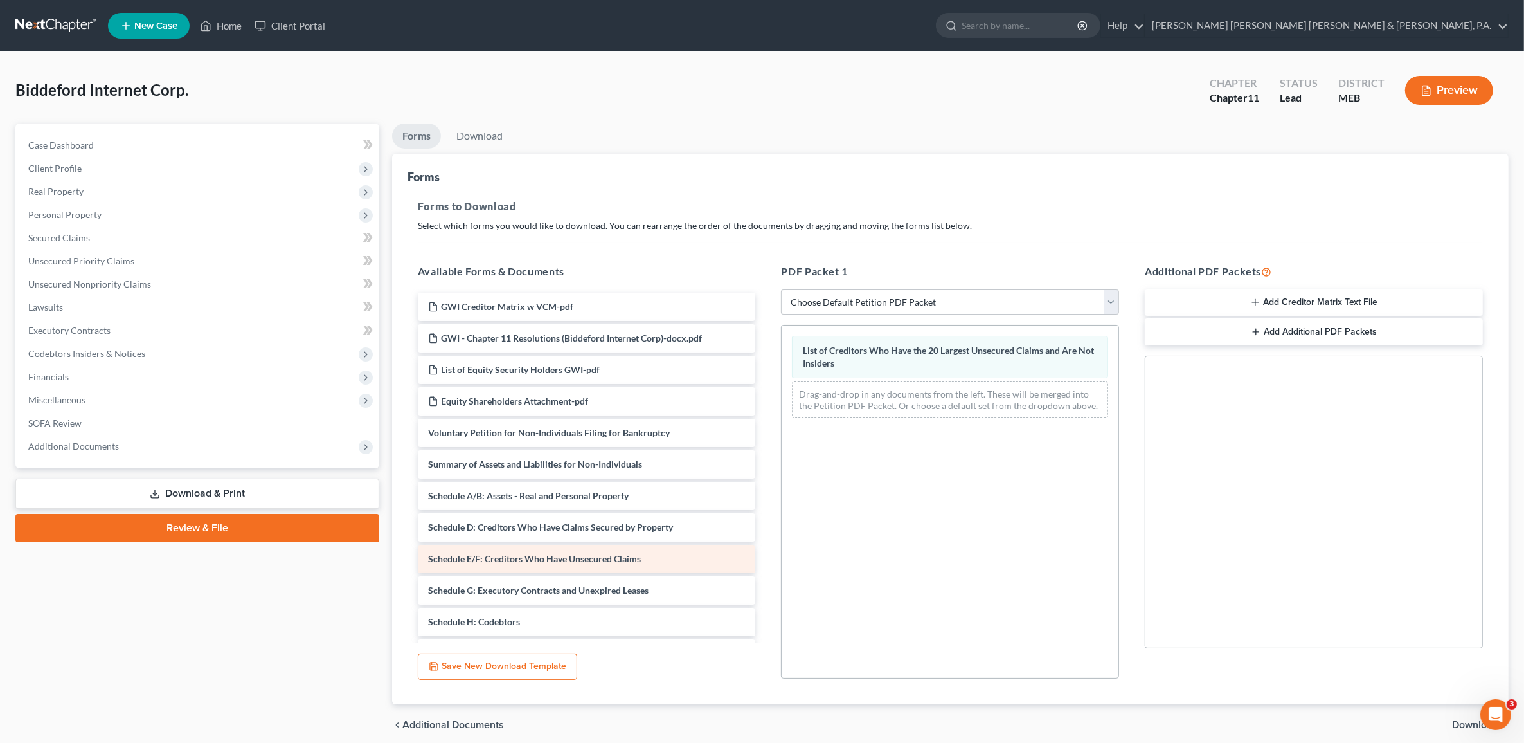
scroll to position [80, 0]
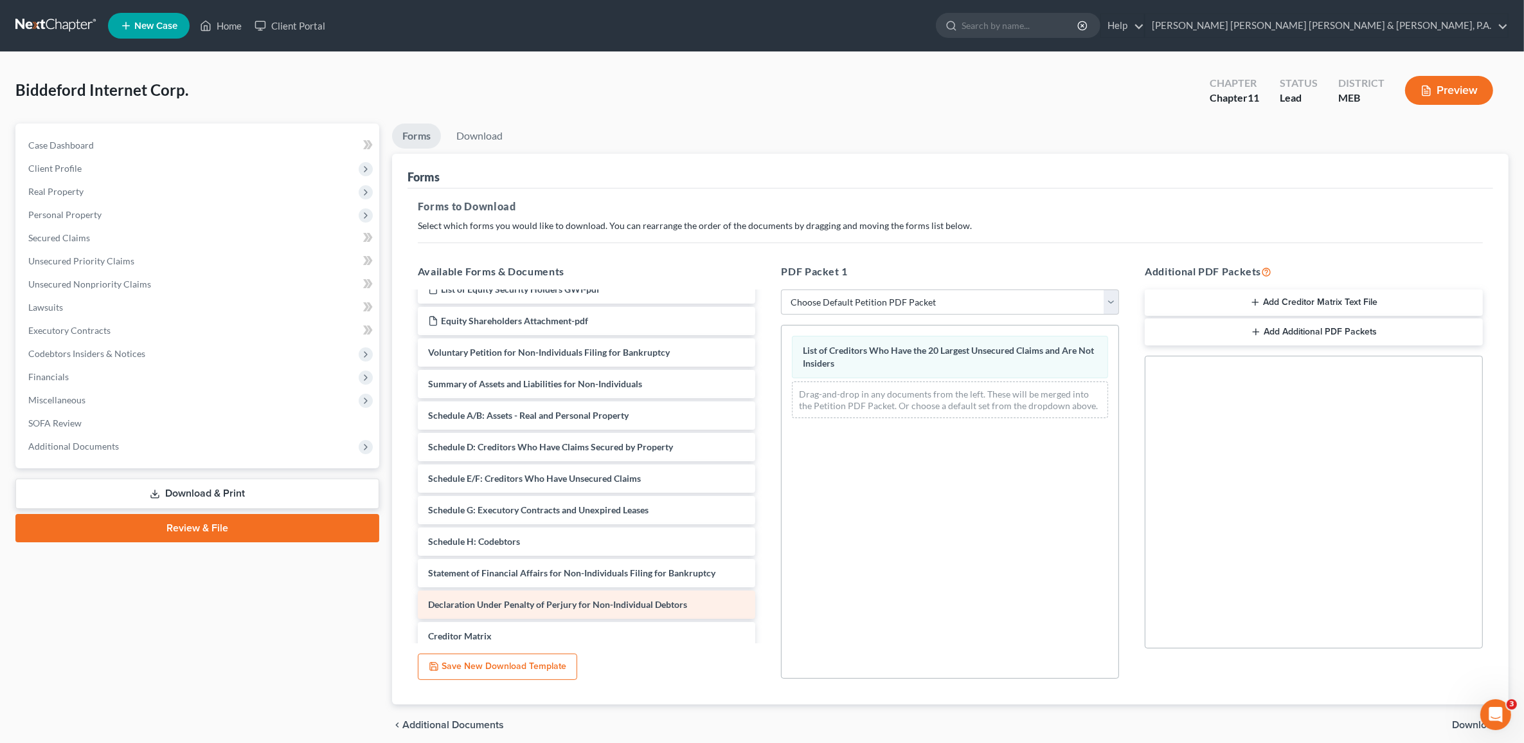
click at [590, 599] on span "Declaration Under Penalty of Perjury for Non-Individual Debtors" at bounding box center [557, 604] width 259 height 11
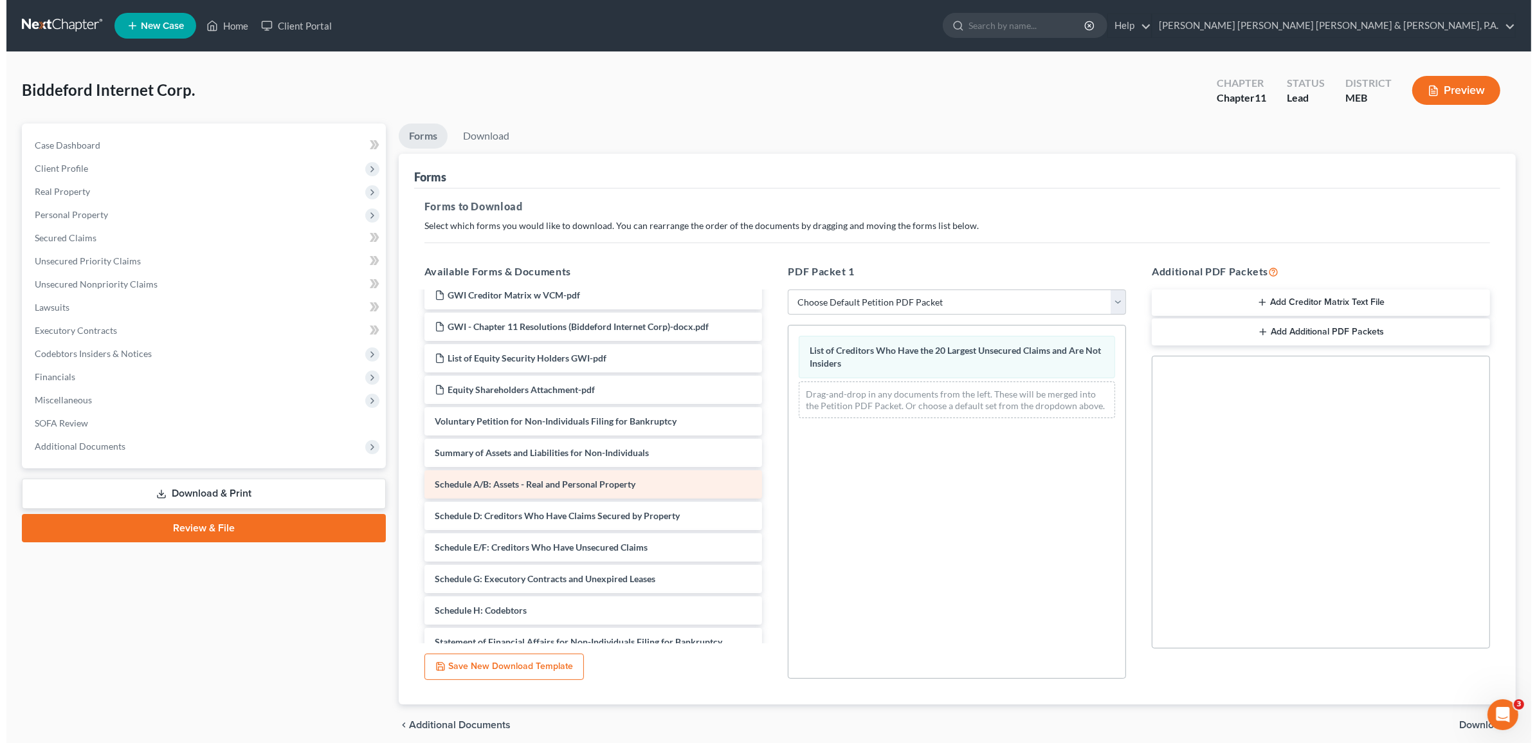
scroll to position [0, 0]
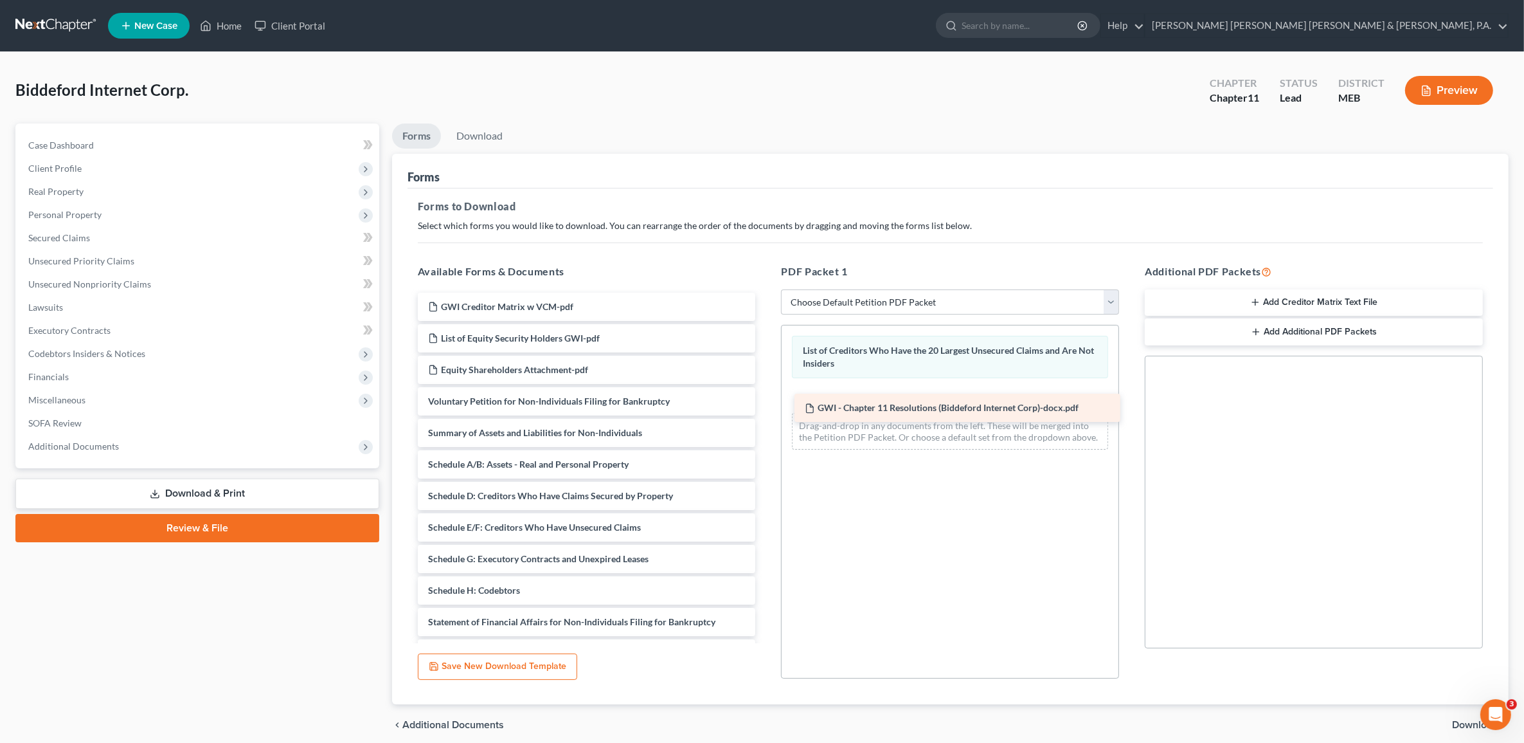
drag, startPoint x: 537, startPoint y: 332, endPoint x: 914, endPoint y: 402, distance: 383.2
click at [766, 402] on div "GWI - Chapter 11 Resolutions (Biddeford Internet Corp)-docx.pdf GWI Creditor Ma…" at bounding box center [587, 543] width 359 height 501
click at [1461, 724] on span "Download" at bounding box center [1475, 724] width 46 height 10
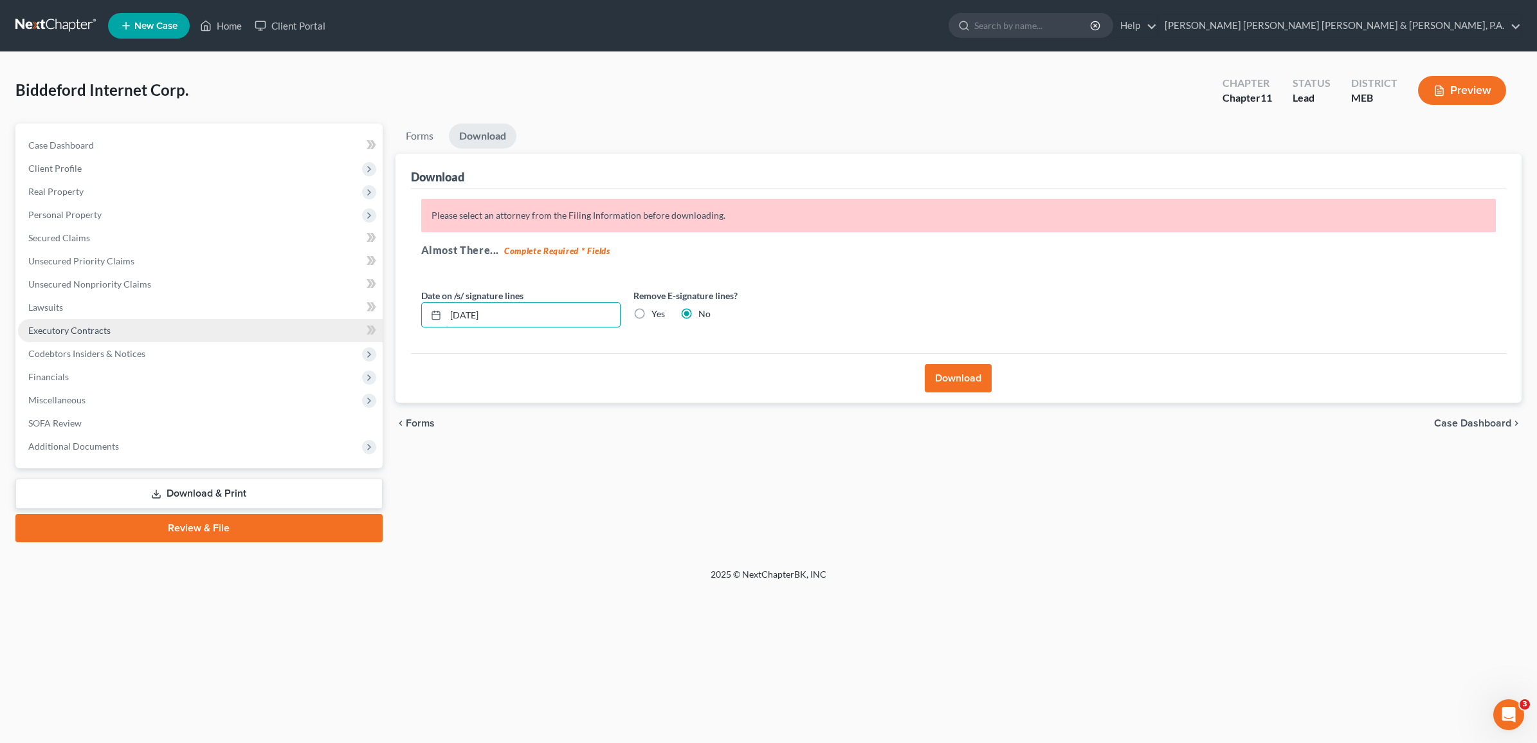
drag, startPoint x: 566, startPoint y: 301, endPoint x: 258, endPoint y: 322, distance: 308.7
click at [258, 322] on div "Petition Navigation Case Dashboard Payments Invoices Payments Payments Credit R…" at bounding box center [768, 332] width 1519 height 419
click at [651, 312] on label "Yes" at bounding box center [658, 313] width 14 height 13
click at [656, 312] on input "Yes" at bounding box center [660, 311] width 8 height 8
radio input "true"
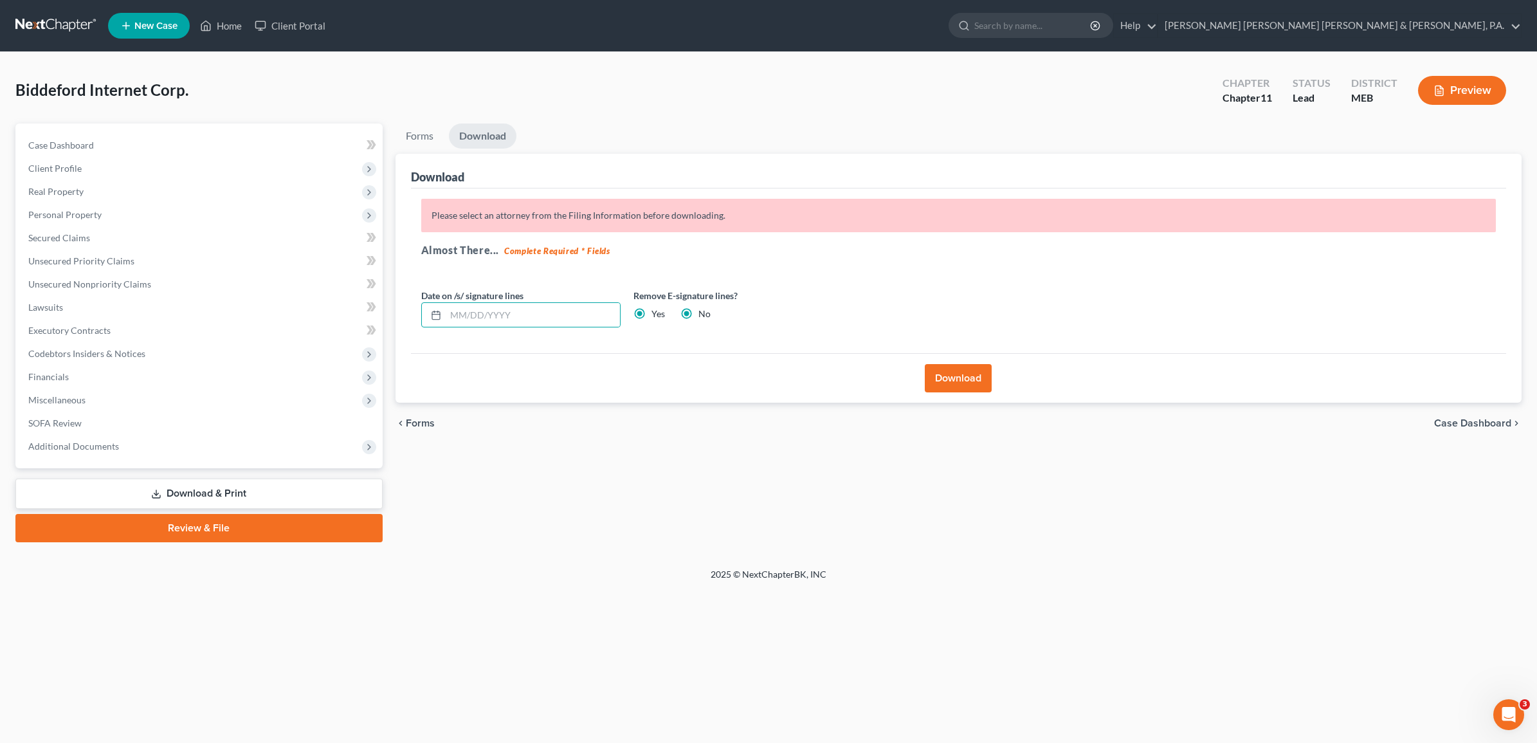
radio input "false"
click at [651, 313] on label "Yes" at bounding box center [658, 313] width 14 height 13
click at [656, 313] on input "Yes" at bounding box center [660, 311] width 8 height 8
click at [925, 372] on button "Download" at bounding box center [958, 378] width 67 height 28
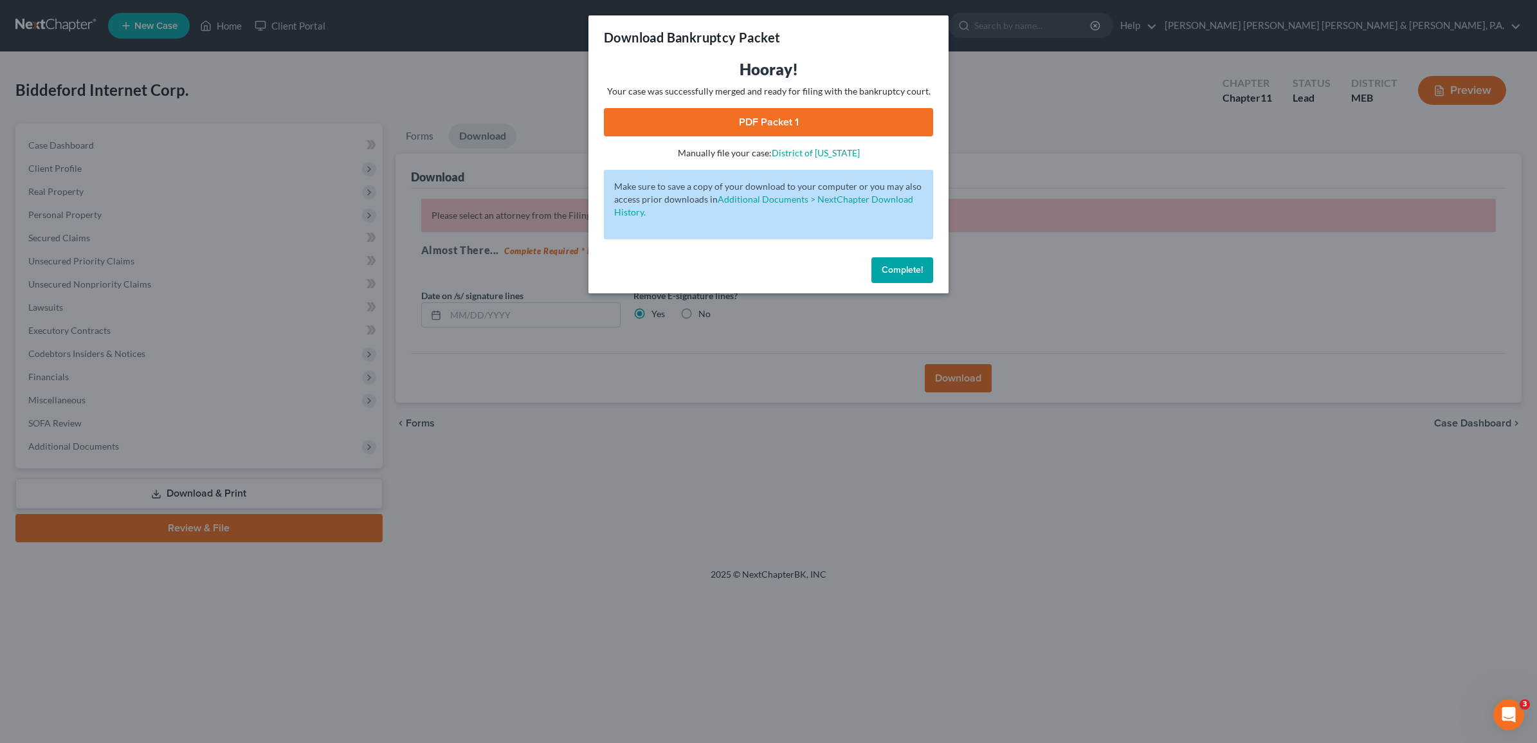
click at [718, 114] on link "PDF Packet 1" at bounding box center [768, 122] width 329 height 28
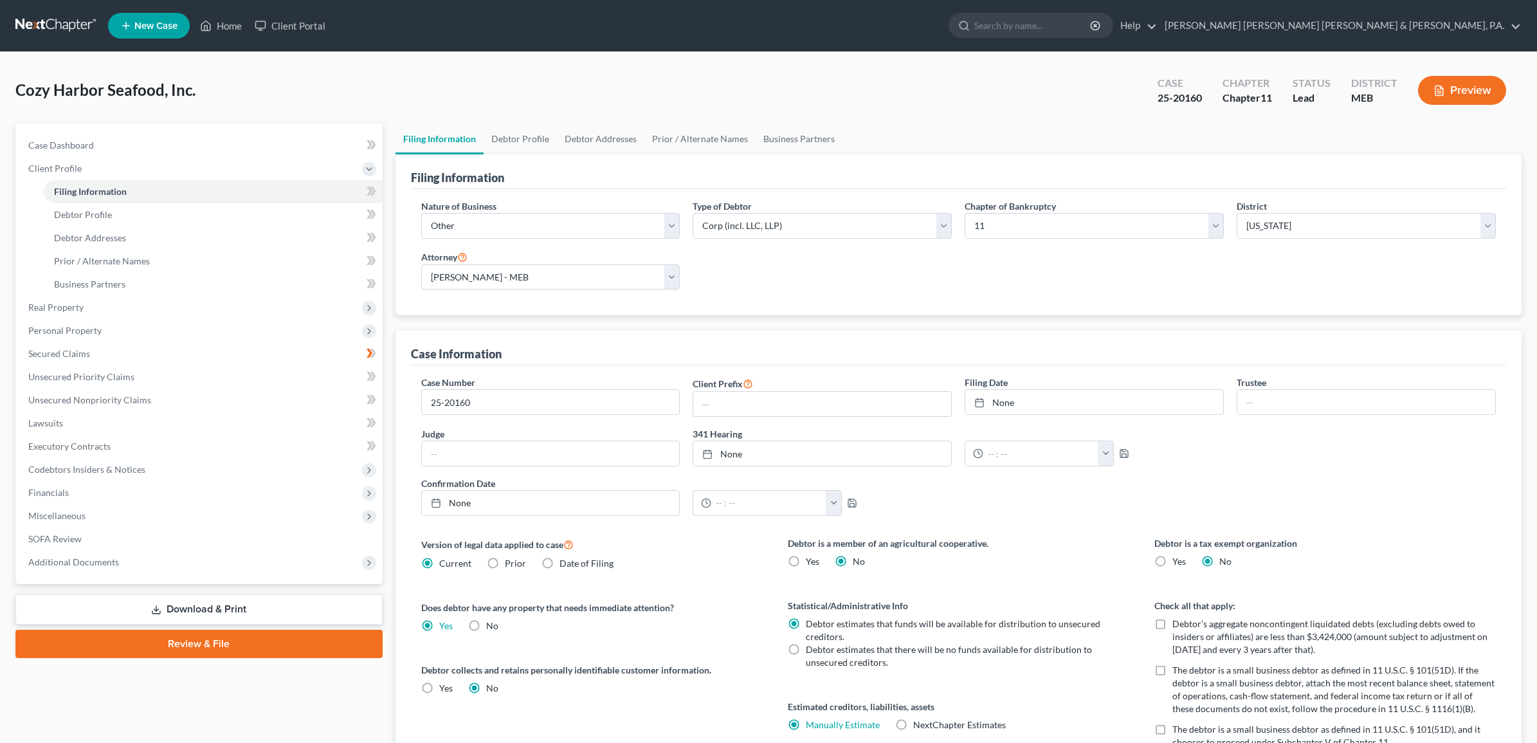
select select "3"
select select "1"
select select "37"
select select "2"
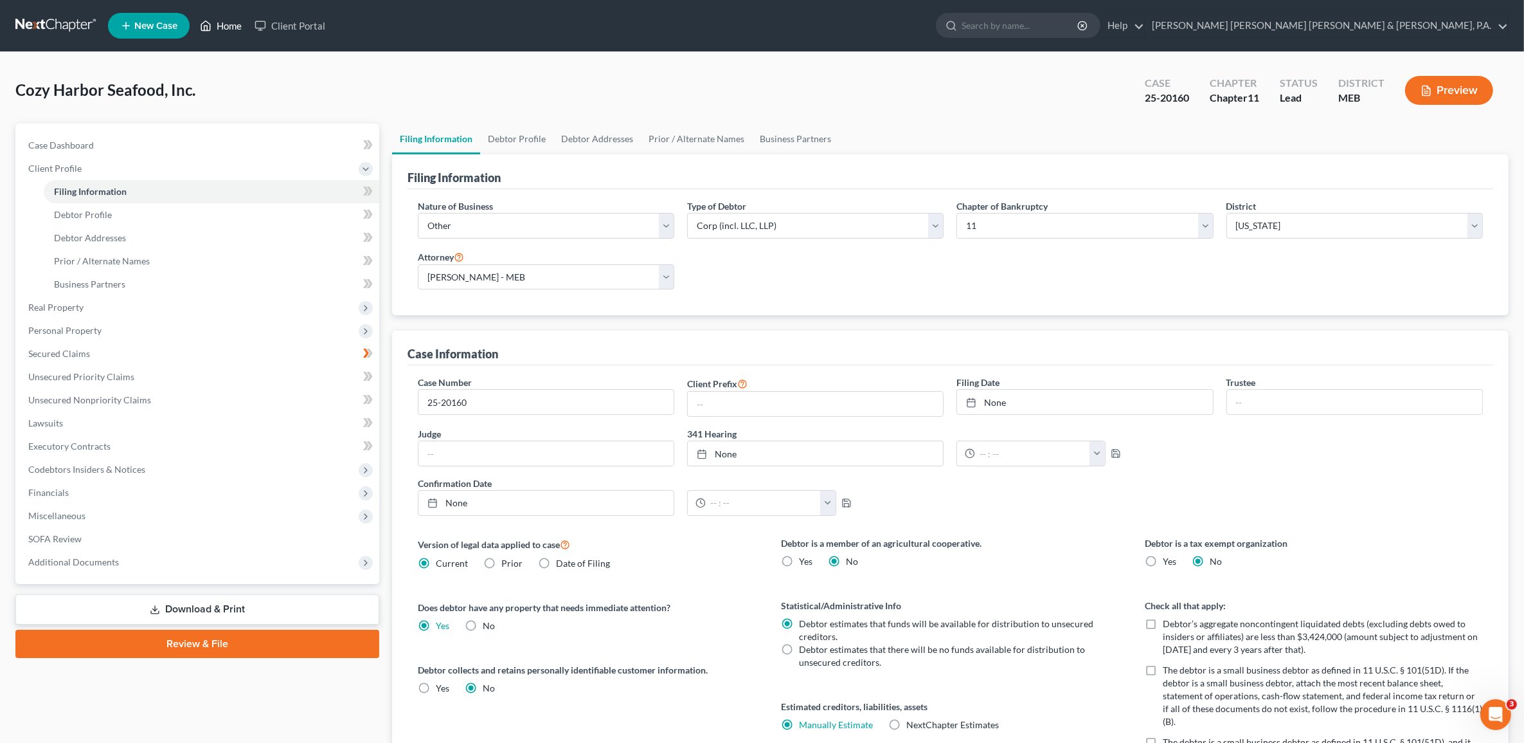
click at [219, 30] on link "Home" at bounding box center [221, 25] width 55 height 23
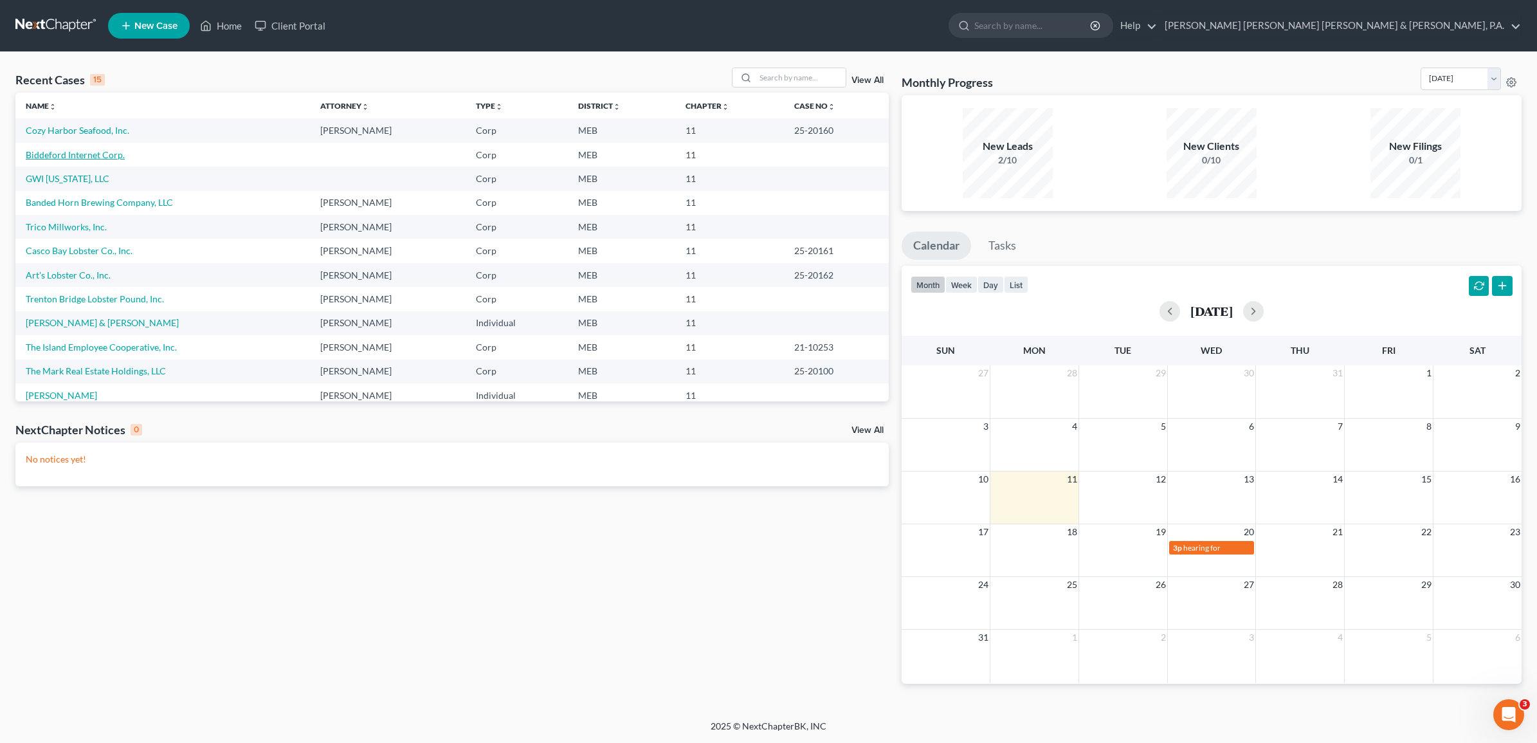
click at [76, 158] on link "Biddeford Internet Corp." at bounding box center [75, 154] width 99 height 11
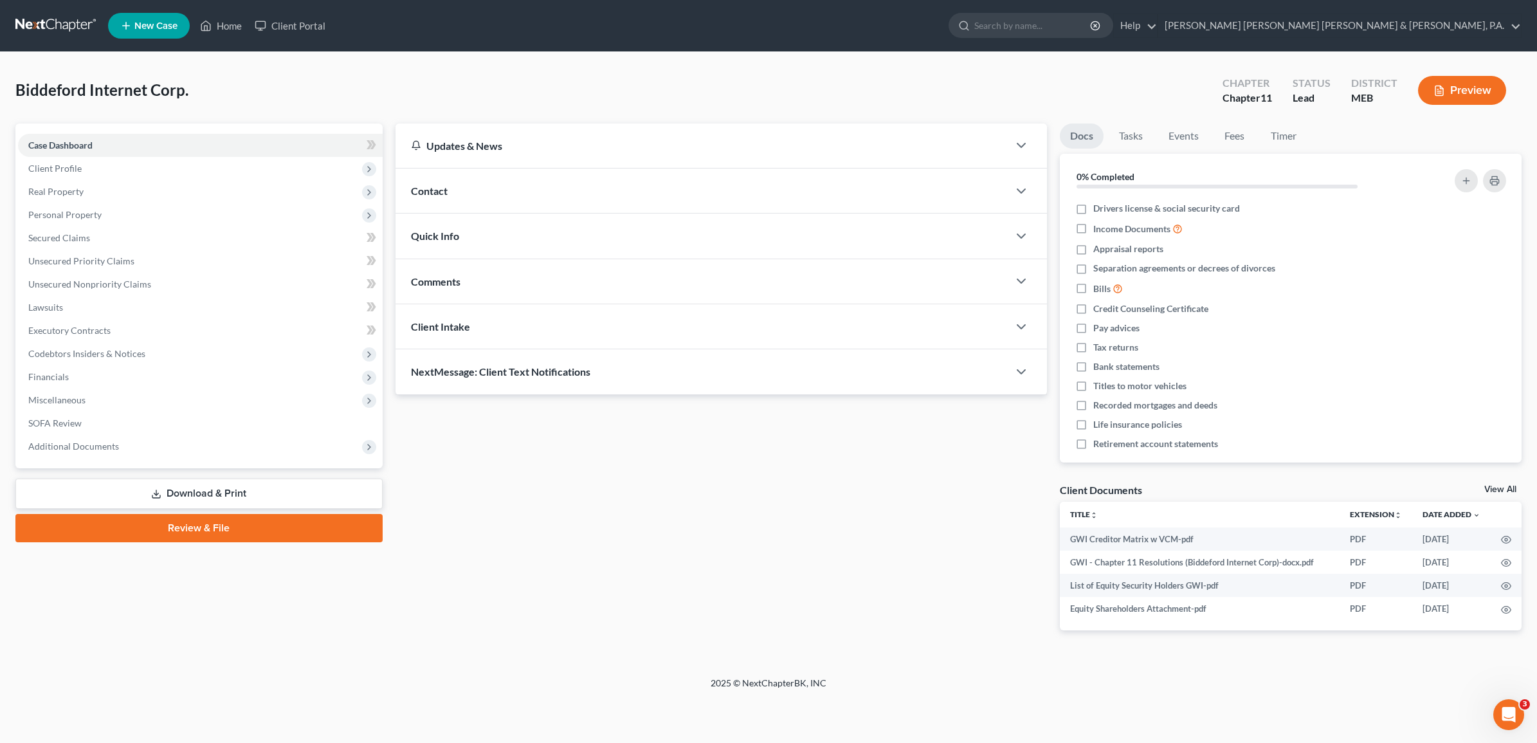
click at [95, 478] on link "Download & Print" at bounding box center [198, 493] width 367 height 30
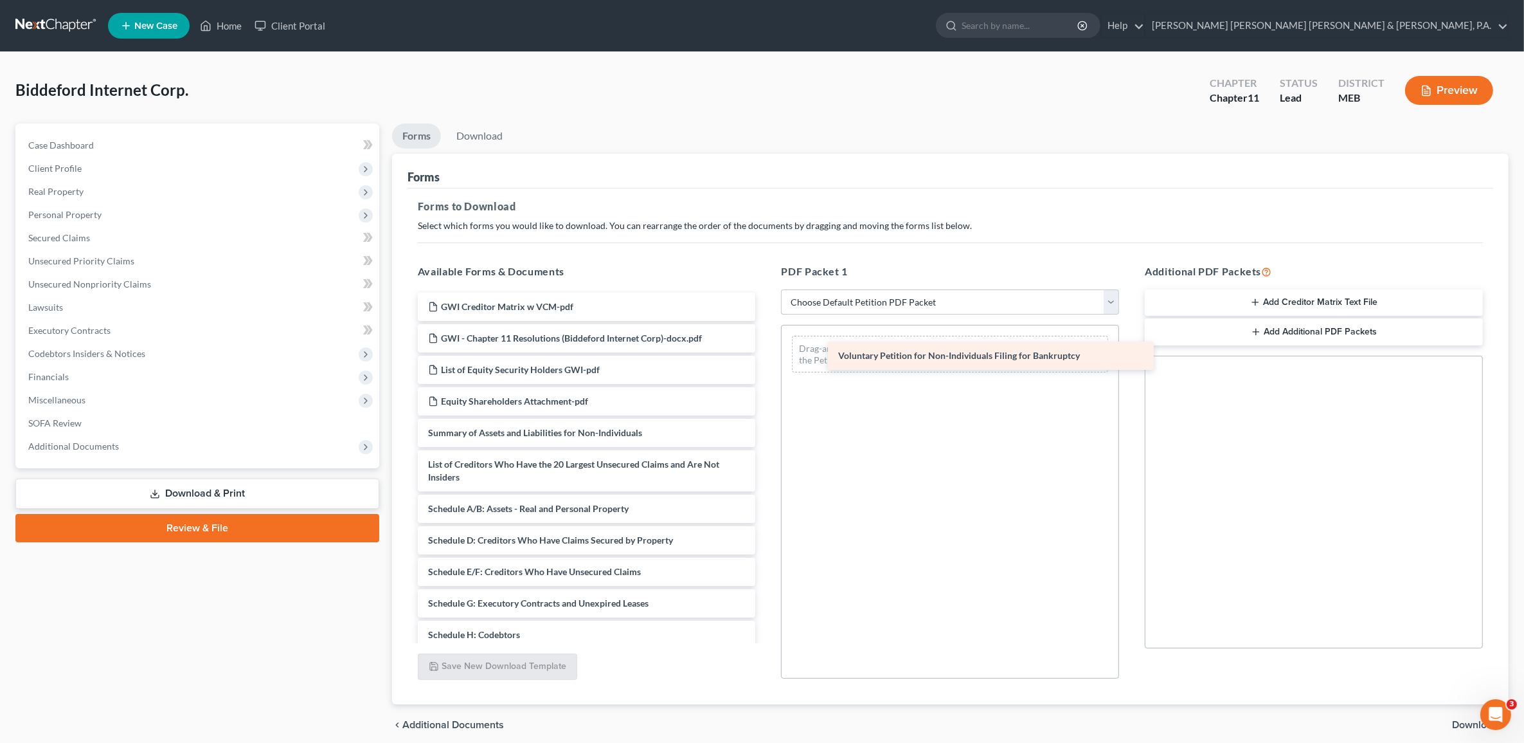
drag, startPoint x: 473, startPoint y: 432, endPoint x: 863, endPoint y: 352, distance: 398.3
click at [766, 352] on div "Voluntary Petition for Non-Individuals Filing for Bankruptcy GWI Creditor Matri…" at bounding box center [587, 565] width 359 height 545
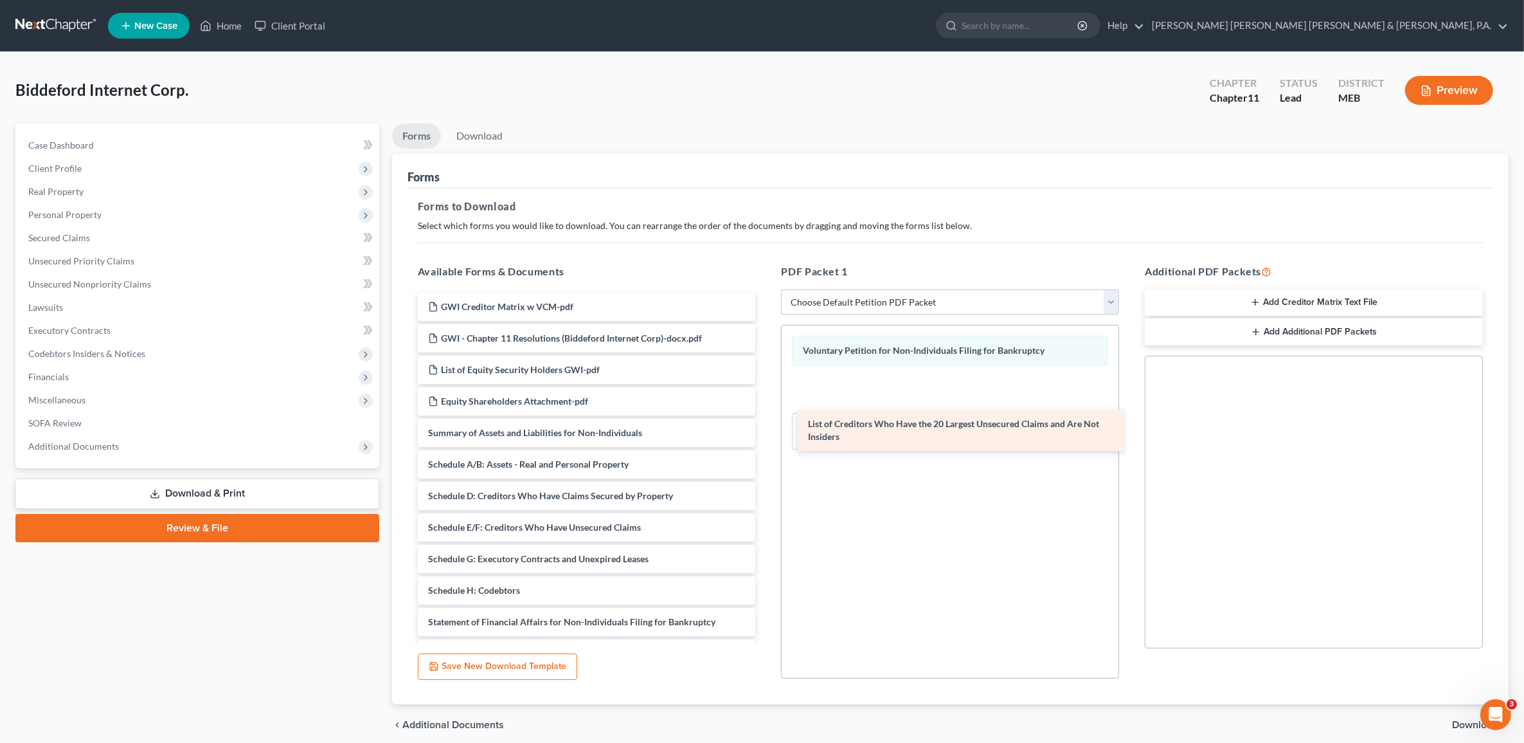
drag, startPoint x: 527, startPoint y: 471, endPoint x: 907, endPoint y: 428, distance: 382.3
click at [766, 428] on div "List of Creditors Who Have the 20 Largest Unsecured Claims and Are Not Insiders…" at bounding box center [587, 543] width 359 height 501
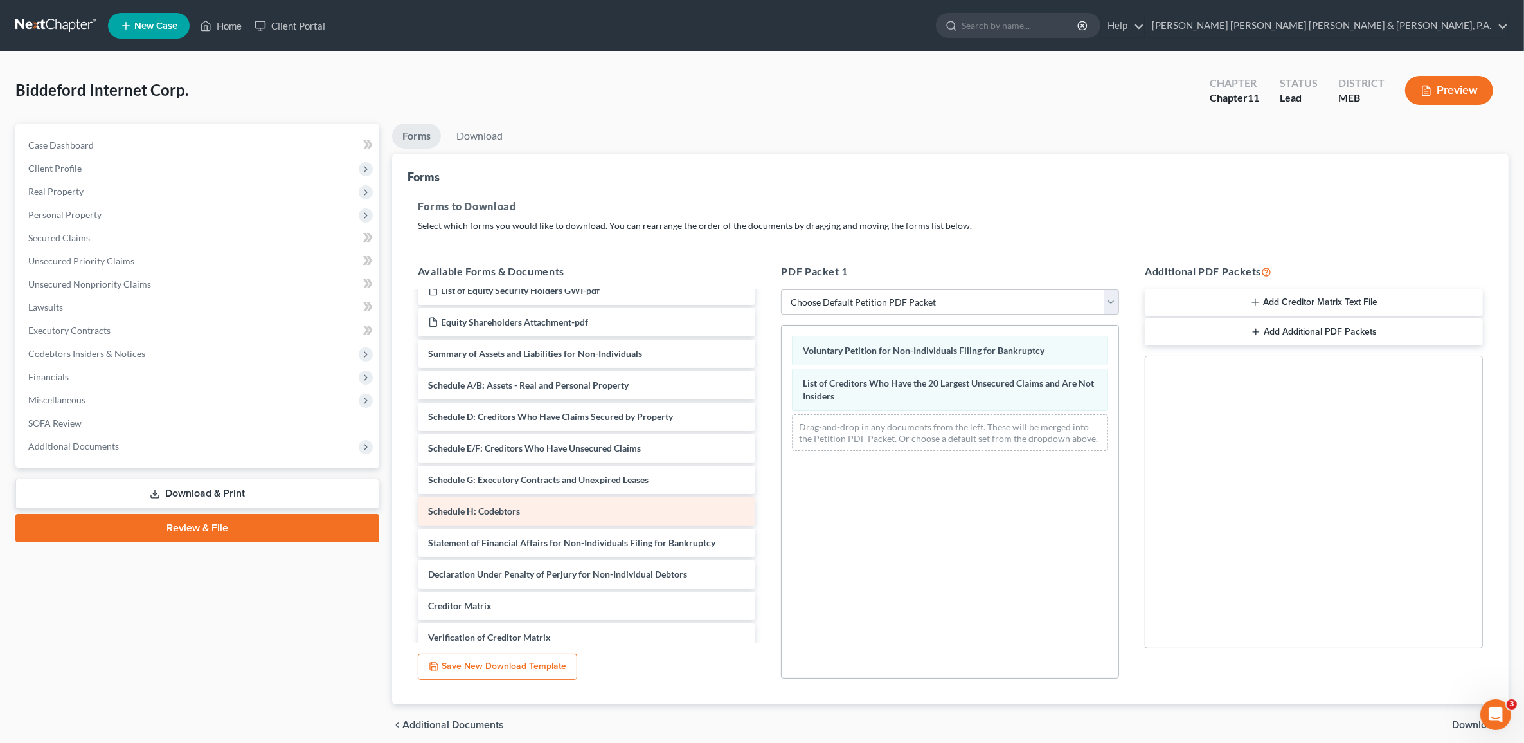
scroll to position [80, 0]
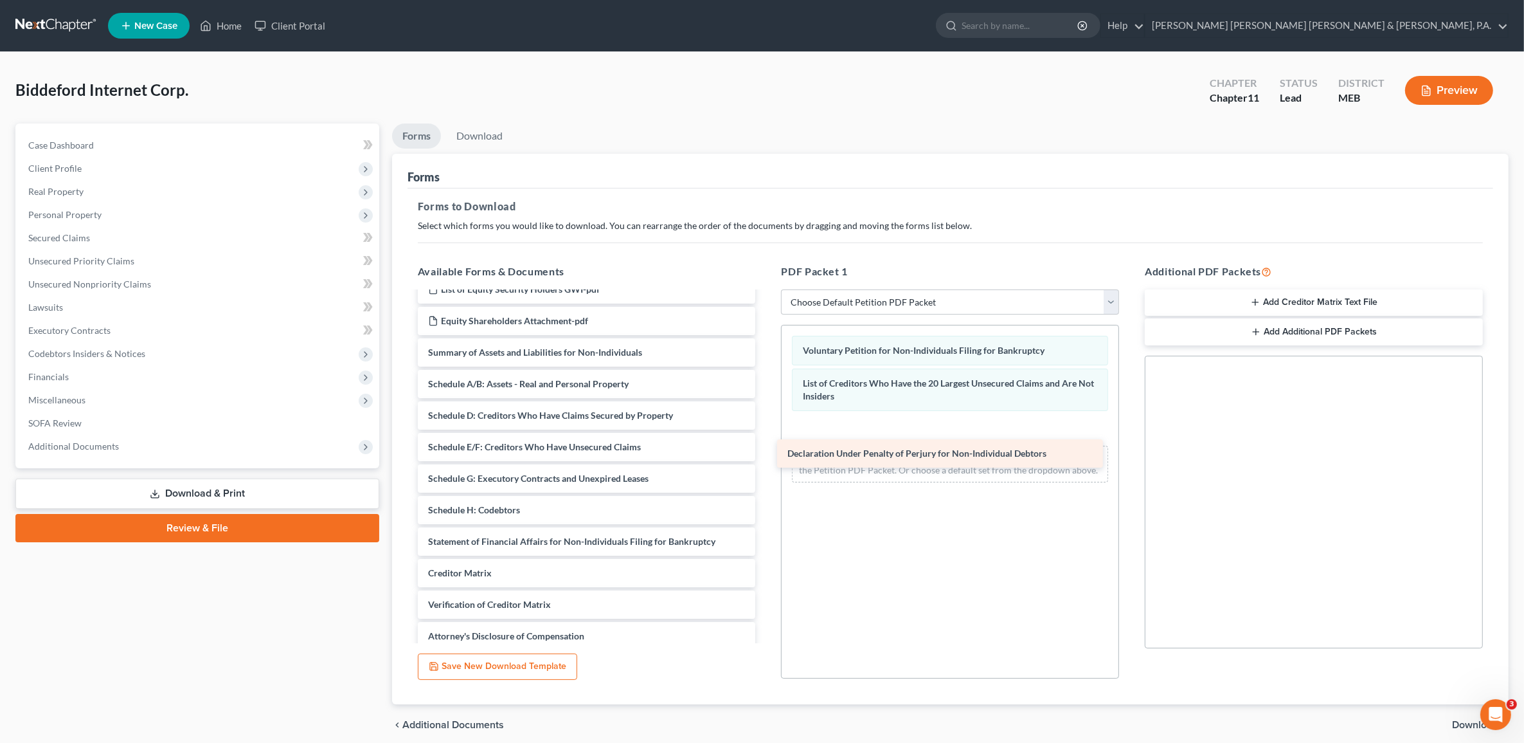
drag, startPoint x: 519, startPoint y: 571, endPoint x: 880, endPoint y: 452, distance: 379.2
click at [766, 452] on div "Declaration Under Penalty of Perjury for Non-Individual Debtors GWI Creditor Ma…" at bounding box center [587, 446] width 359 height 469
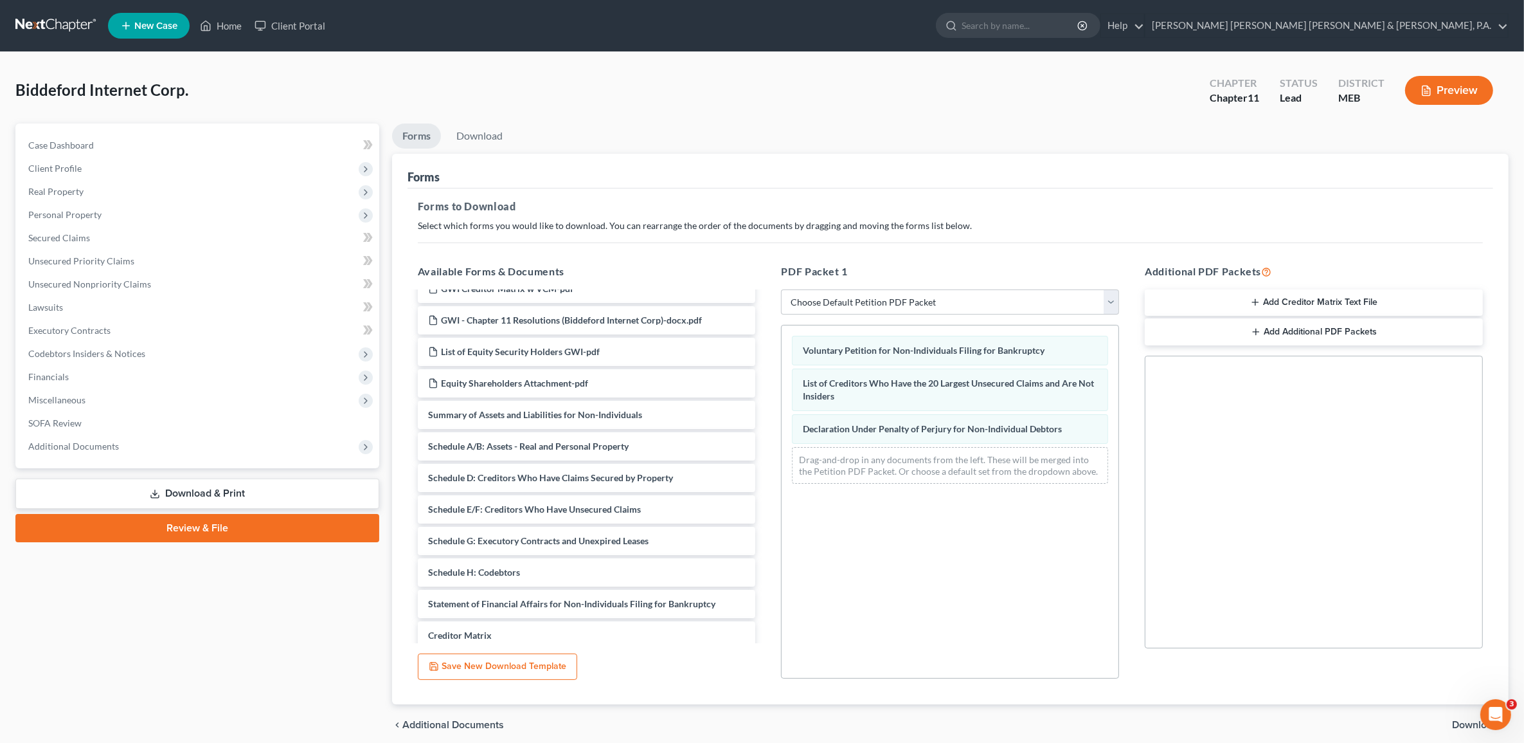
scroll to position [0, 0]
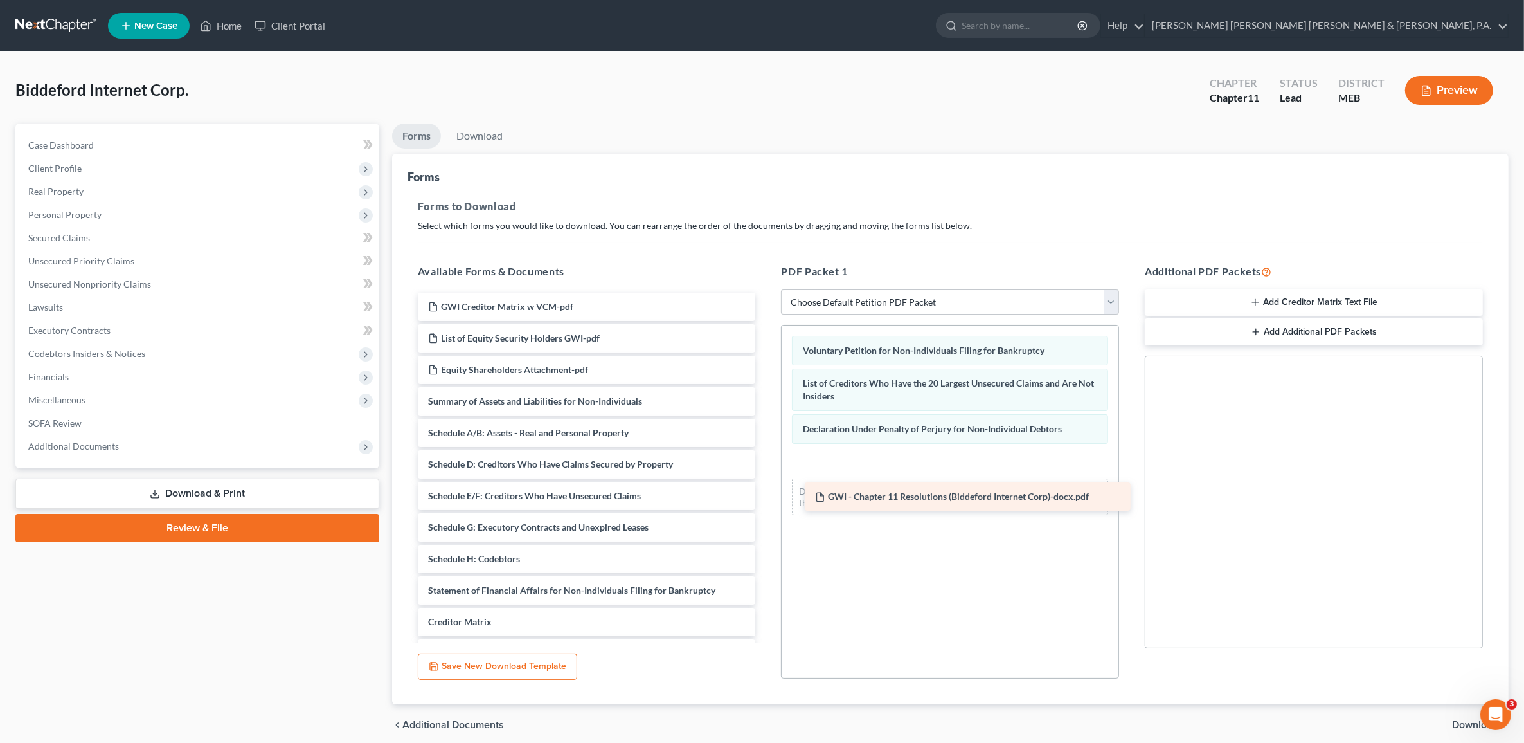
drag, startPoint x: 544, startPoint y: 335, endPoint x: 917, endPoint y: 463, distance: 394.2
click at [766, 463] on div "GWI - Chapter 11 Resolutions (Biddeford Internet Corp)-docx.pdf GWI Creditor Ma…" at bounding box center [587, 512] width 359 height 438
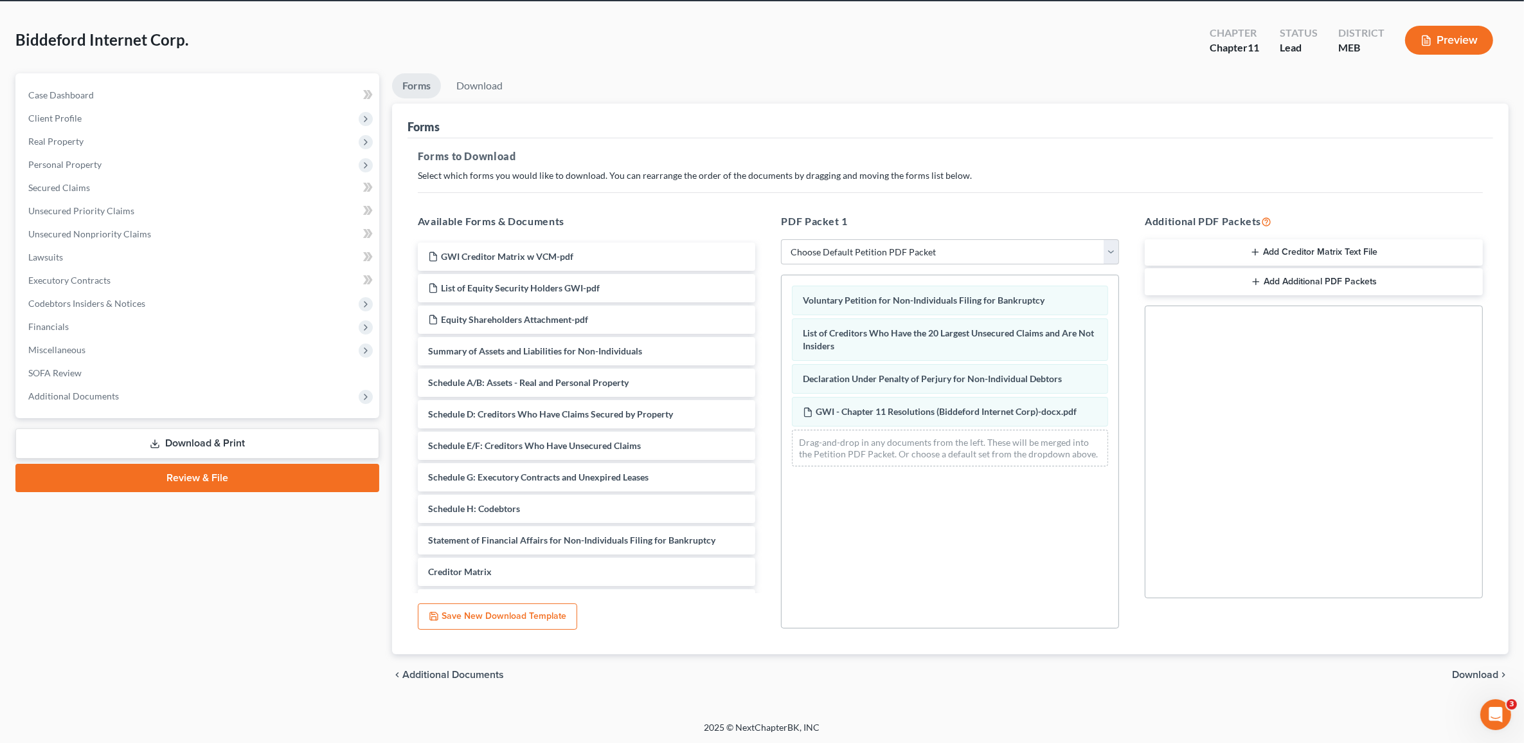
scroll to position [51, 0]
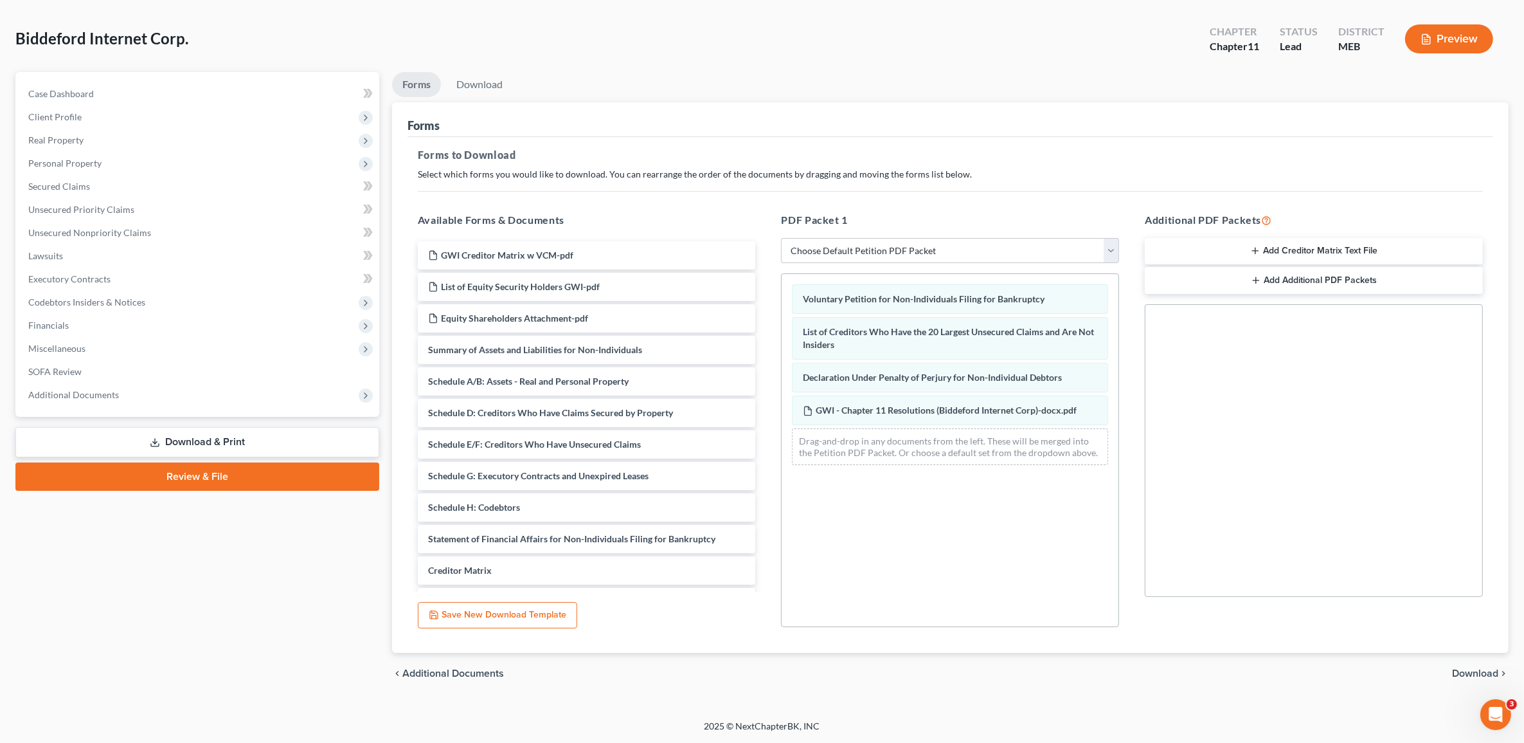
click at [1466, 669] on span "Download" at bounding box center [1475, 673] width 46 height 10
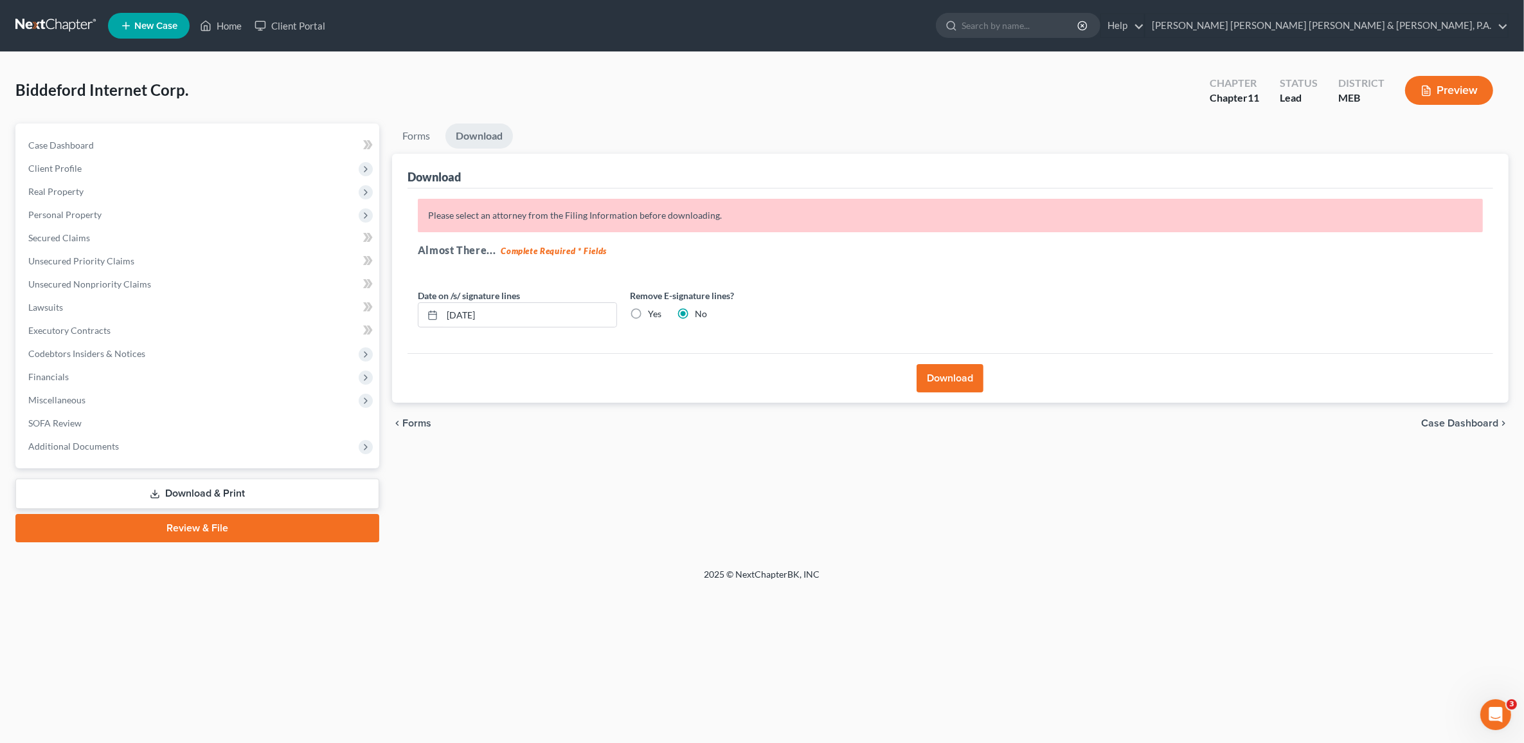
scroll to position [0, 0]
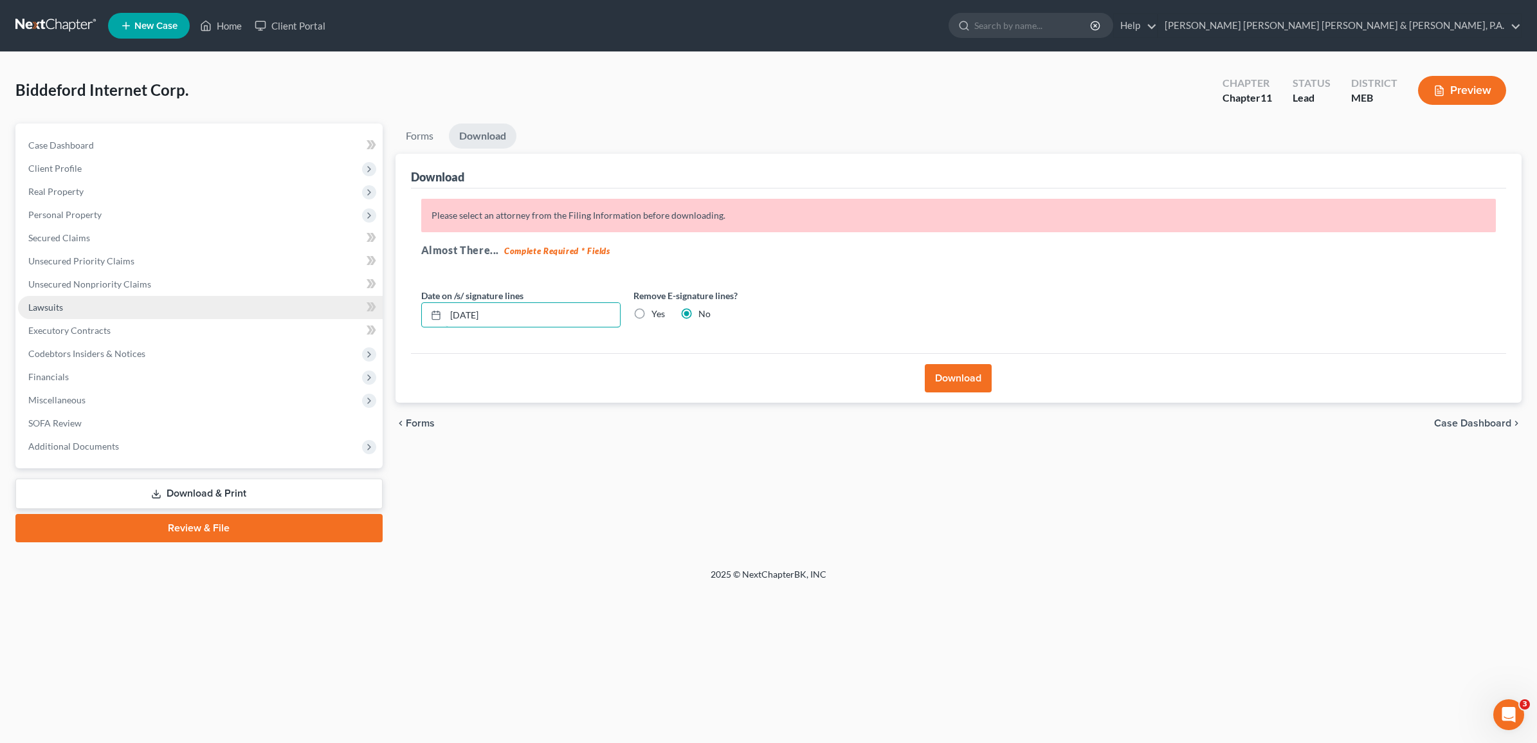
drag, startPoint x: 551, startPoint y: 309, endPoint x: 133, endPoint y: 300, distance: 418.0
click at [133, 303] on div "Petition Navigation Case Dashboard Payments Invoices Payments Payments Credit R…" at bounding box center [768, 332] width 1519 height 419
click at [651, 312] on label "Yes" at bounding box center [658, 313] width 14 height 13
click at [656, 312] on input "Yes" at bounding box center [660, 311] width 8 height 8
radio input "true"
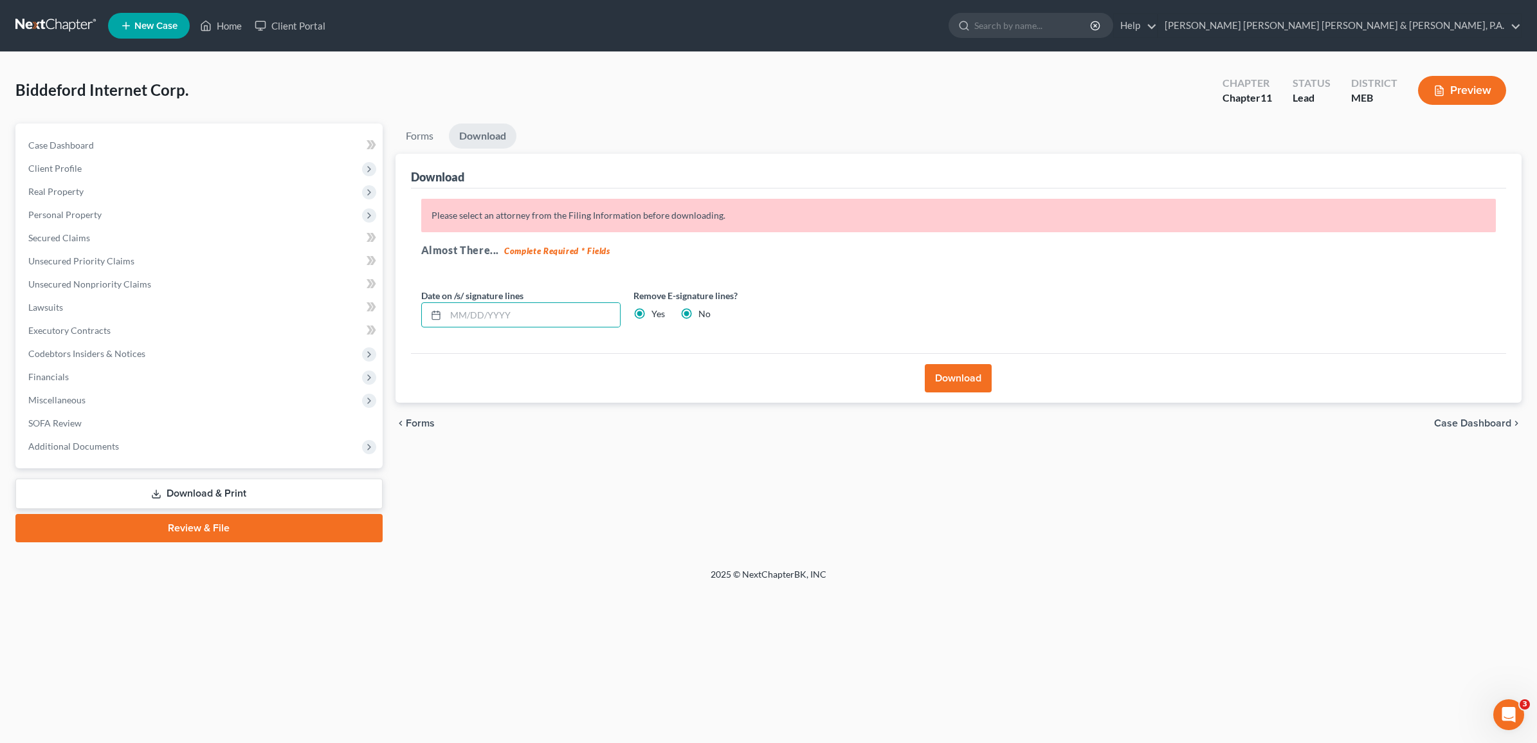
radio input "false"
click at [969, 377] on button "Download" at bounding box center [958, 378] width 67 height 28
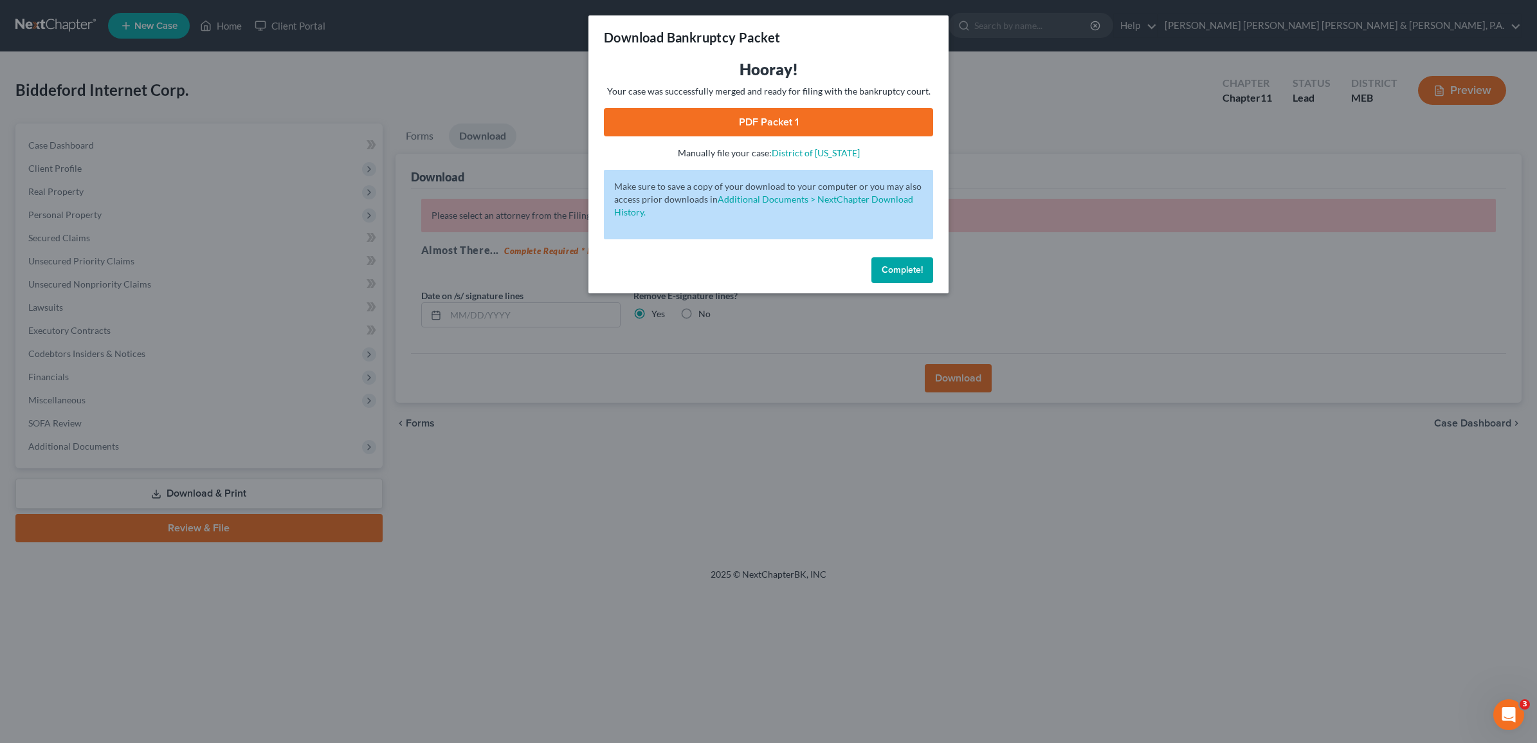
click at [773, 124] on link "PDF Packet 1" at bounding box center [768, 122] width 329 height 28
click at [899, 264] on span "Complete!" at bounding box center [901, 269] width 41 height 11
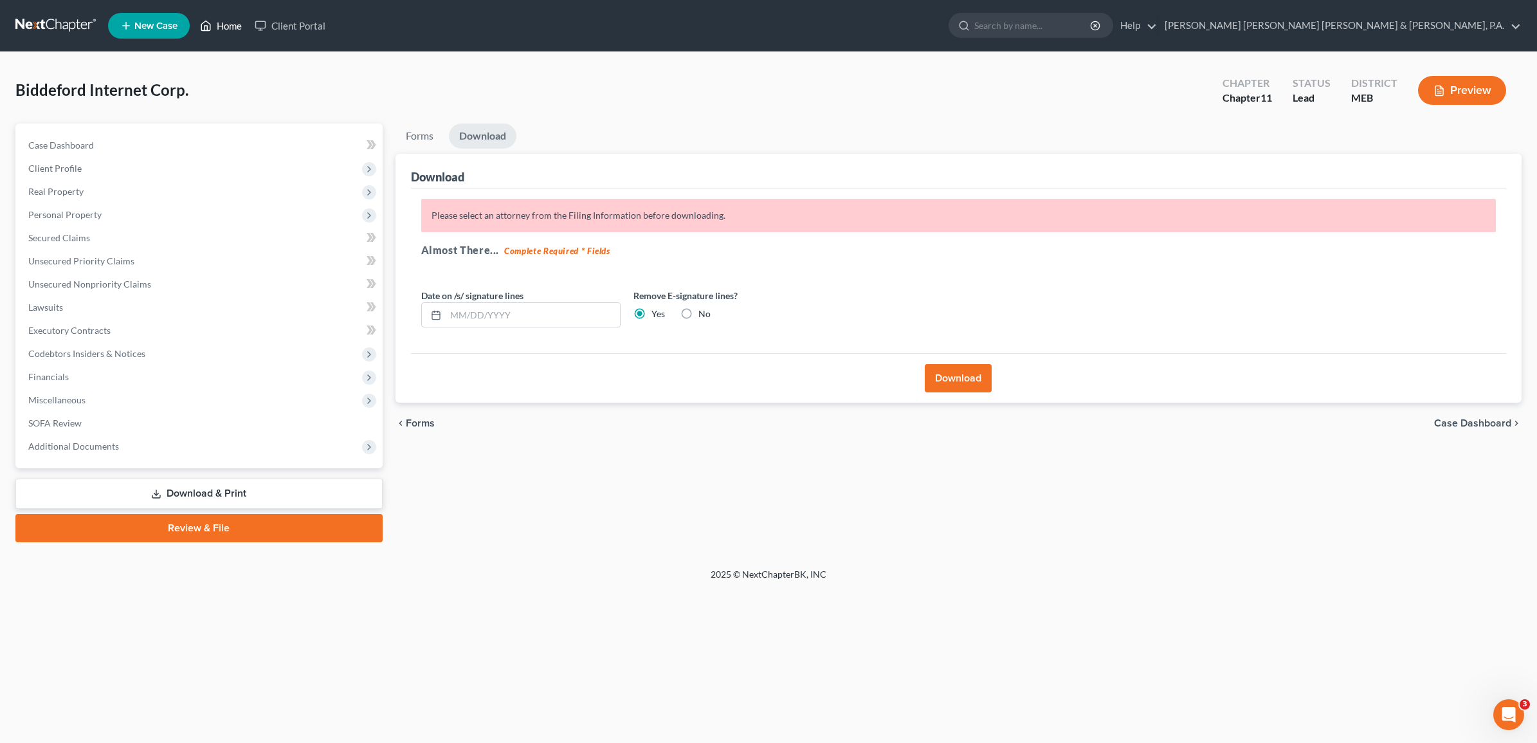
click at [236, 28] on link "Home" at bounding box center [221, 25] width 55 height 23
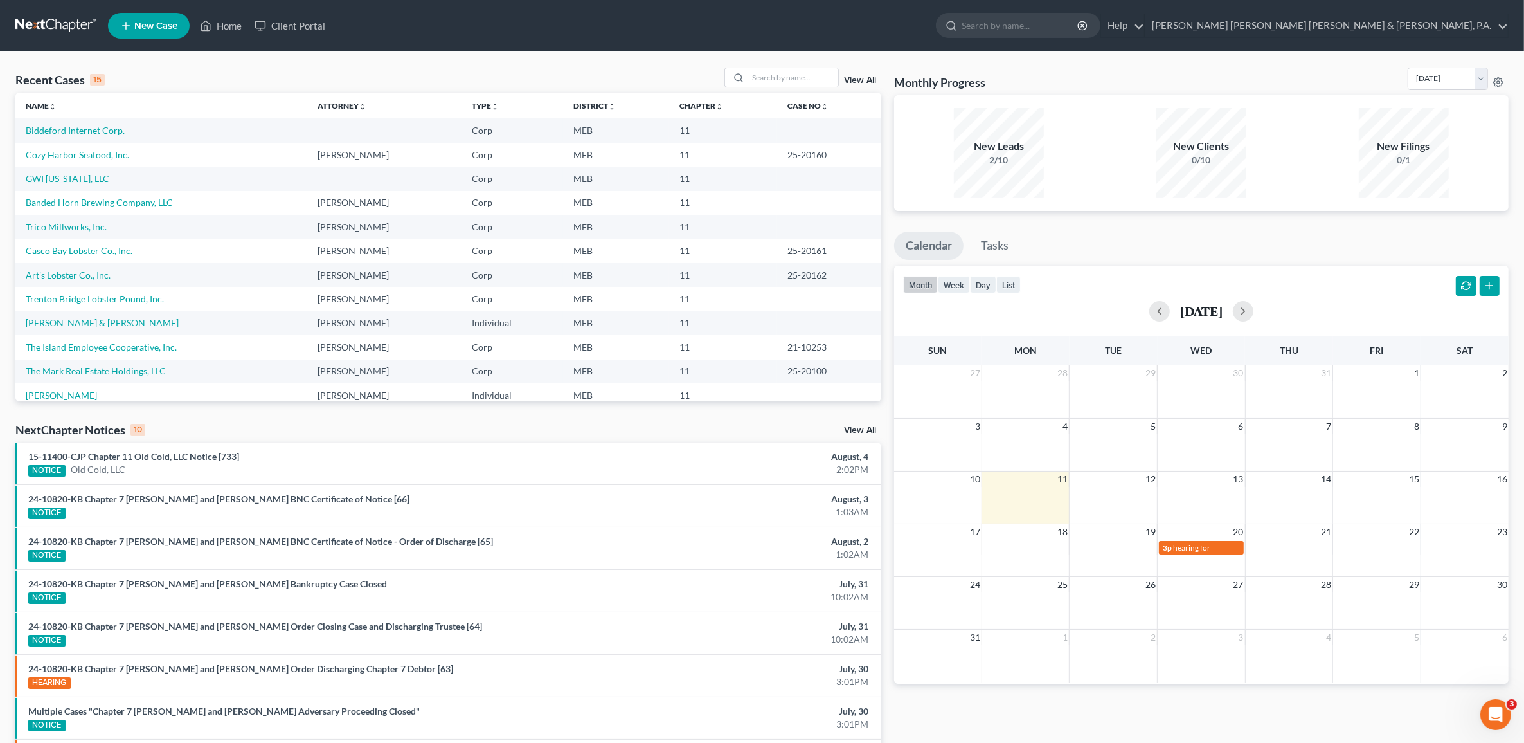
click at [60, 178] on link "GWI [US_STATE], LLC" at bounding box center [68, 178] width 84 height 11
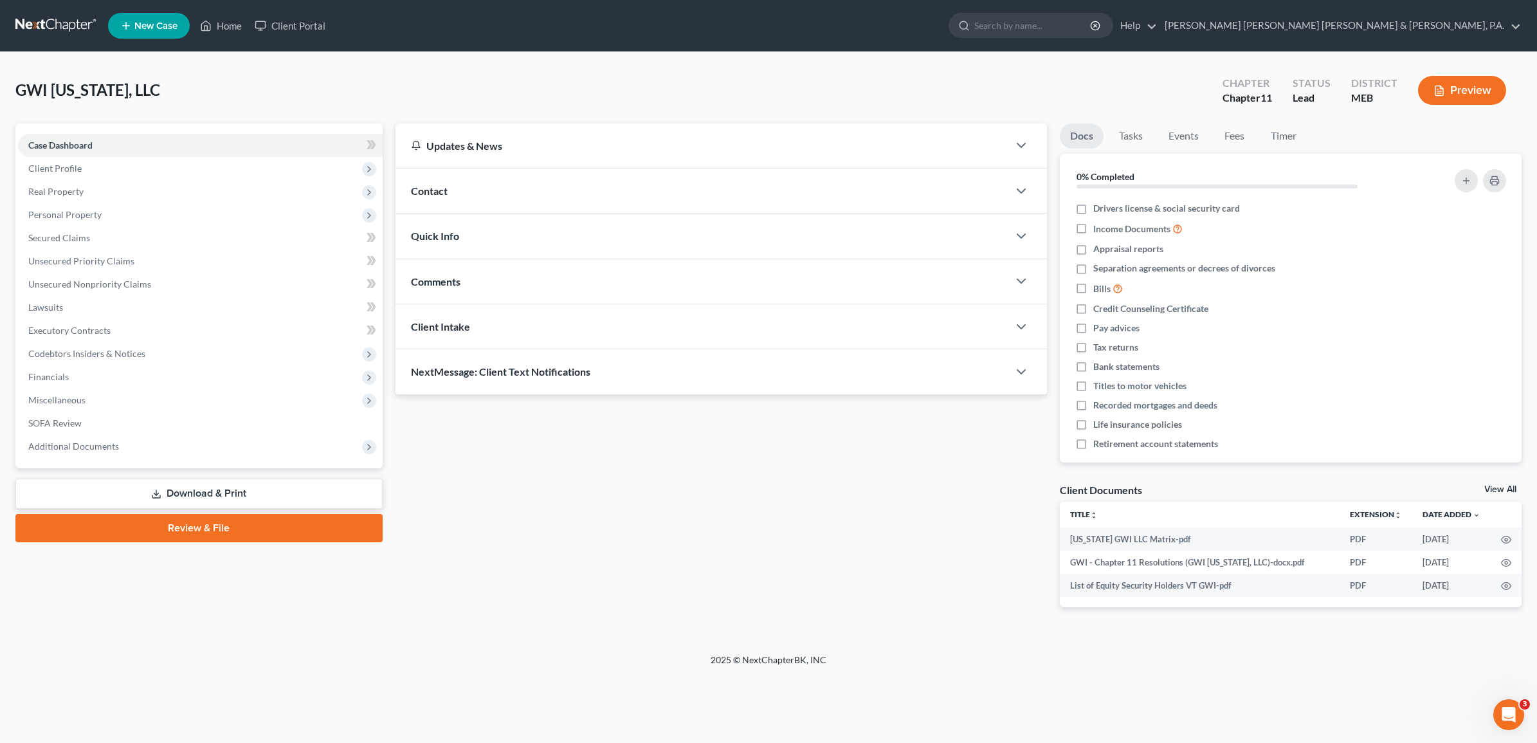
click at [154, 484] on link "Download & Print" at bounding box center [198, 493] width 367 height 30
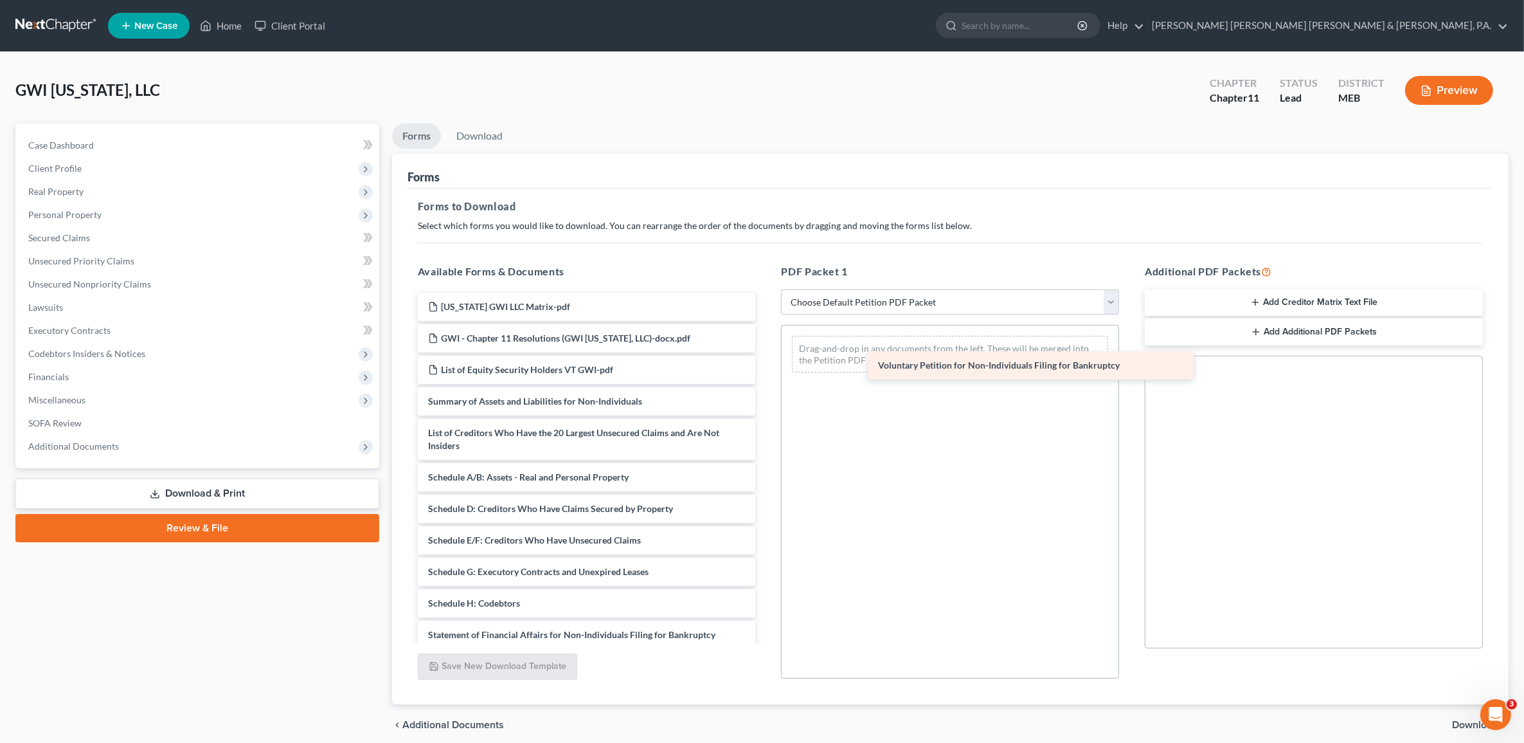
drag, startPoint x: 523, startPoint y: 396, endPoint x: 973, endPoint y: 361, distance: 451.4
click at [766, 361] on div "Voluntary Petition for Non-Individuals Filing for Bankruptcy Vermont GWI LLC Ma…" at bounding box center [587, 550] width 359 height 514
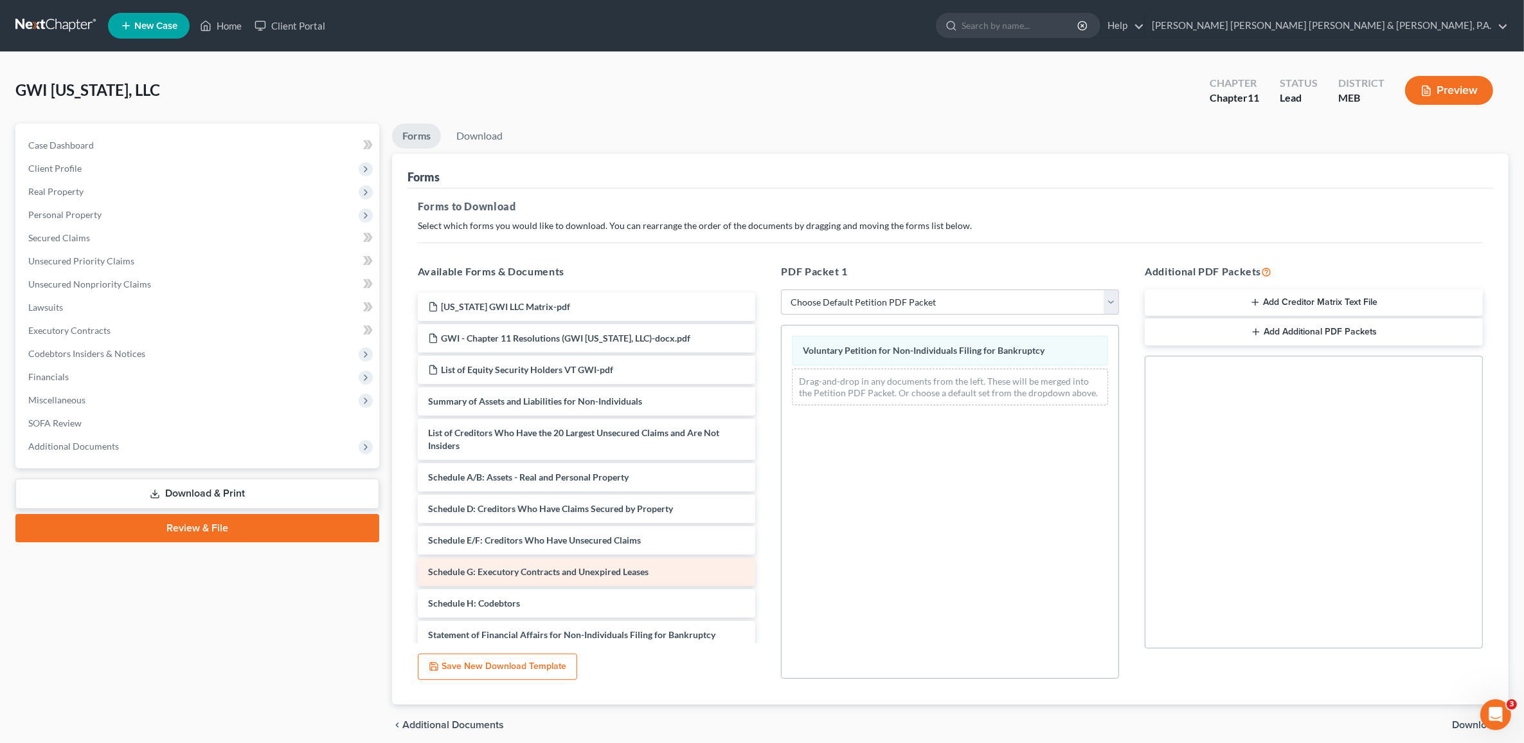
scroll to position [80, 0]
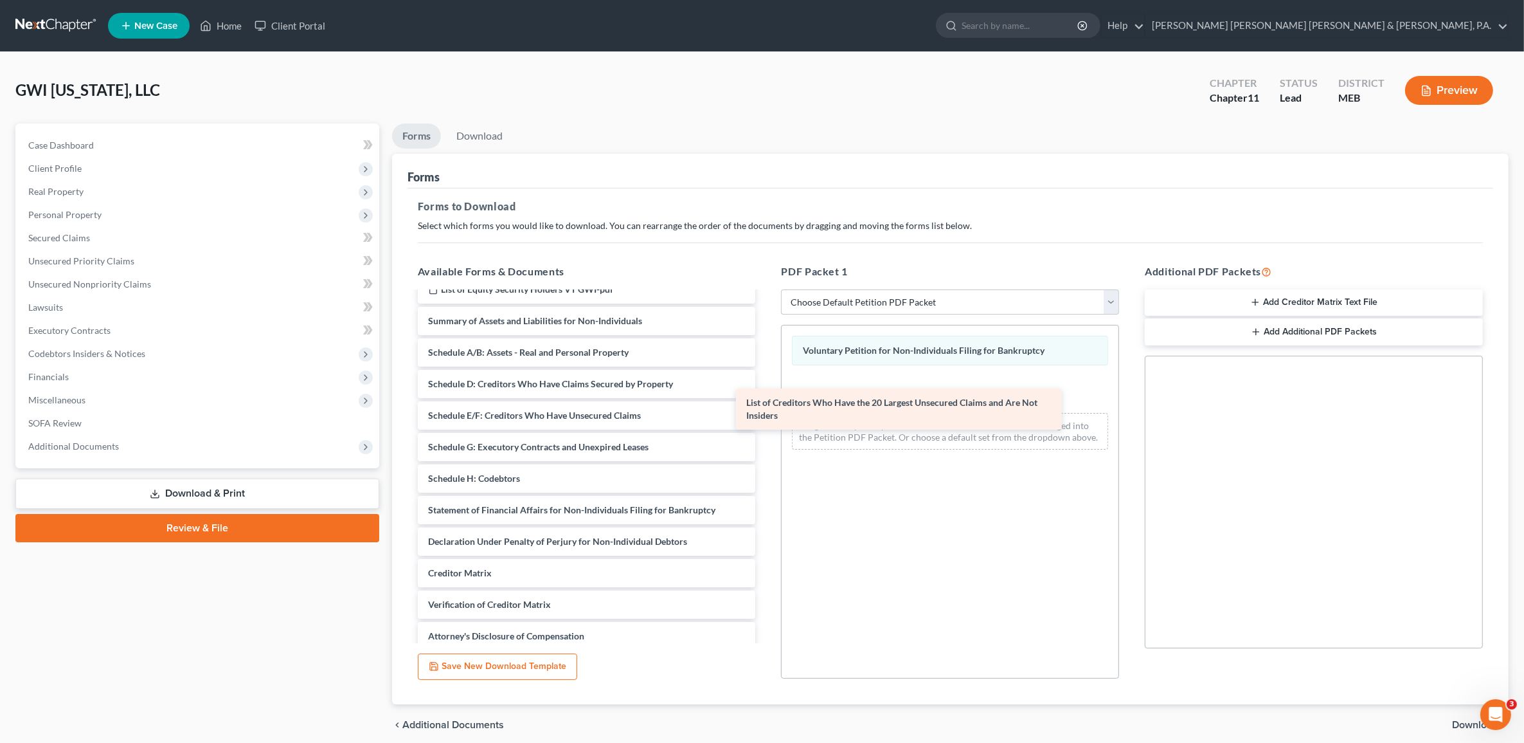
drag, startPoint x: 595, startPoint y: 348, endPoint x: 914, endPoint y: 399, distance: 322.3
click at [766, 399] on div "List of Creditors Who Have the 20 Largest Unsecured Claims and Are Not Insiders…" at bounding box center [587, 446] width 359 height 469
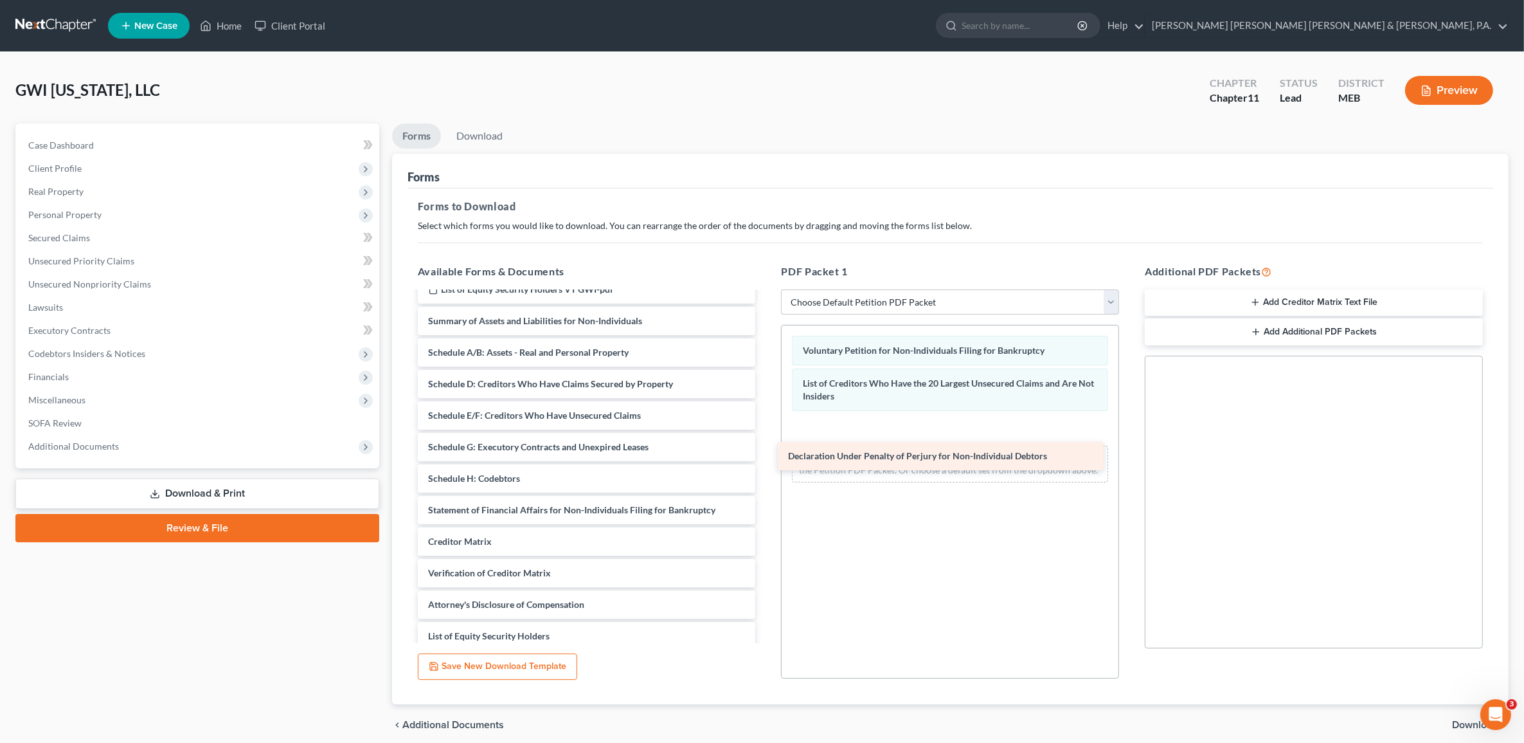
drag, startPoint x: 531, startPoint y: 535, endPoint x: 898, endPoint y: 440, distance: 379.1
click at [766, 440] on div "Declaration Under Penalty of Perjury for Non-Individual Debtors Vermont GWI LLC…" at bounding box center [587, 431] width 359 height 438
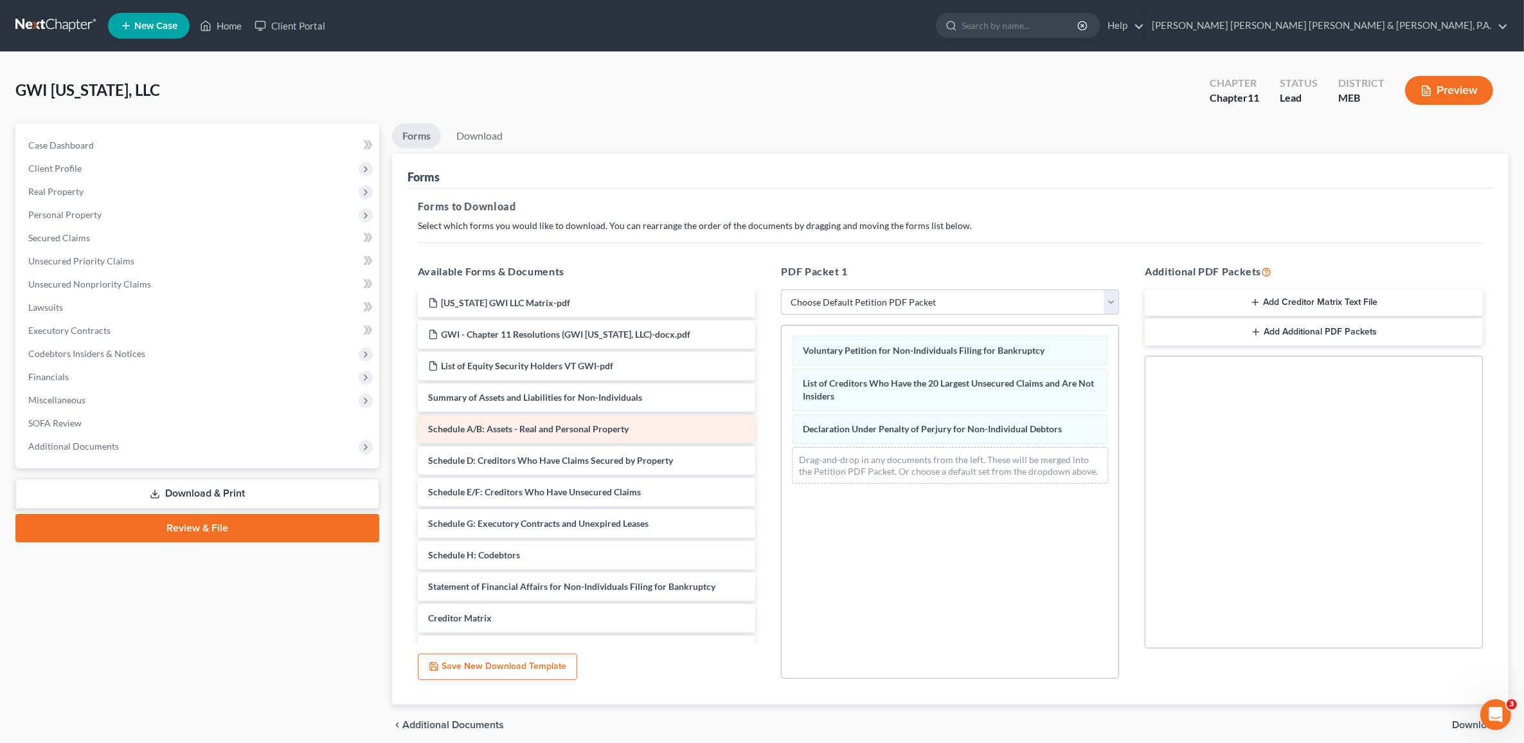
scroll to position [0, 0]
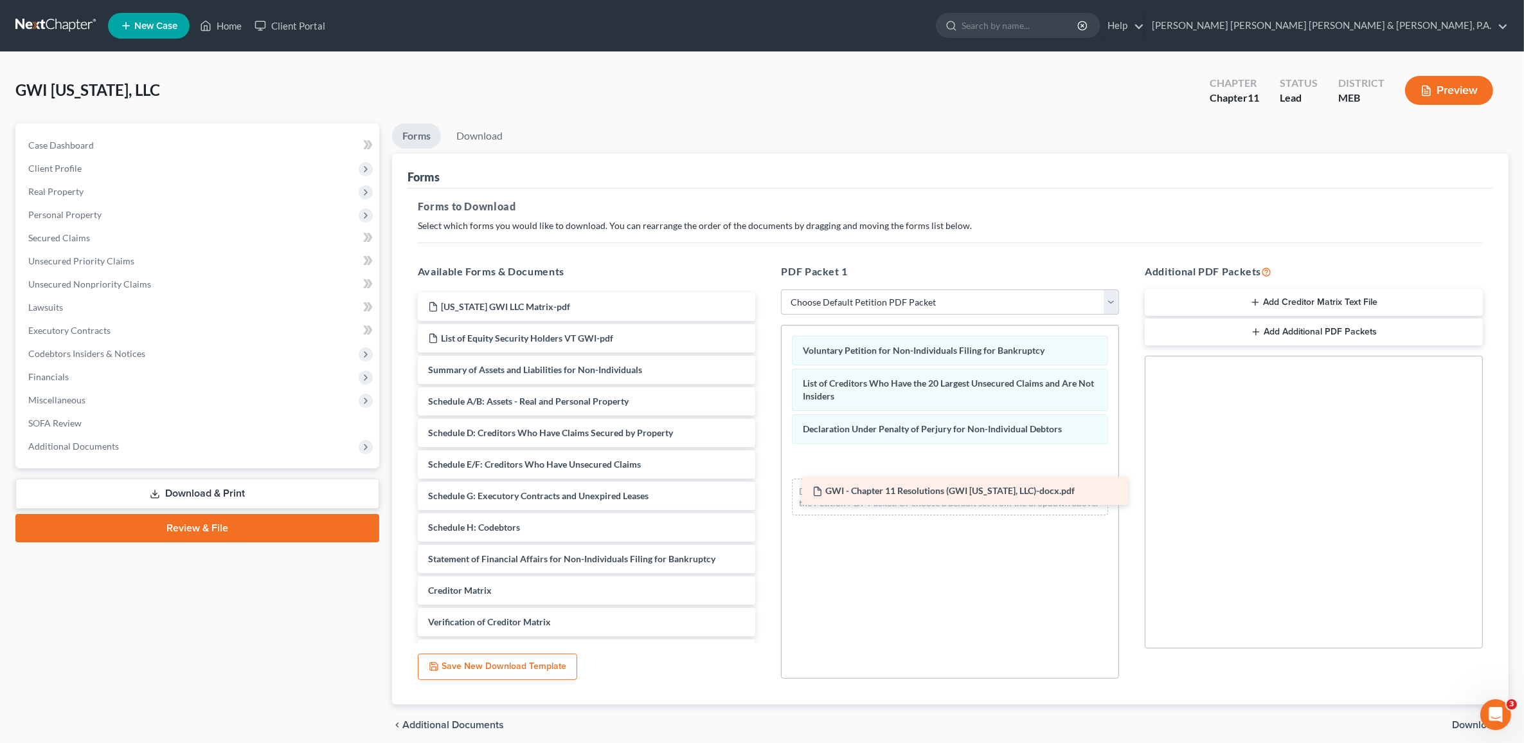
drag, startPoint x: 524, startPoint y: 332, endPoint x: 908, endPoint y: 485, distance: 413.8
click at [766, 485] on div "GWI - Chapter 11 Resolutions (GWI Vermont, LLC)-docx.pdf Vermont GWI LLC Matrix…" at bounding box center [587, 496] width 359 height 406
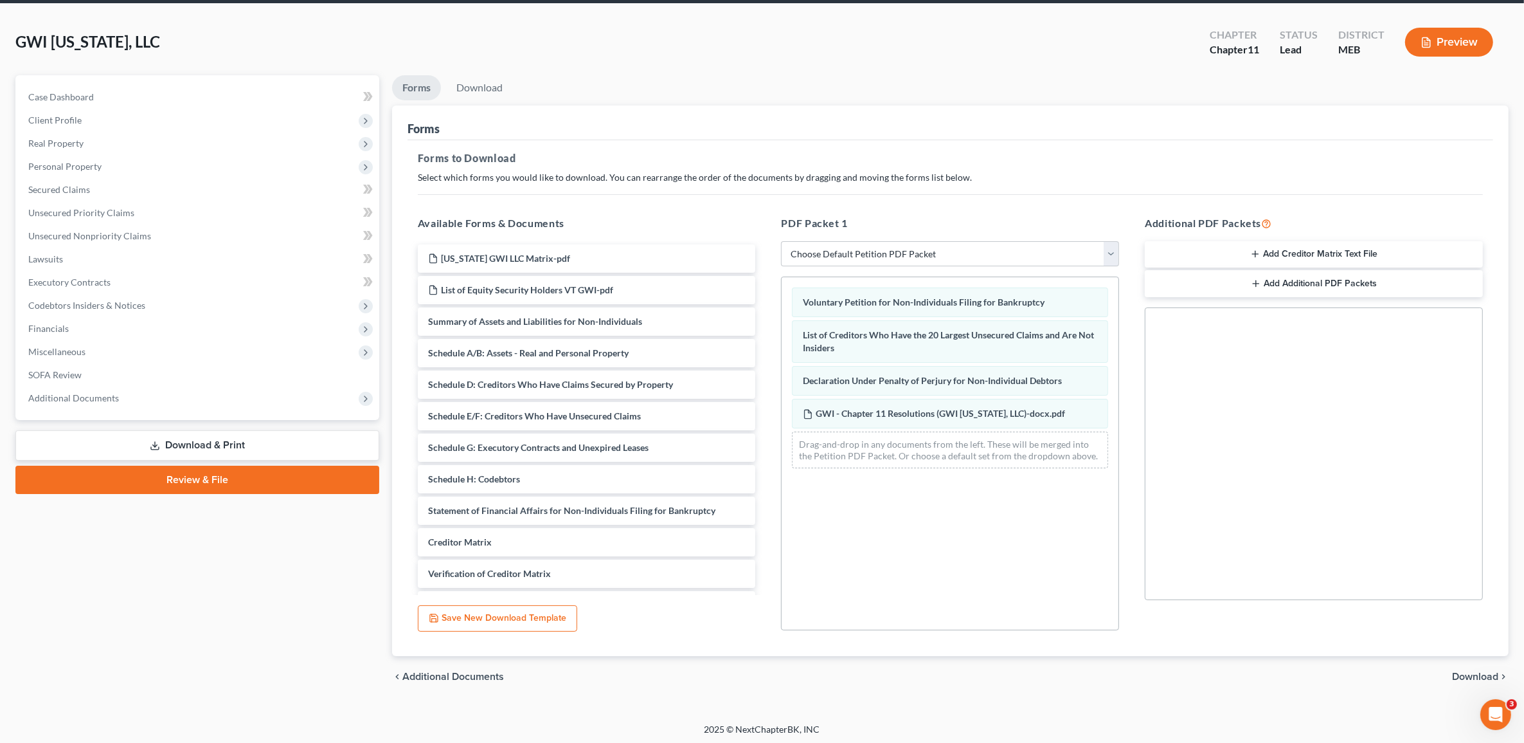
scroll to position [51, 0]
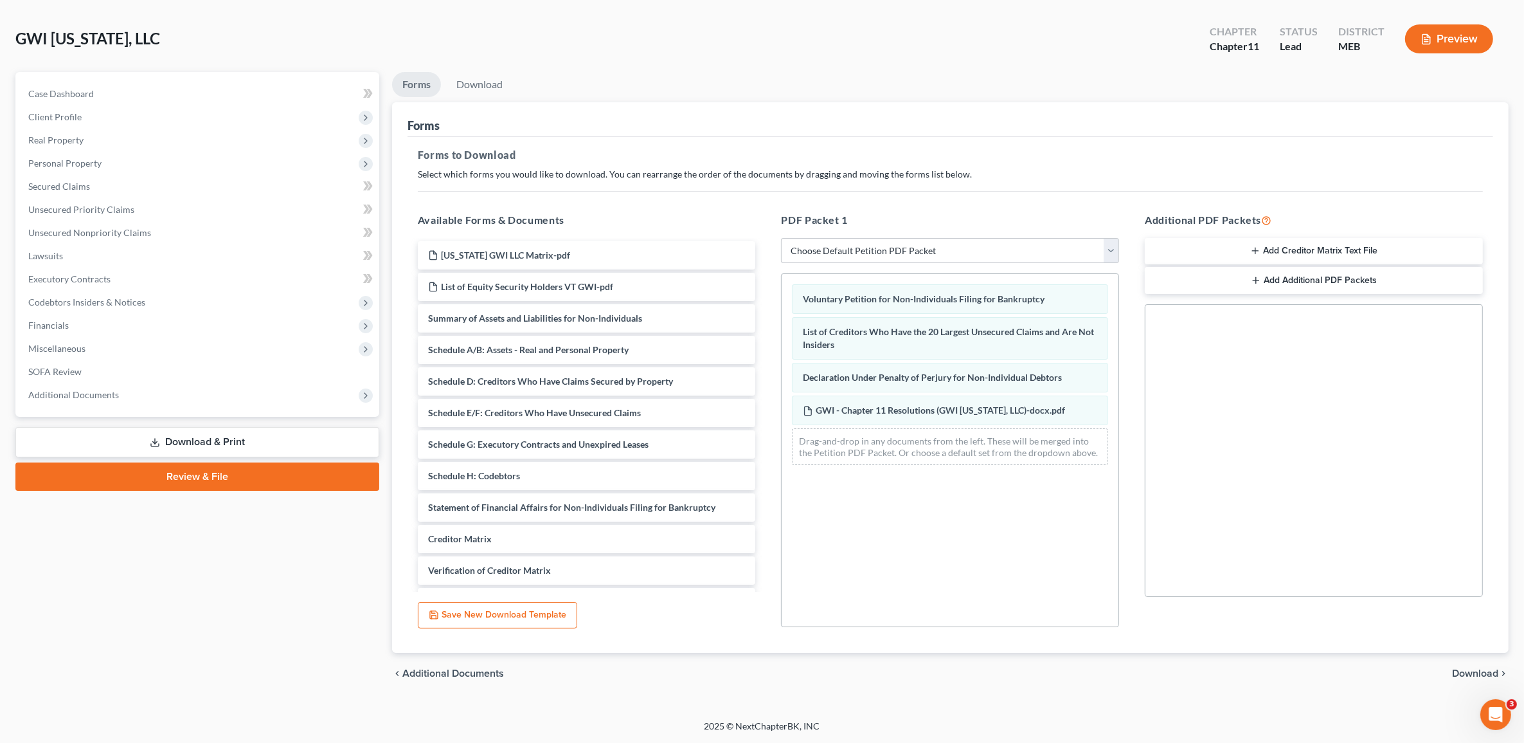
click at [1485, 668] on span "Download" at bounding box center [1475, 673] width 46 height 10
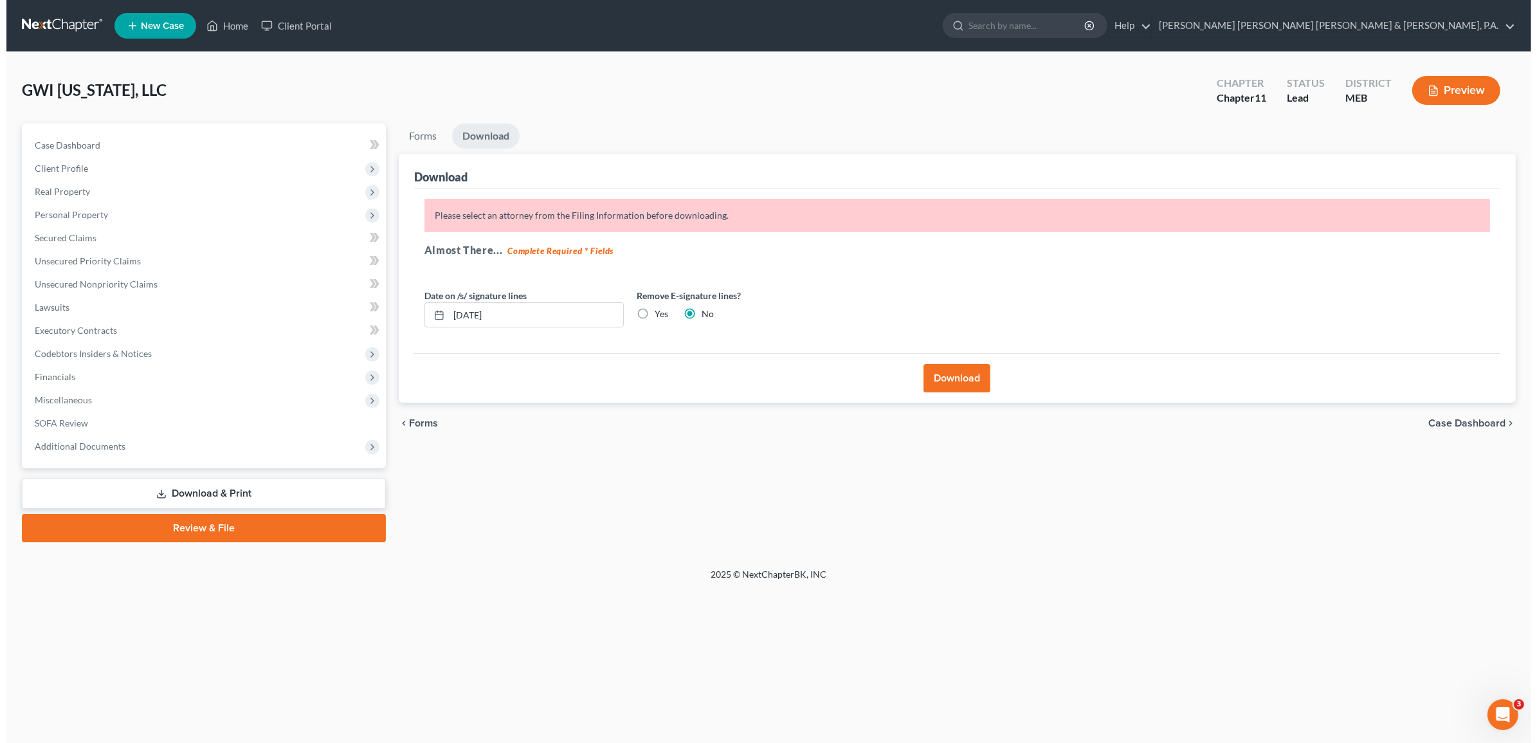
scroll to position [0, 0]
drag, startPoint x: 613, startPoint y: 316, endPoint x: -121, endPoint y: 299, distance: 733.8
click at [0, 299] on html "Home New Case Client Portal Bernstein Shur Sawyer & Nelson, P.A. kflynn@bernste…" at bounding box center [768, 371] width 1537 height 743
click at [651, 315] on label "Yes" at bounding box center [658, 313] width 14 height 13
click at [656, 315] on input "Yes" at bounding box center [660, 311] width 8 height 8
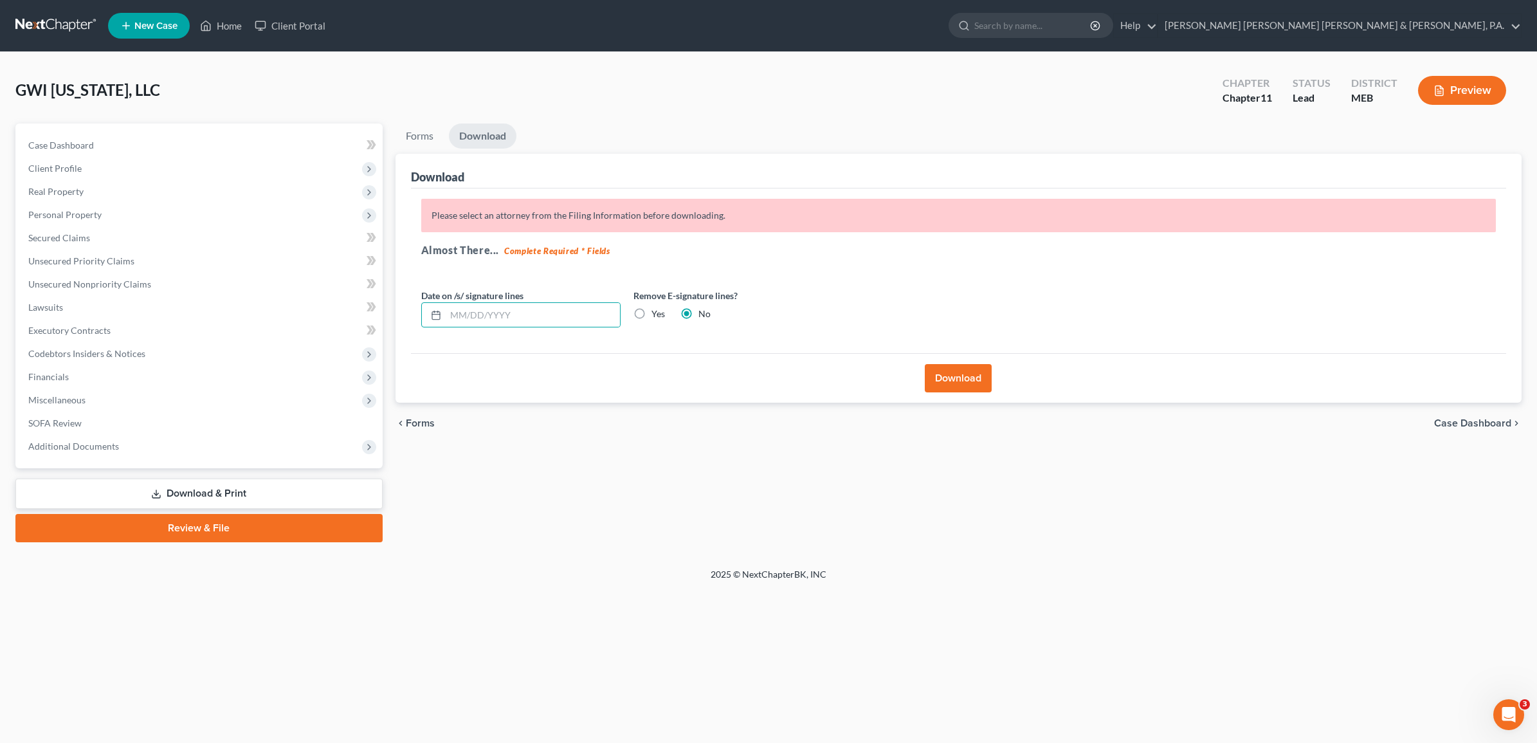
radio input "true"
radio input "false"
click at [962, 365] on button "Download" at bounding box center [958, 378] width 67 height 28
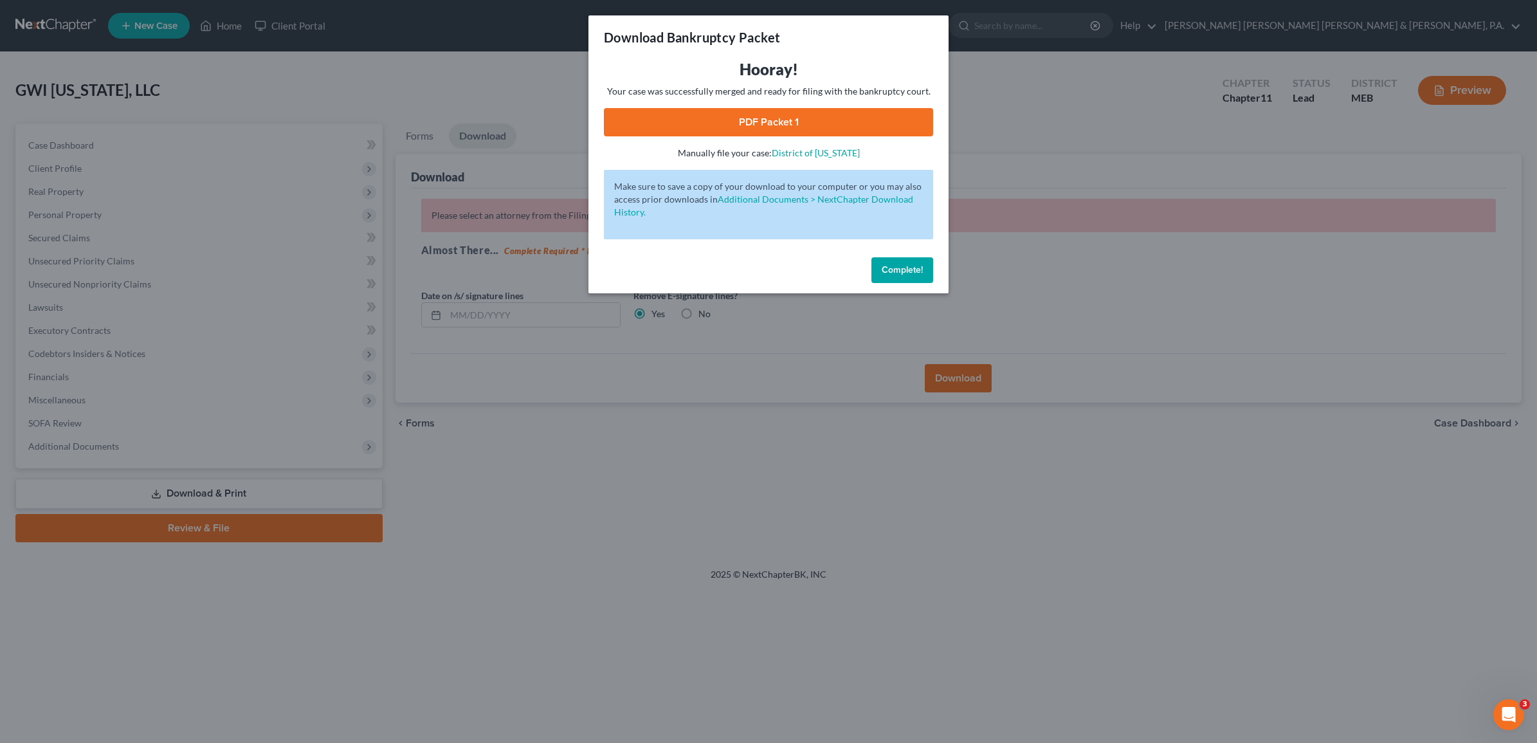
click at [773, 126] on link "PDF Packet 1" at bounding box center [768, 122] width 329 height 28
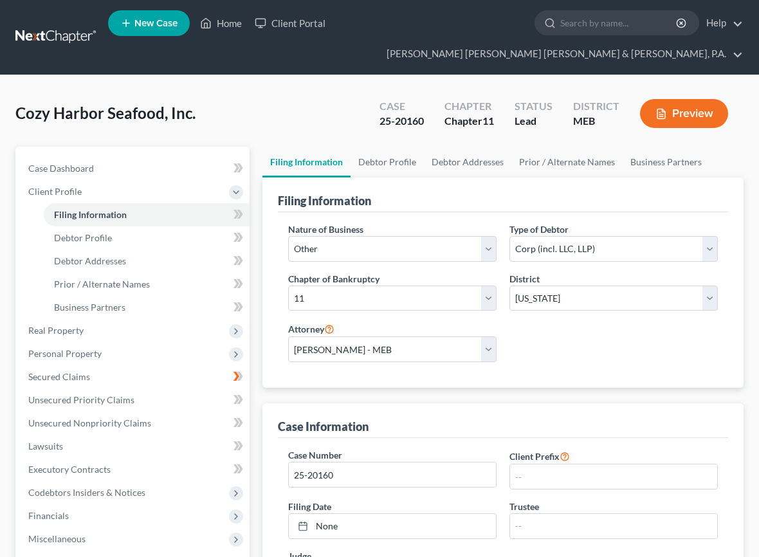
select select "3"
select select "1"
select select "37"
select select "2"
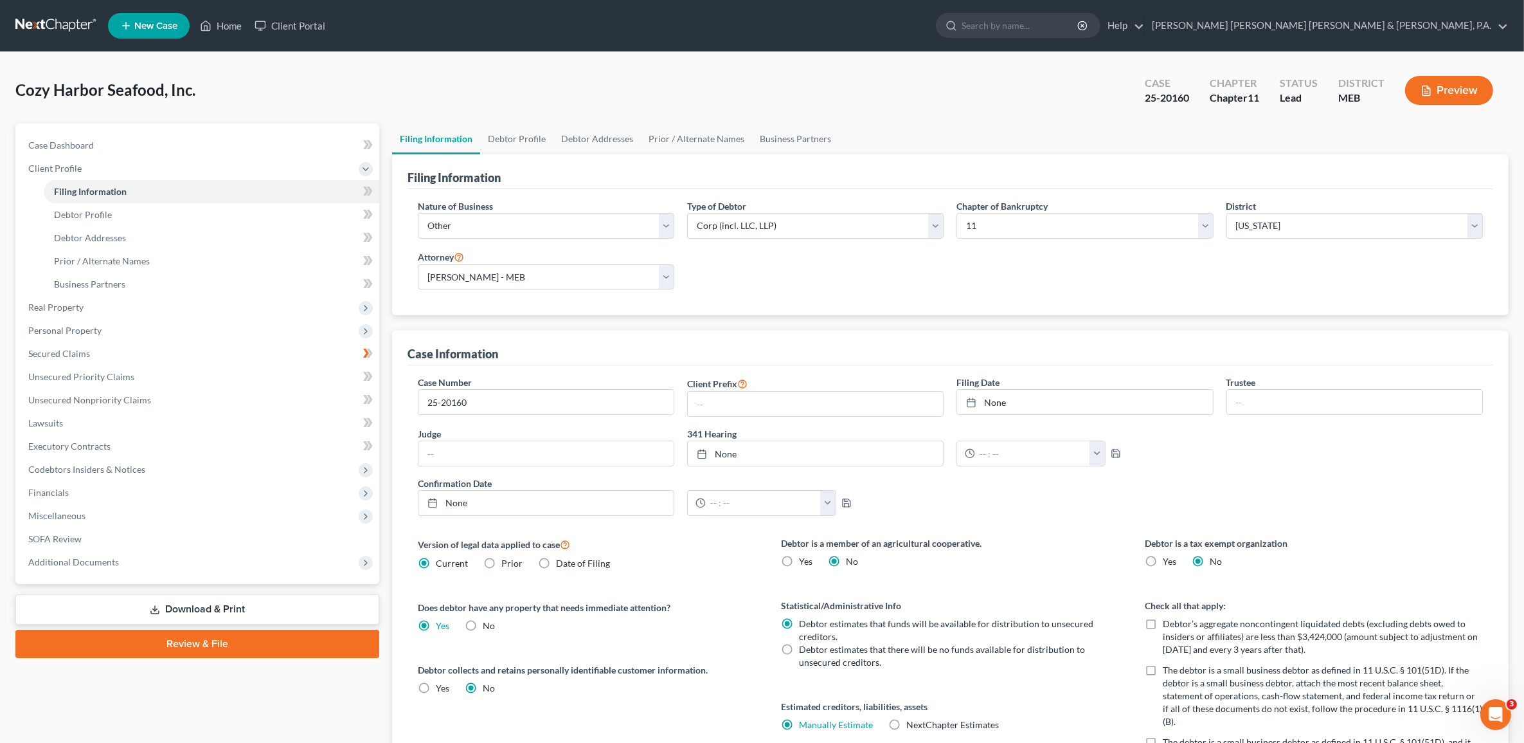
click at [226, 7] on nav "Home New Case Client Portal [PERSON_NAME] [PERSON_NAME] [PERSON_NAME] & [PERSON…" at bounding box center [762, 25] width 1524 height 51
click at [229, 17] on link "Home" at bounding box center [221, 25] width 55 height 23
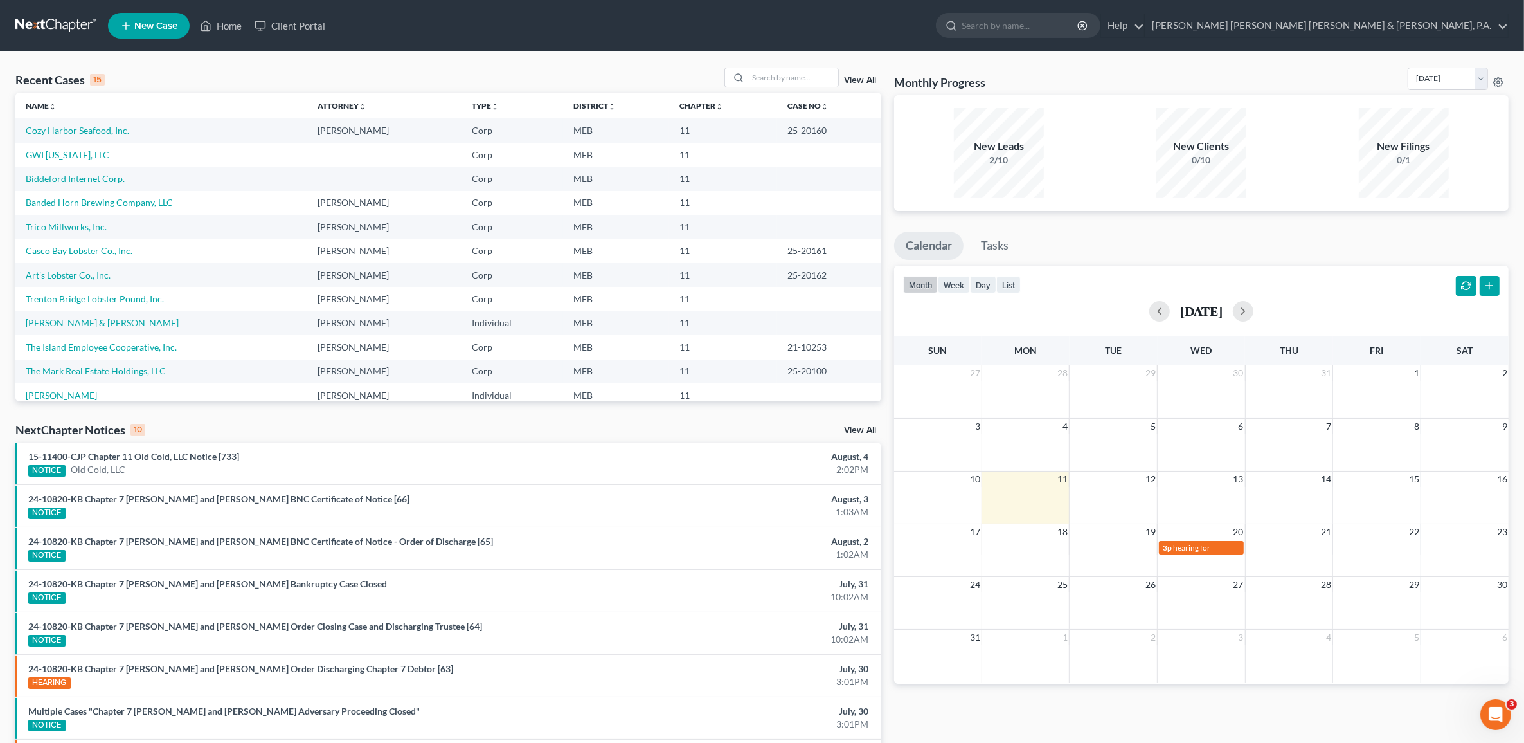
click at [87, 178] on link "Biddeford Internet Corp." at bounding box center [75, 178] width 99 height 11
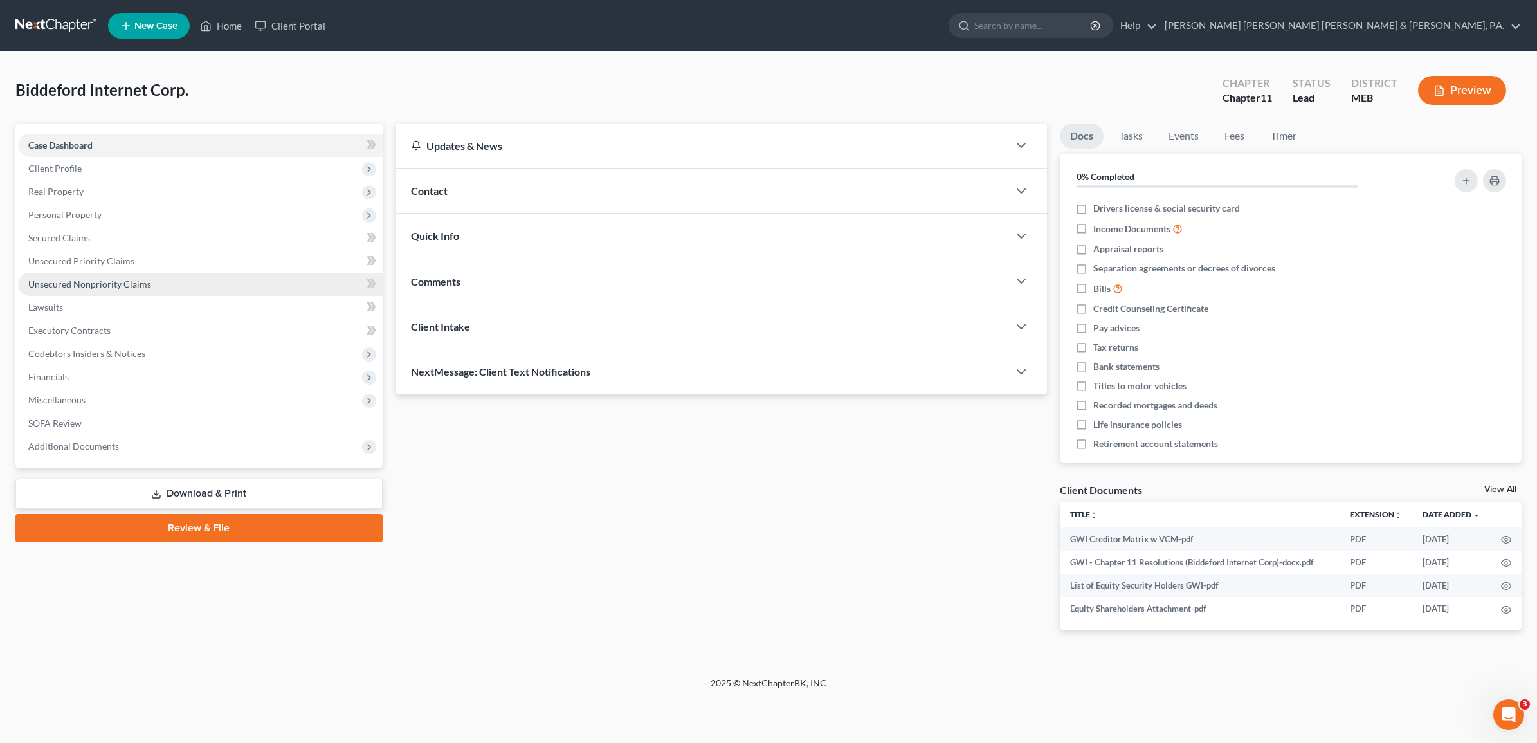
click at [86, 280] on span "Unsecured Nonpriority Claims" at bounding box center [89, 283] width 123 height 11
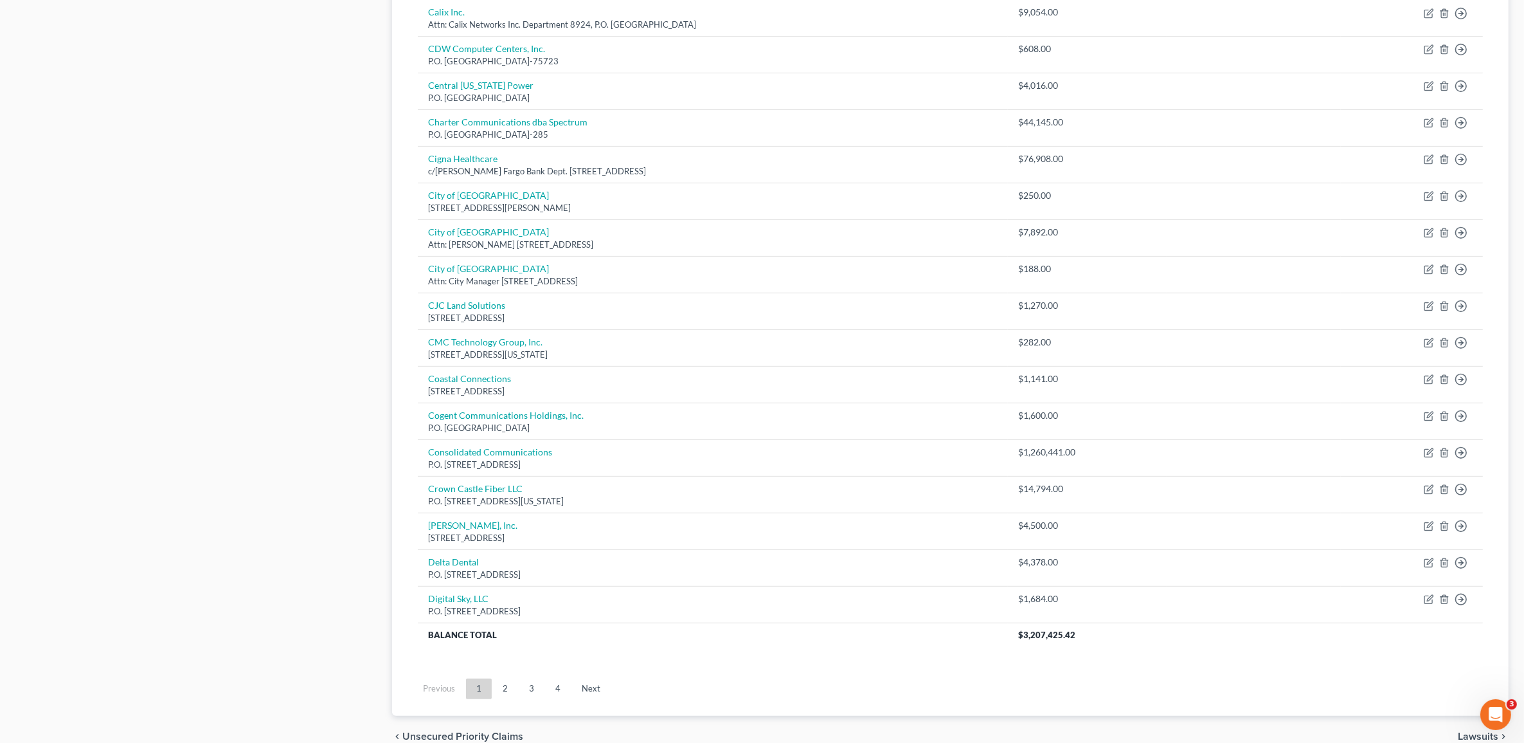
scroll to position [747, 0]
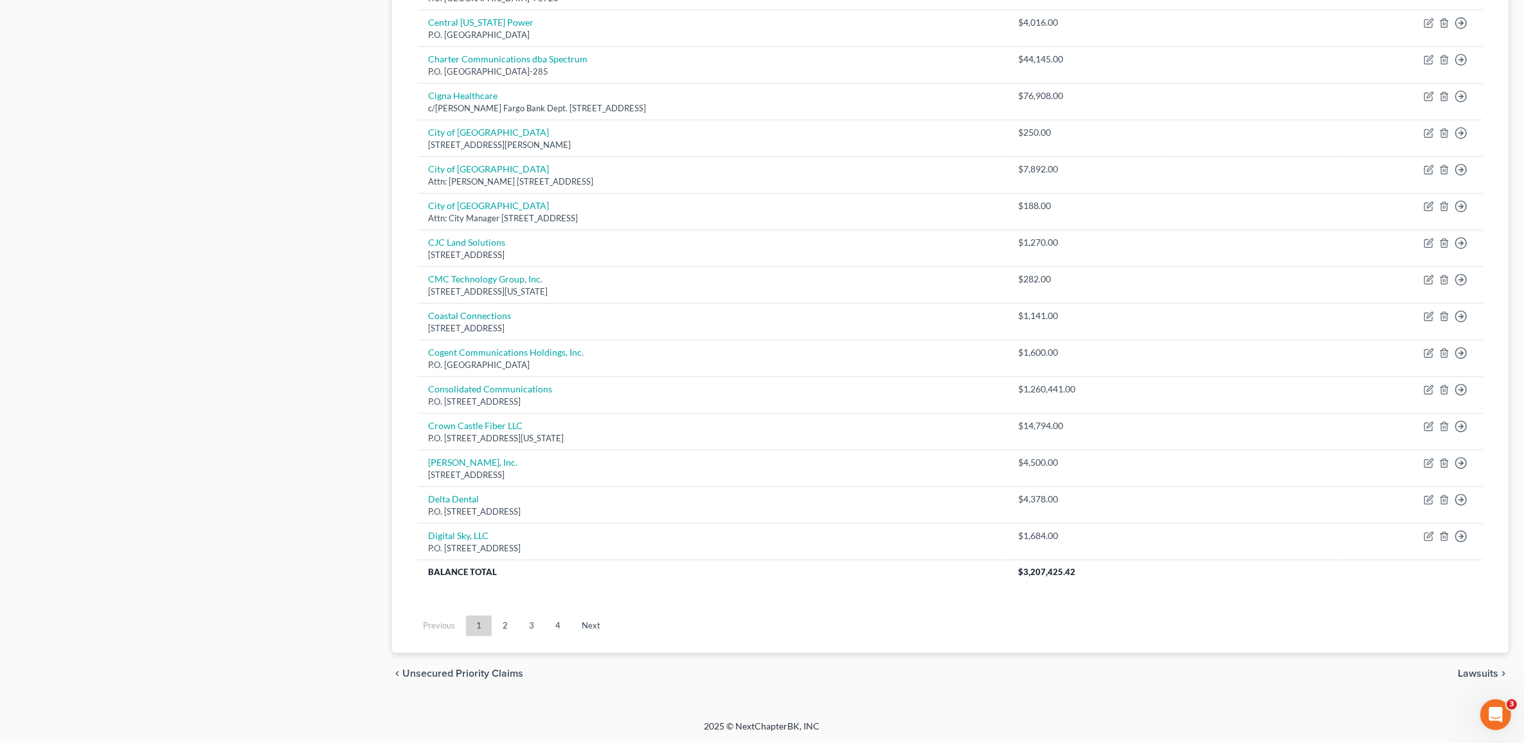
click at [534, 556] on ul "Previous 1 2 3 4 Next" at bounding box center [951, 625] width 1086 height 33
click at [531, 556] on link "3" at bounding box center [532, 625] width 26 height 21
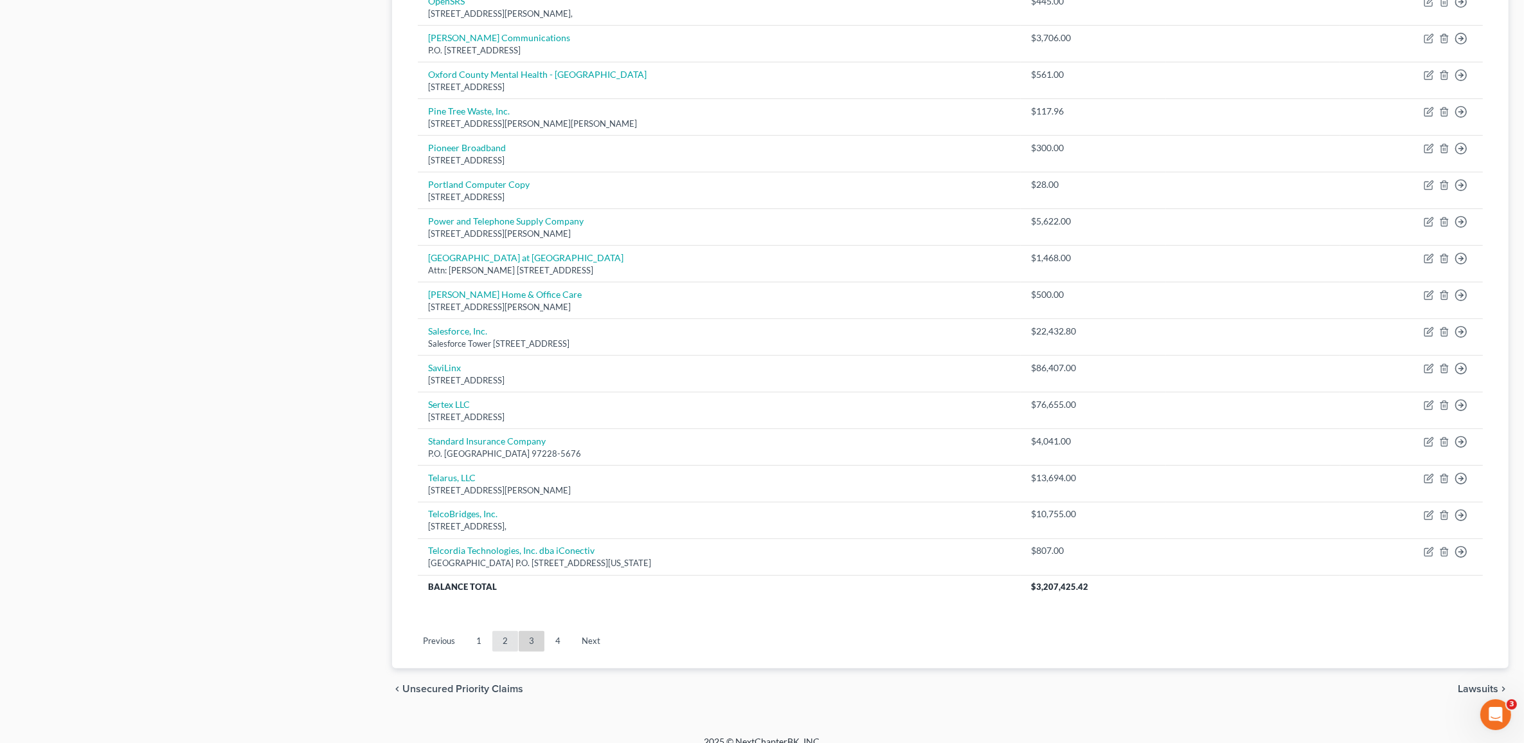
scroll to position [736, 0]
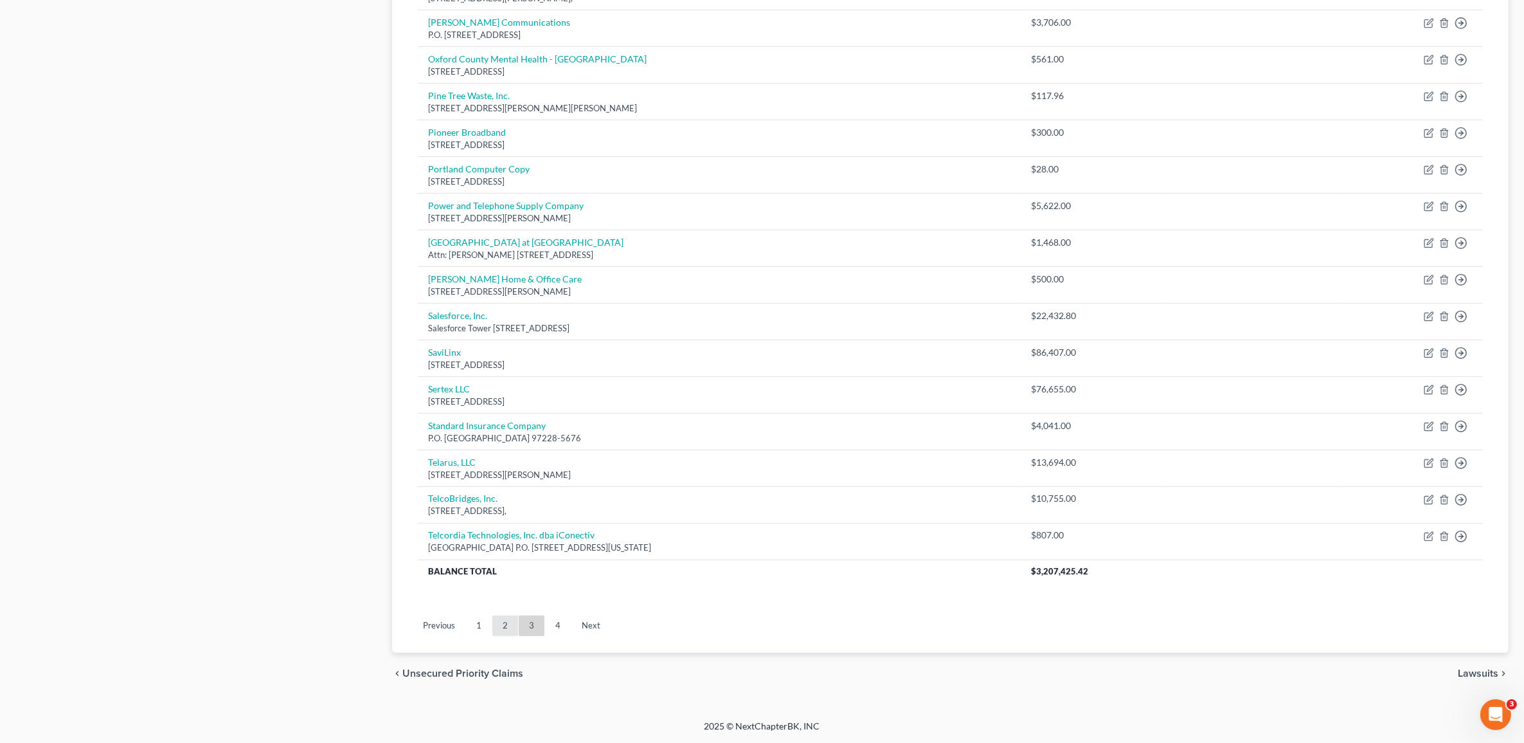
click at [498, 556] on link "2" at bounding box center [505, 625] width 26 height 21
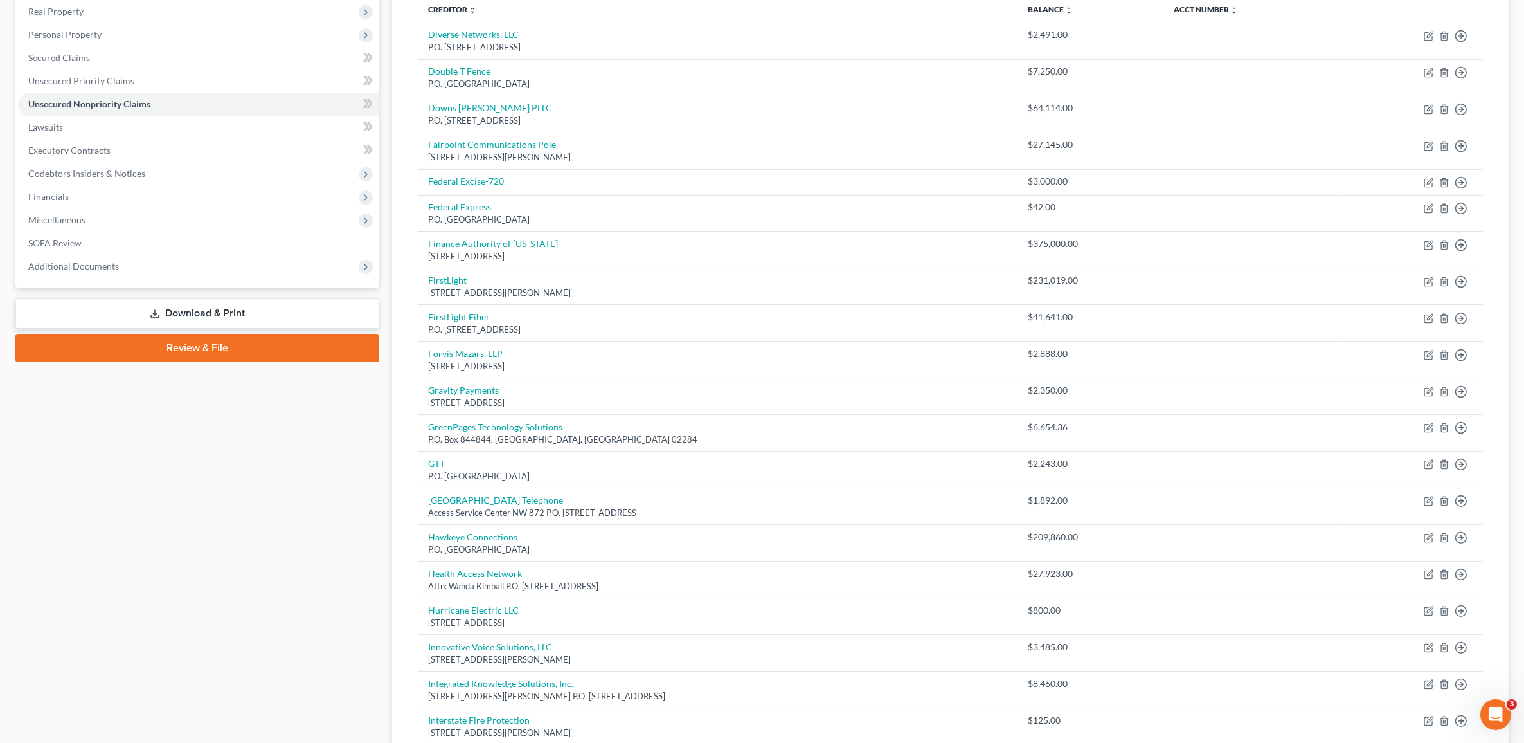
scroll to position [643, 0]
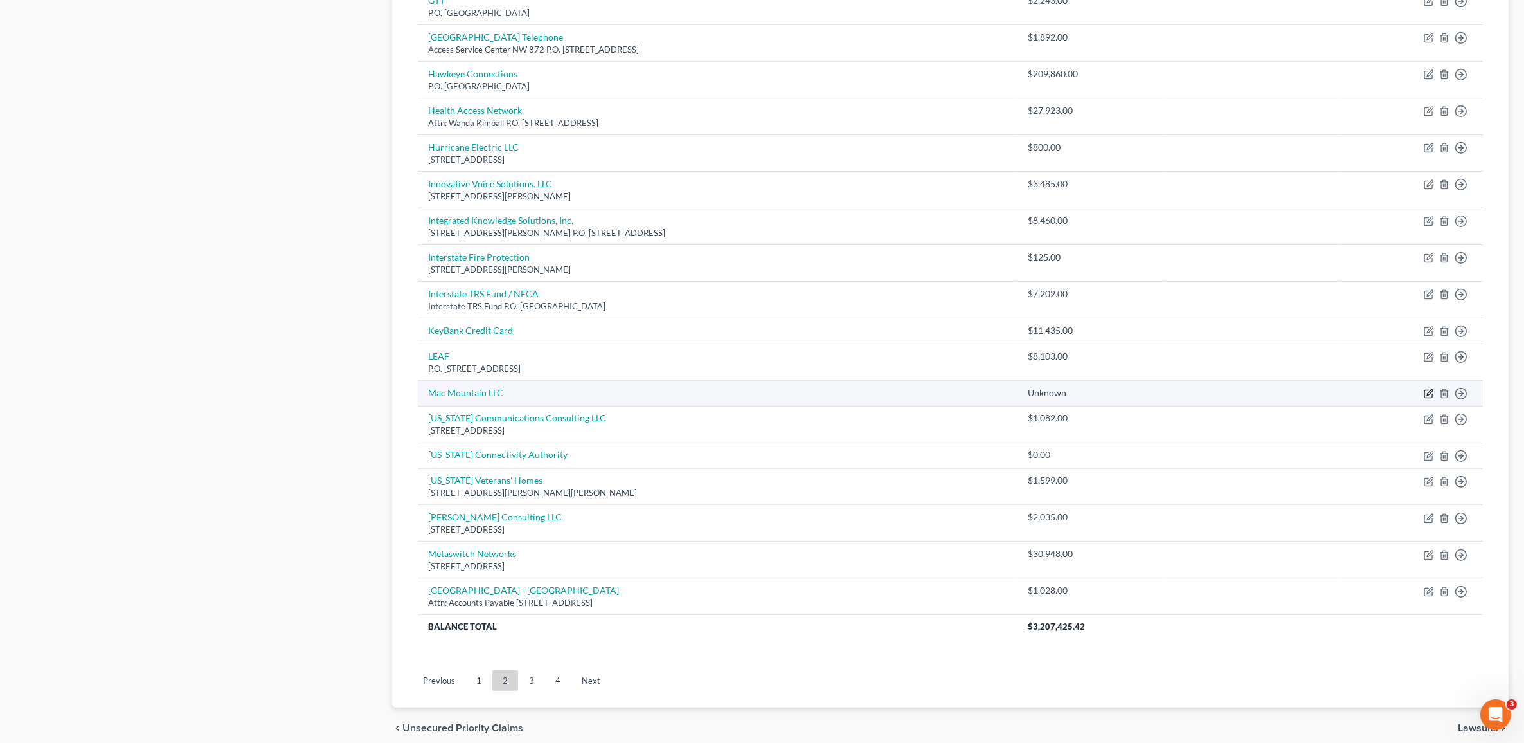
click at [758, 397] on icon "button" at bounding box center [1429, 393] width 10 height 10
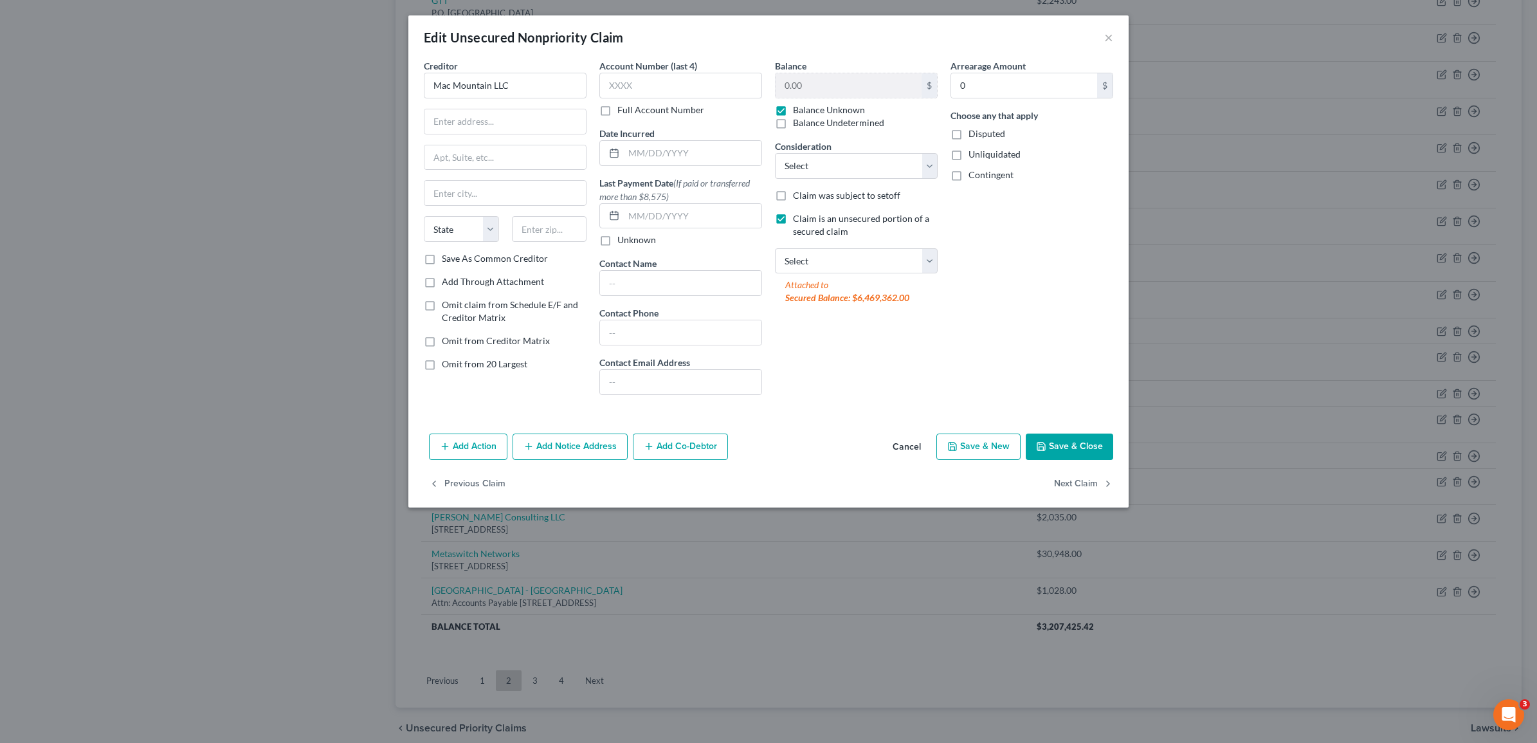
click at [758, 69] on div "Balance 0.00 $ Balance Unknown Balance Undetermined 0.00 $ Balance Unknown" at bounding box center [856, 94] width 163 height 70
click at [758, 108] on label "Balance Unknown" at bounding box center [829, 110] width 72 height 13
click at [758, 108] on input "Balance Unknown" at bounding box center [802, 108] width 8 height 8
checkbox input "false"
click at [758, 91] on input "0.00" at bounding box center [848, 85] width 146 height 24
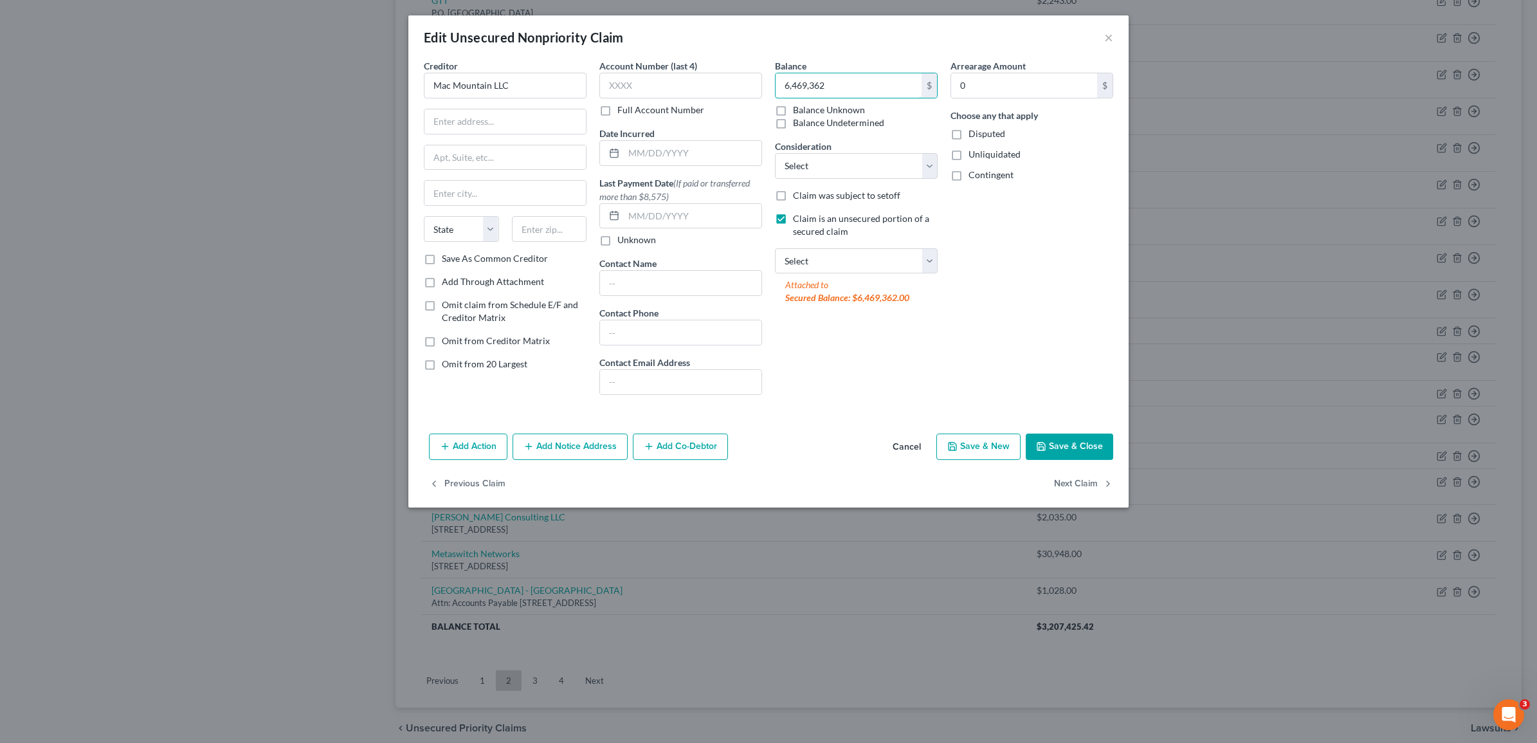
type input "6,469,362"
click at [758, 363] on div "Arrearage Amount 0 $ Choose any that apply Disputed Unliquidated Contingent" at bounding box center [1032, 232] width 176 height 346
click at [758, 450] on button "Save & Close" at bounding box center [1068, 446] width 87 height 27
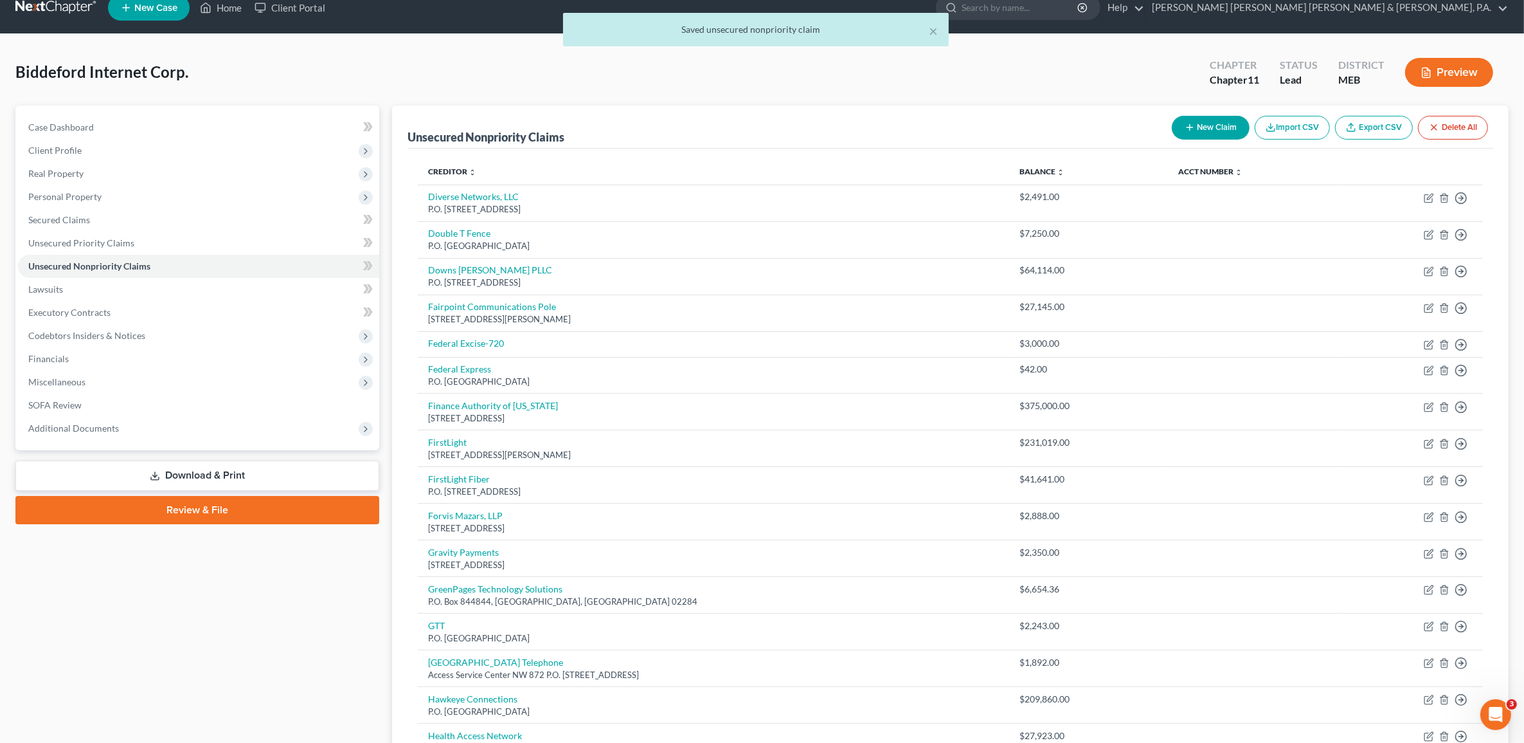
scroll to position [0, 0]
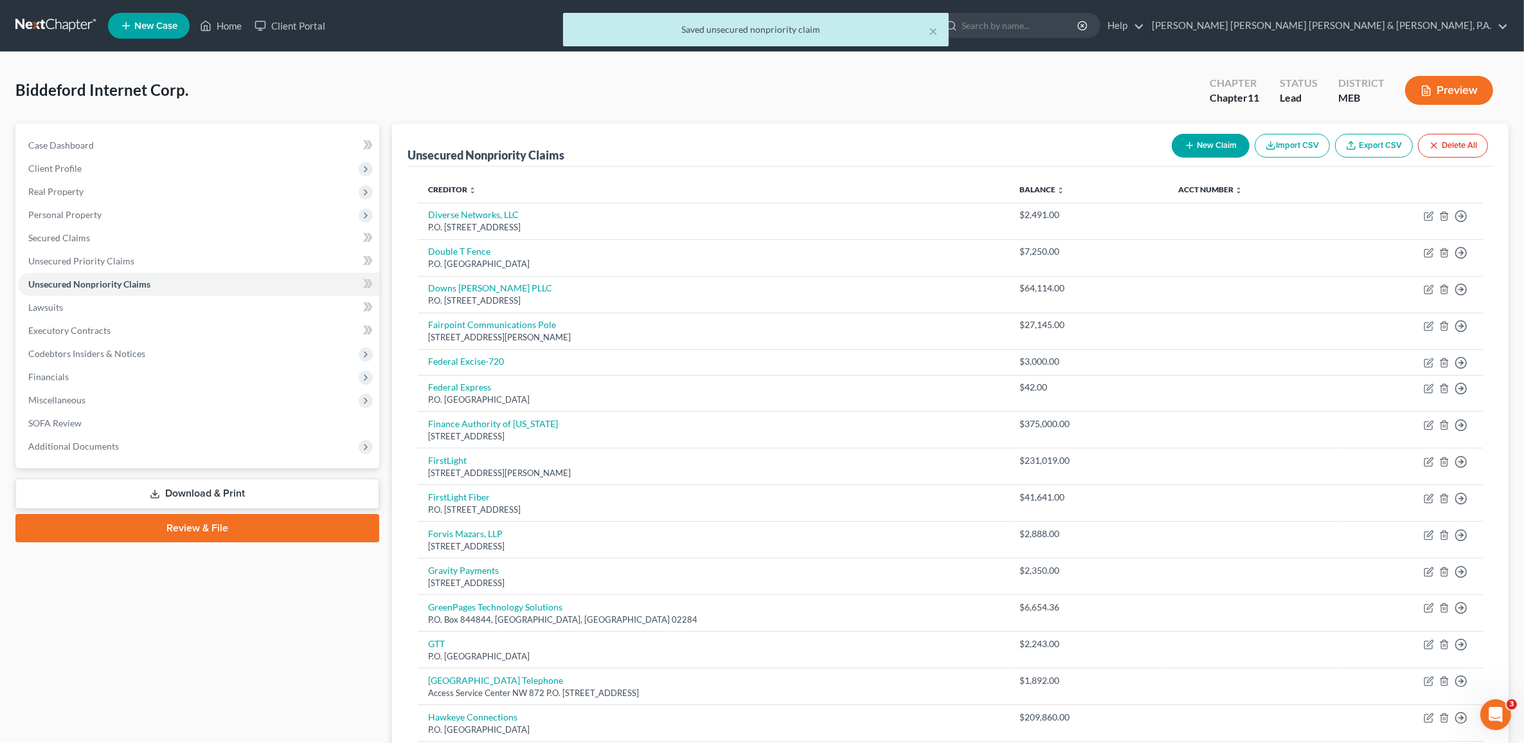
click at [120, 489] on link "Download & Print" at bounding box center [197, 493] width 364 height 30
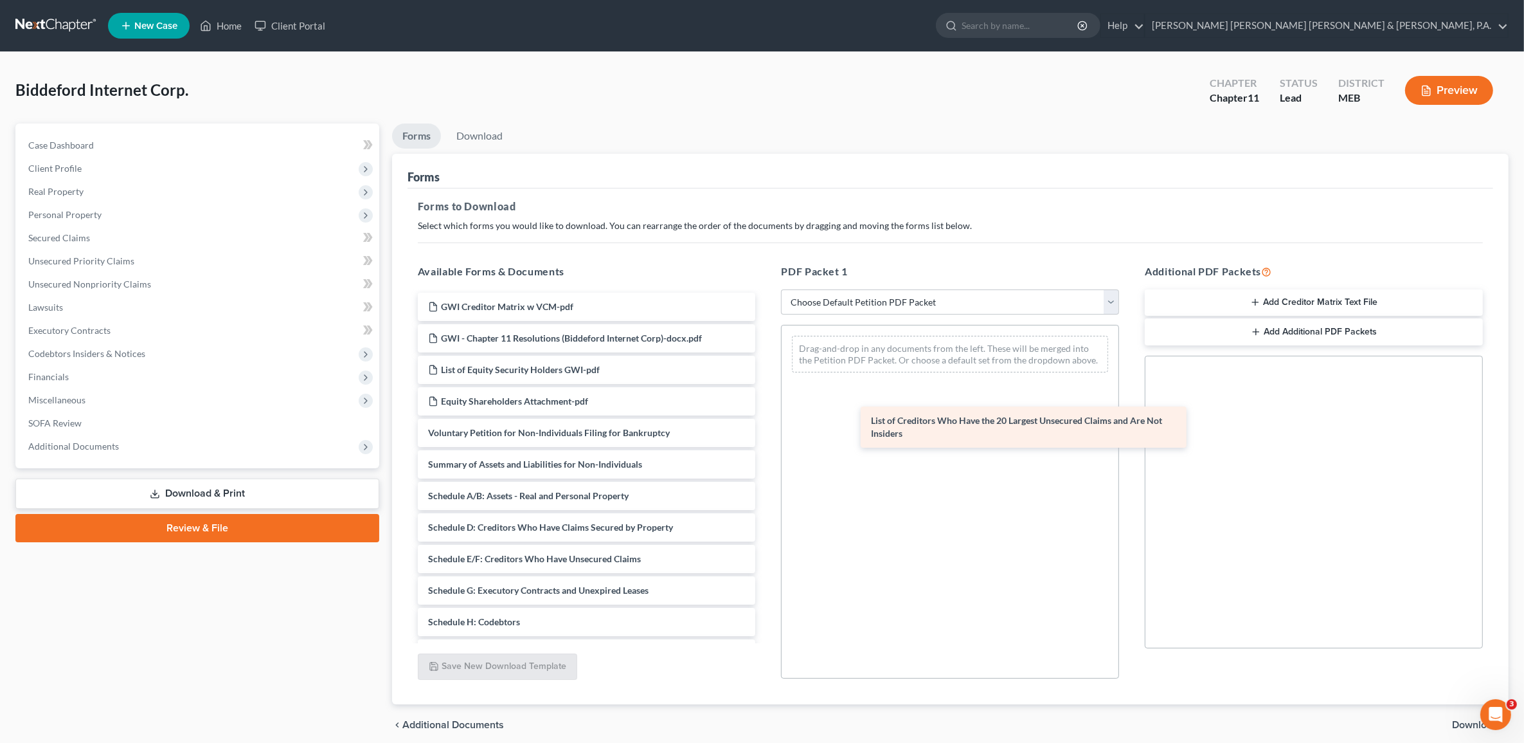
drag, startPoint x: 544, startPoint y: 493, endPoint x: 953, endPoint y: 410, distance: 417.2
click at [758, 410] on div "List of Creditors Who Have the 20 Largest Unsecured Claims and Are Not Insiders…" at bounding box center [587, 559] width 359 height 532
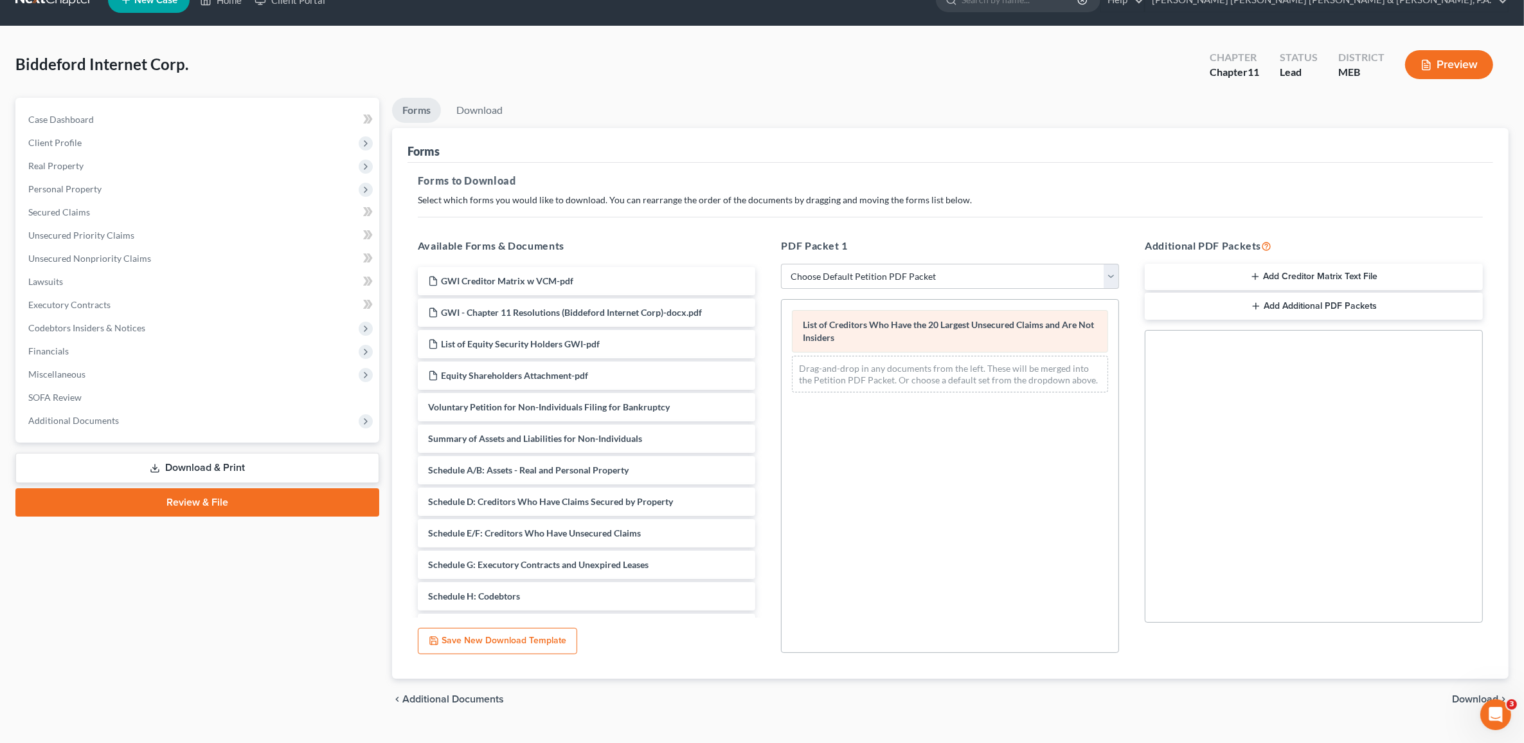
scroll to position [51, 0]
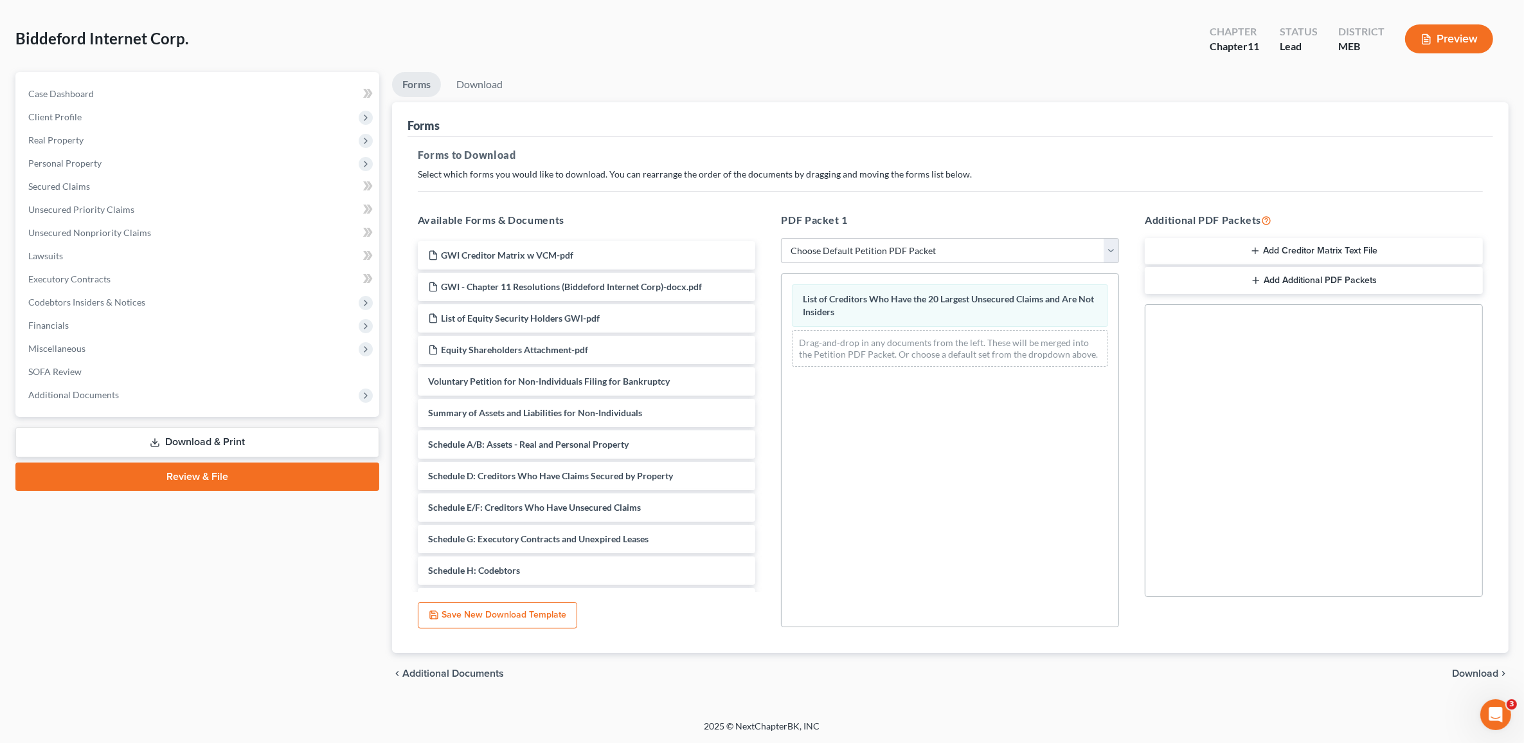
click at [758, 556] on span "Download" at bounding box center [1475, 673] width 46 height 10
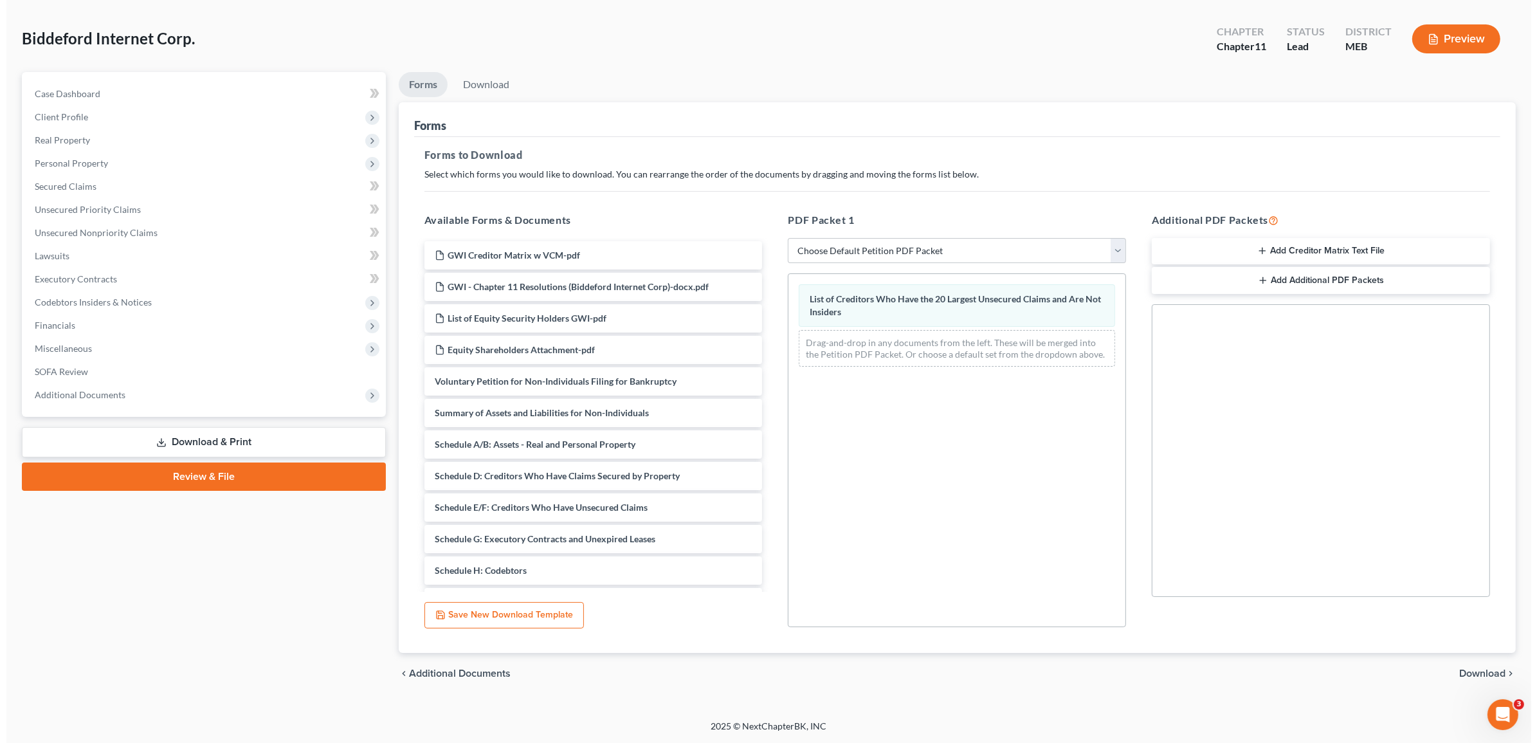
scroll to position [0, 0]
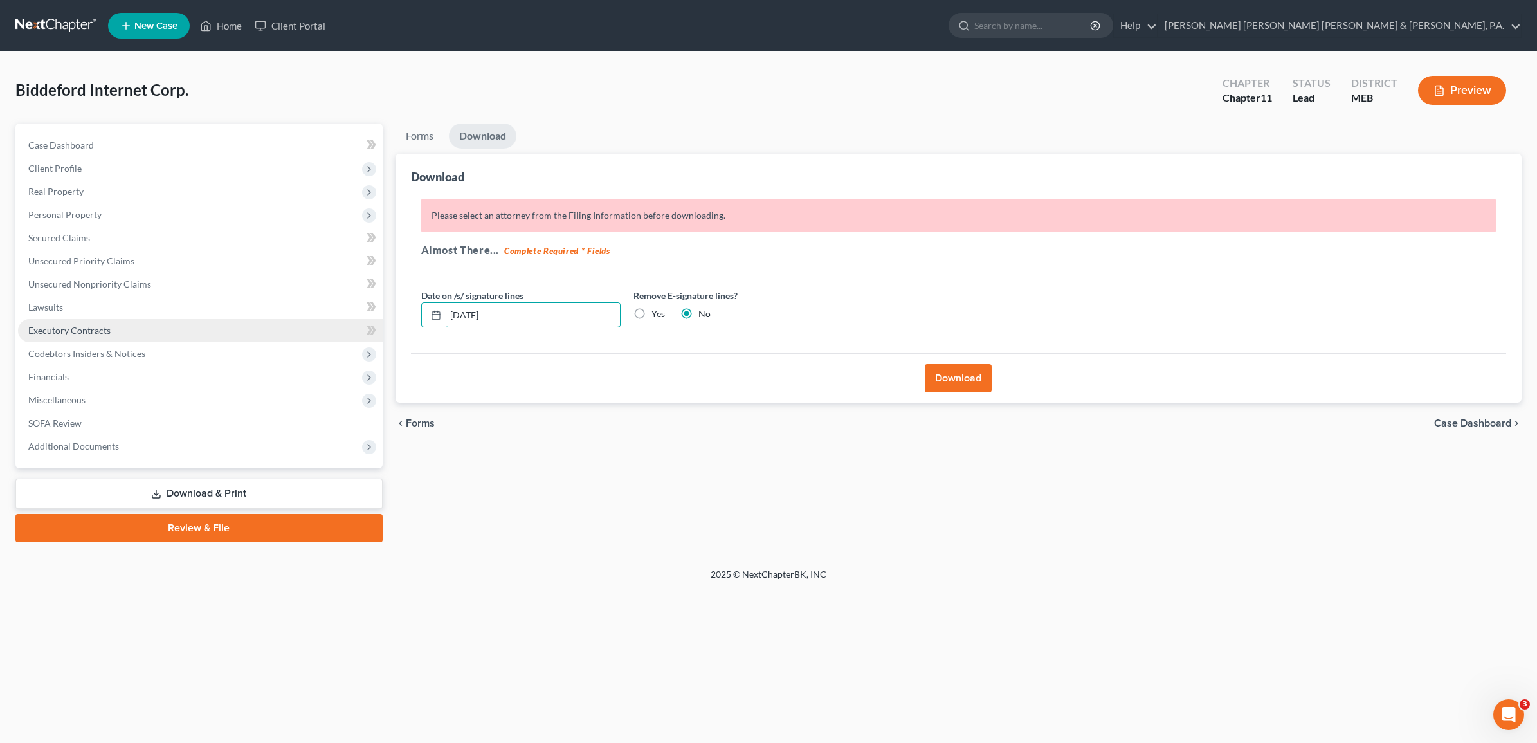
drag, startPoint x: 550, startPoint y: 317, endPoint x: 161, endPoint y: 323, distance: 388.4
click at [161, 325] on div "Petition Navigation Case Dashboard Payments Invoices Payments Payments Credit R…" at bounding box center [768, 332] width 1519 height 419
click at [651, 313] on label "Yes" at bounding box center [658, 313] width 14 height 13
click at [656, 313] on input "Yes" at bounding box center [660, 311] width 8 height 8
radio input "true"
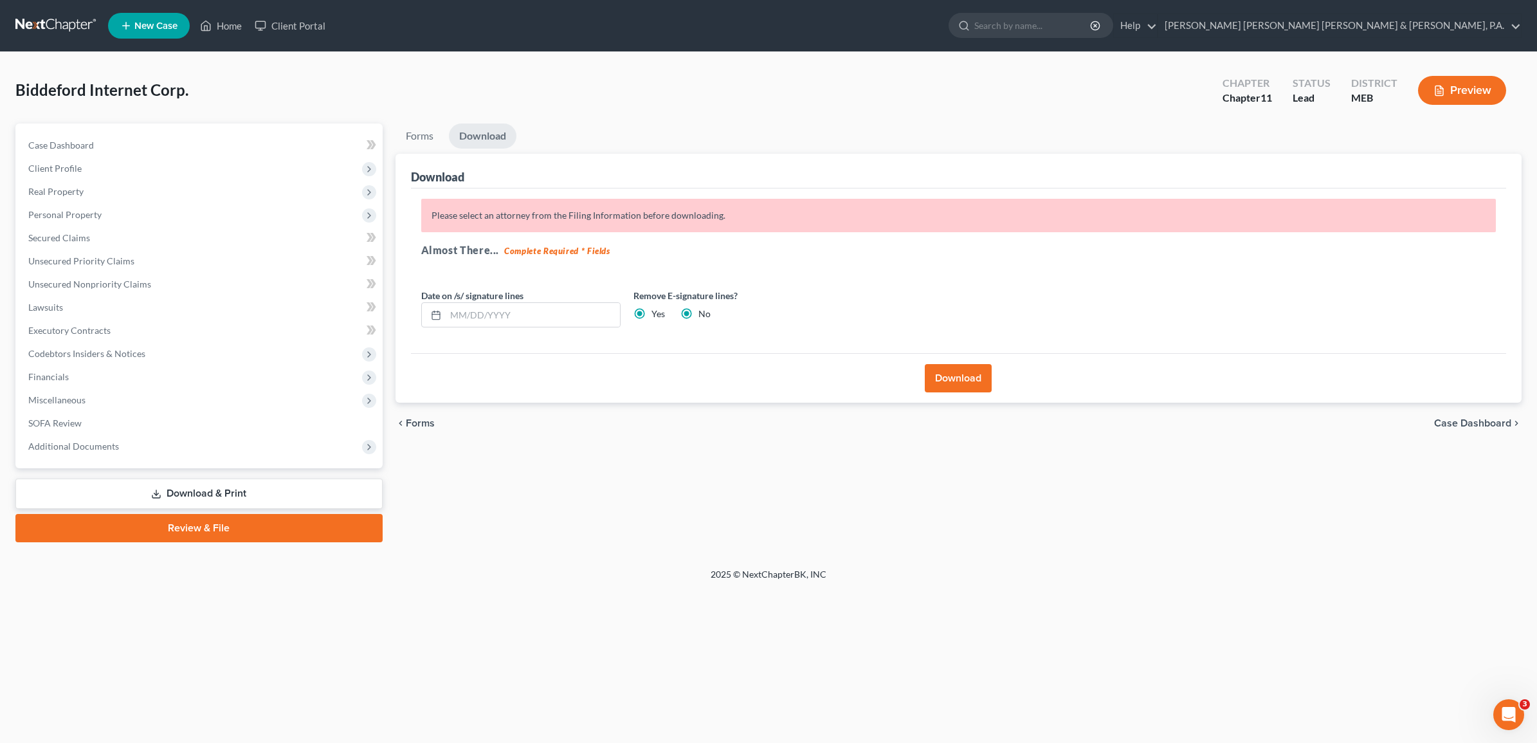
radio input "false"
click at [758, 372] on button "Download" at bounding box center [958, 378] width 67 height 28
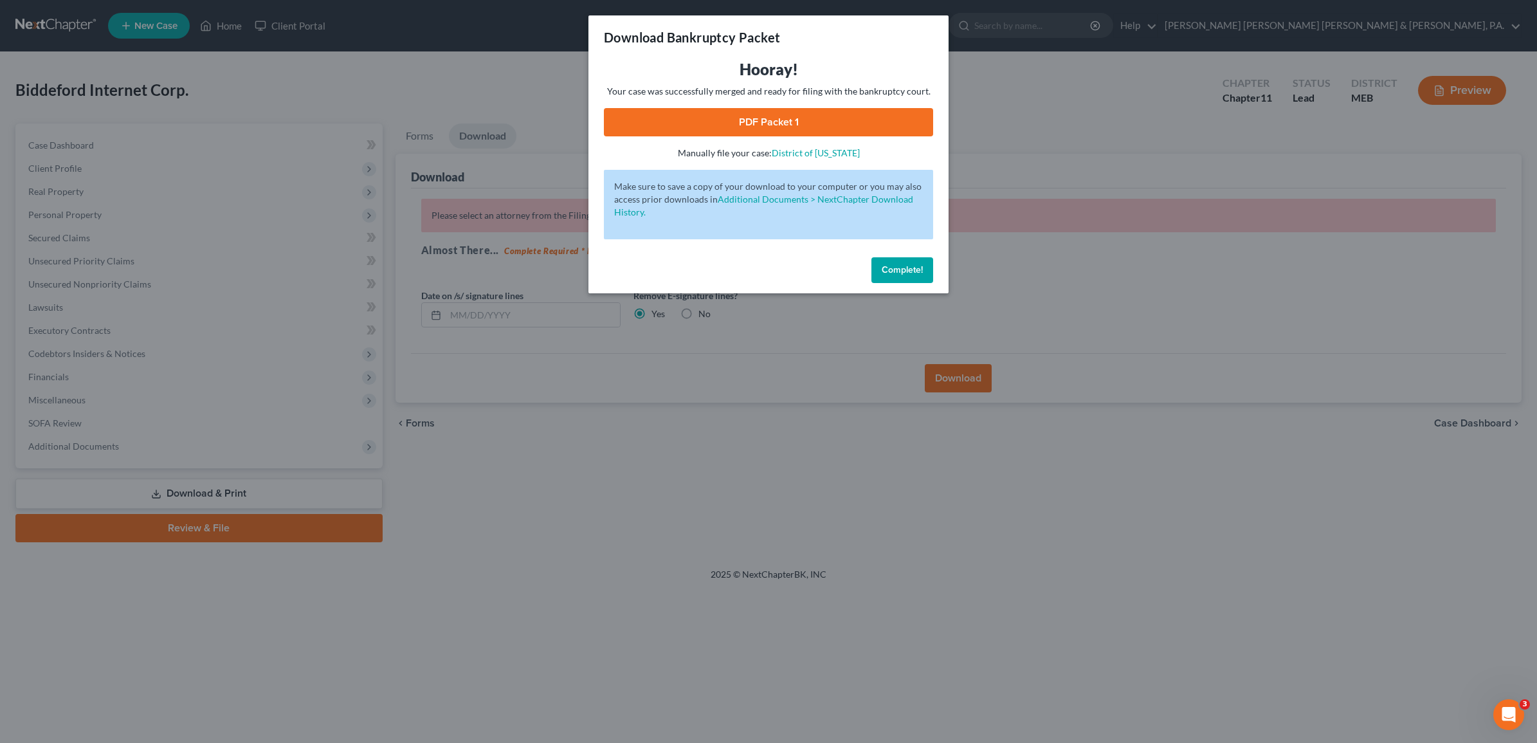
click at [758, 121] on link "PDF Packet 1" at bounding box center [768, 122] width 329 height 28
